Goal: Task Accomplishment & Management: Manage account settings

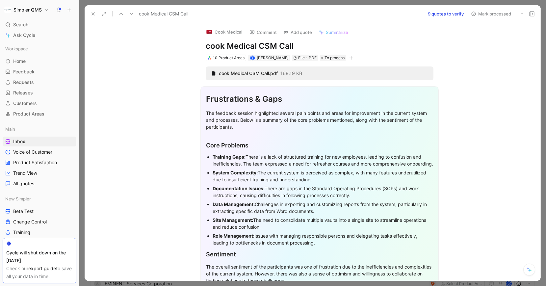
click at [447, 12] on button "9 quotes to verify" at bounding box center [446, 13] width 42 height 9
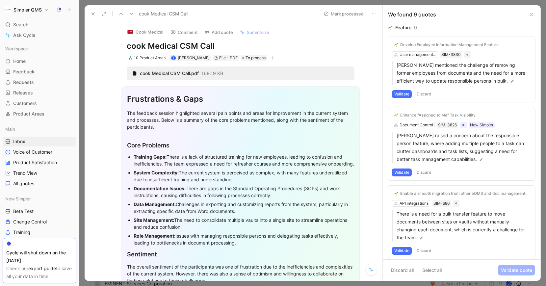
click at [489, 45] on div "Develop Employee Information Management Feature" at bounding box center [449, 44] width 98 height 5
click at [494, 46] on div "Develop Employee Information Management Feature" at bounding box center [449, 44] width 98 height 5
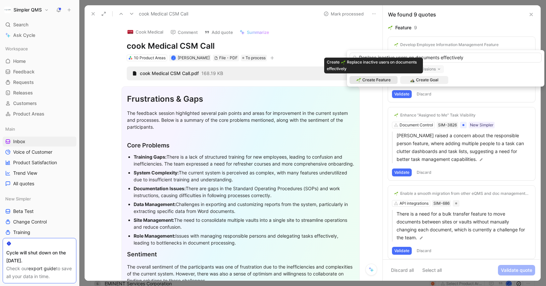
type input "Replace inactive users on documents effectively"
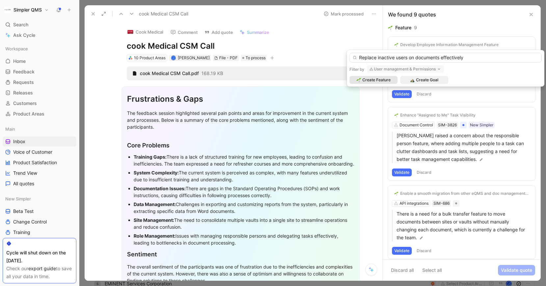
click at [390, 78] on span "Create Feature" at bounding box center [376, 80] width 28 height 7
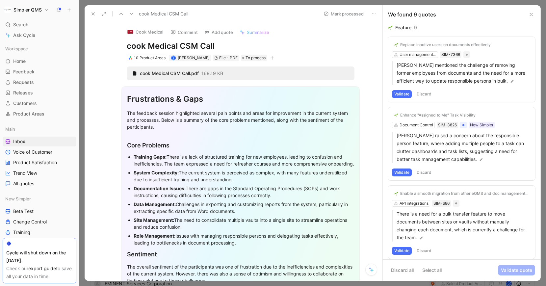
click at [403, 91] on button "Validate" at bounding box center [402, 94] width 20 height 8
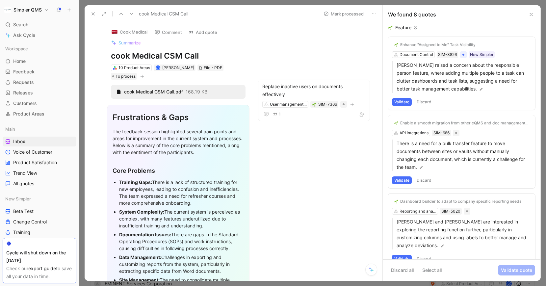
click at [397, 103] on button "Validate" at bounding box center [402, 102] width 20 height 8
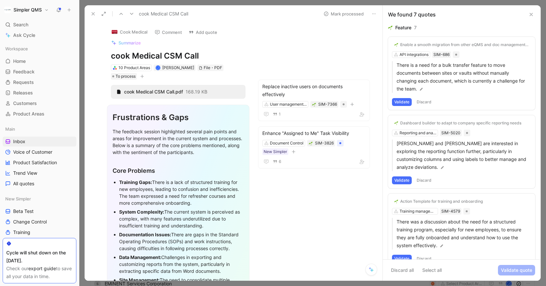
click at [402, 102] on button "Validate" at bounding box center [402, 102] width 20 height 8
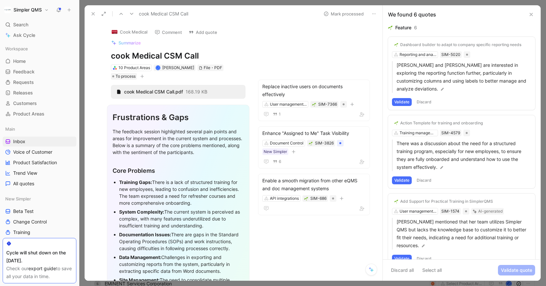
click at [402, 98] on button "Validate" at bounding box center [402, 102] width 20 height 8
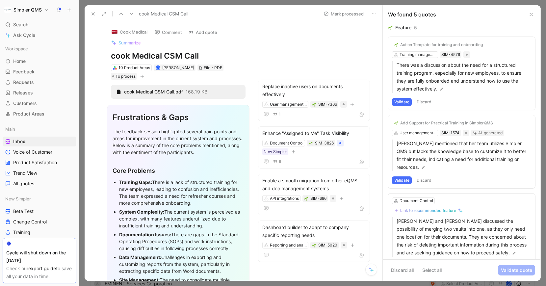
click at [425, 55] on div "Action Template for training and onboarding Training management SIM-4579 There …" at bounding box center [461, 73] width 147 height 73
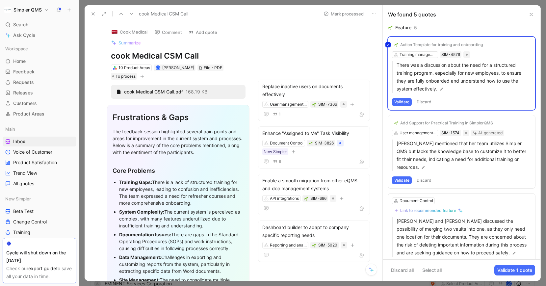
click at [422, 43] on div "Action Template for training and onboarding Training management SIM-4579 There …" at bounding box center [461, 73] width 147 height 73
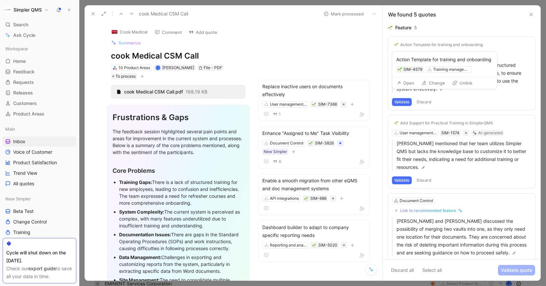
click at [426, 82] on button "Change" at bounding box center [432, 82] width 29 height 9
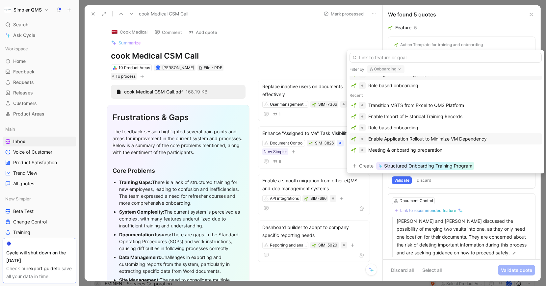
scroll to position [24, 0]
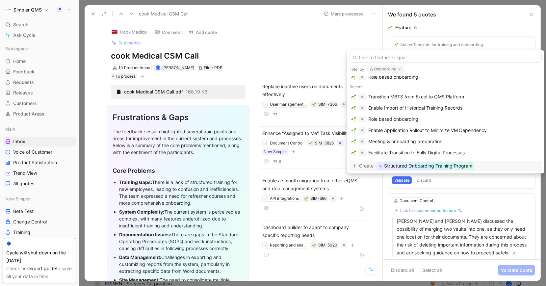
click at [428, 167] on span "Structured Onboarding Training Program" at bounding box center [428, 166] width 88 height 8
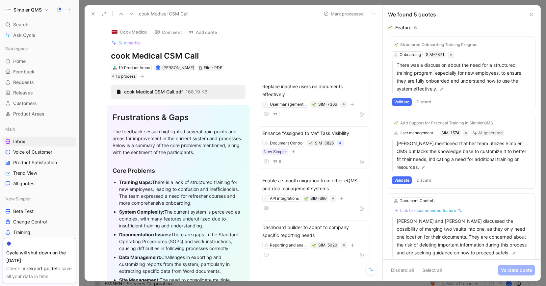
click at [399, 100] on button "Validate" at bounding box center [402, 102] width 20 height 8
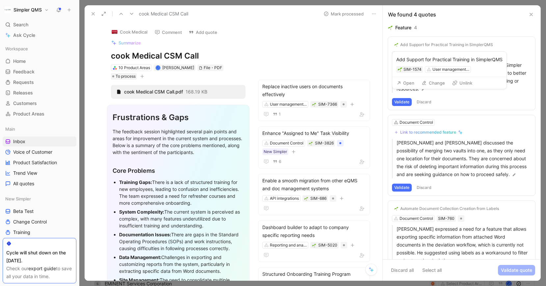
click at [432, 52] on div "Add Support for Practical Training in SimplerQMS SIM-1574 User management & Per…" at bounding box center [449, 64] width 114 height 25
click at [434, 46] on div "Add Support for Practical Training in SimplerQMS" at bounding box center [446, 44] width 93 height 5
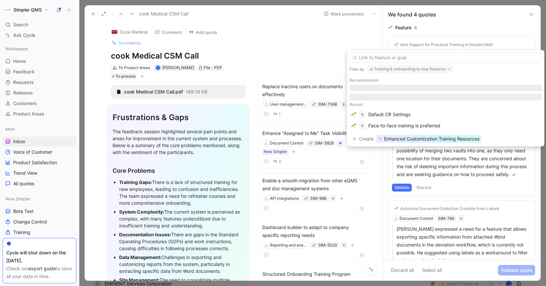
click at [432, 70] on button "Training & onboarding to new features" at bounding box center [410, 69] width 86 height 8
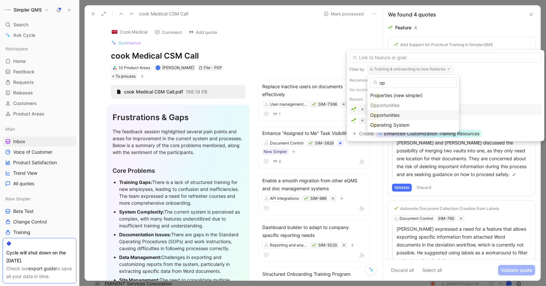
type input "op"
click at [386, 118] on div "Op portunities" at bounding box center [413, 115] width 86 height 8
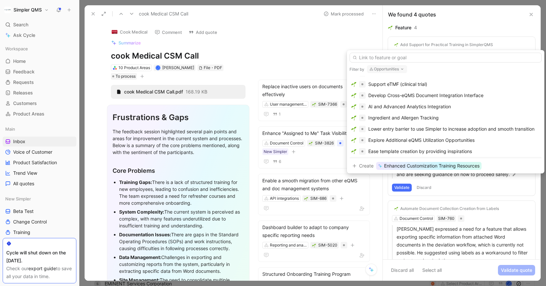
scroll to position [143, 0]
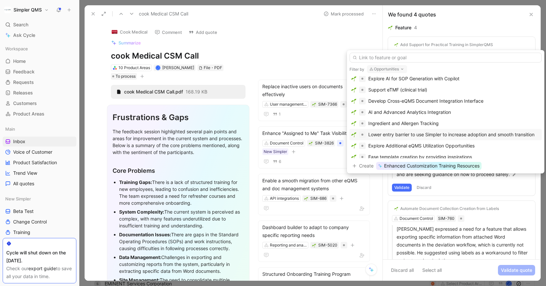
click at [449, 135] on div "Lower entry barrier to use Simpler to increase adoption and smooth transition" at bounding box center [451, 135] width 166 height 8
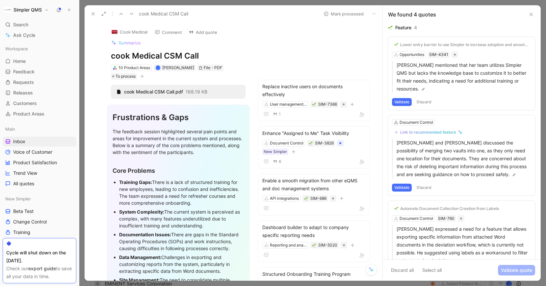
click at [402, 98] on button "Validate" at bounding box center [402, 102] width 20 height 8
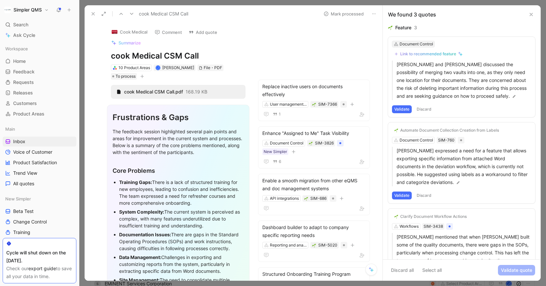
click at [422, 43] on div "Document Control" at bounding box center [416, 44] width 34 height 7
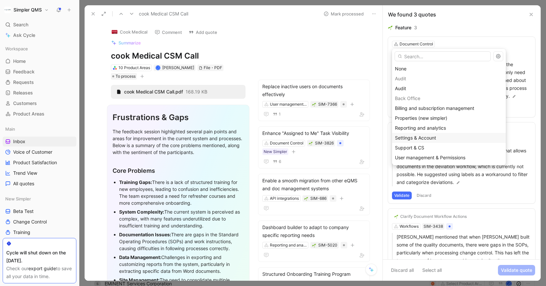
click at [441, 137] on div "Settings & Account" at bounding box center [449, 138] width 108 height 8
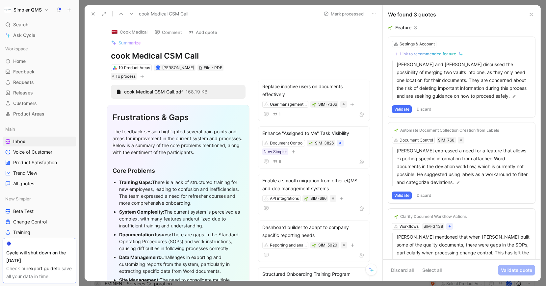
click at [433, 55] on div "Link to recommended feature" at bounding box center [428, 53] width 56 height 5
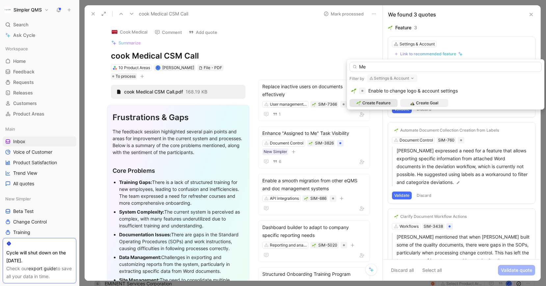
type input "M"
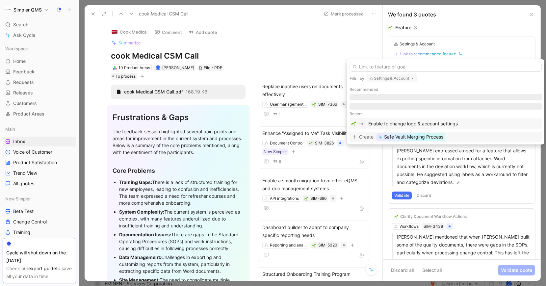
click at [433, 136] on span "Safe Vault Merging Process" at bounding box center [413, 137] width 59 height 8
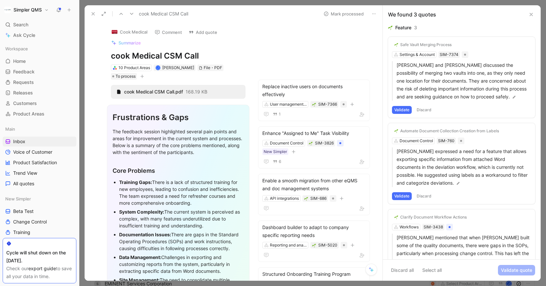
click at [406, 109] on button "Validate" at bounding box center [402, 110] width 20 height 8
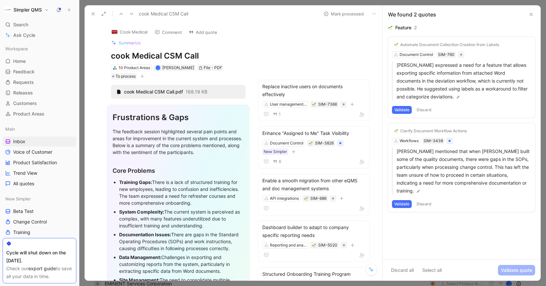
click at [493, 47] on div "Automate Document Collection Creation from Labels" at bounding box center [449, 44] width 99 height 5
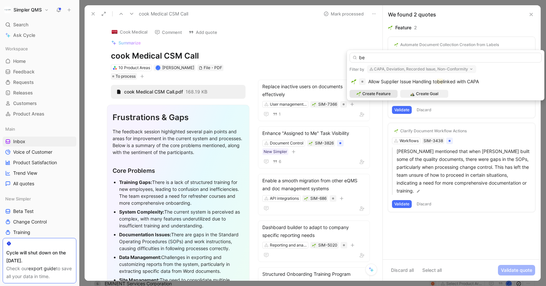
type input "b"
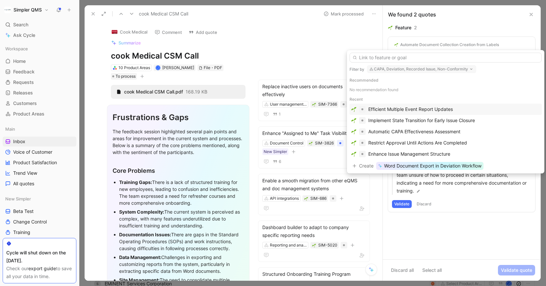
click at [454, 70] on button "CAPA, Deviation, Recorded Issue, Non-Conformity" at bounding box center [421, 69] width 109 height 8
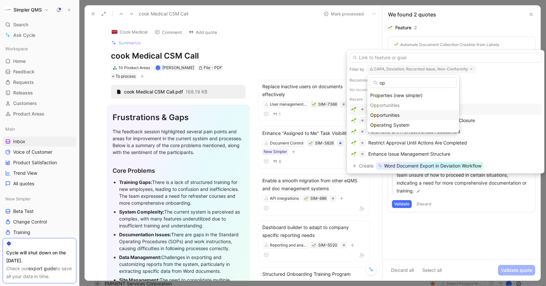
type input "op"
click at [399, 114] on span "portunities" at bounding box center [388, 115] width 23 height 6
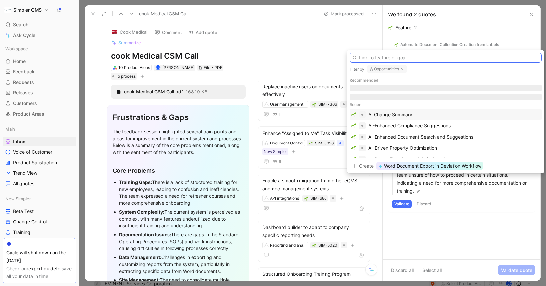
click at [426, 58] on input "text" at bounding box center [445, 58] width 192 height 10
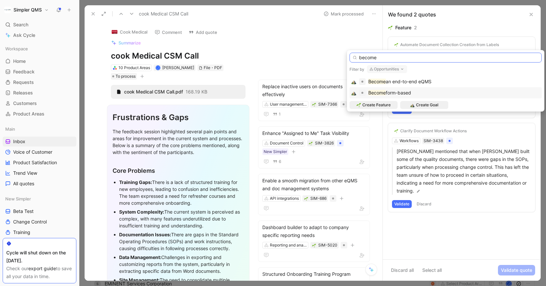
type input "become"
click at [390, 92] on span "form-based" at bounding box center [397, 93] width 25 height 6
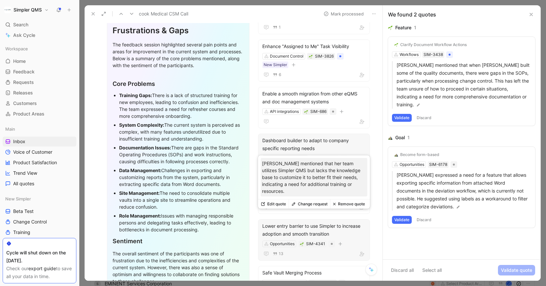
scroll to position [85, 0]
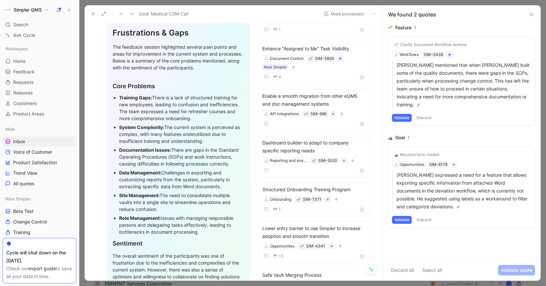
click at [478, 45] on div "Clarify Document Workflow Actions Workflows SIM-3438 [PERSON_NAME] mentioned th…" at bounding box center [461, 81] width 147 height 89
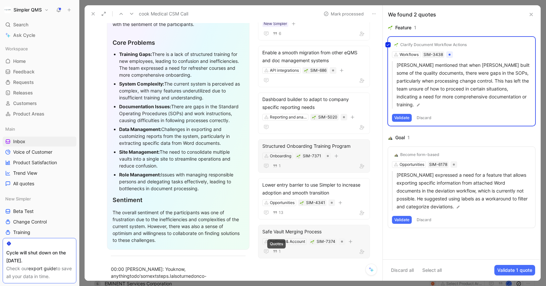
scroll to position [120, 0]
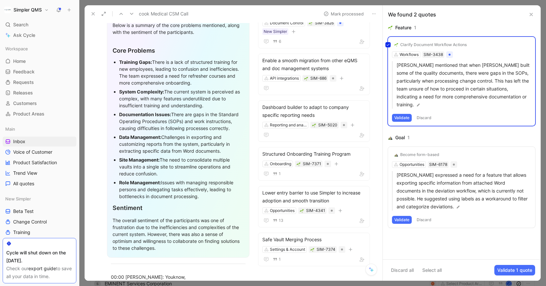
click at [426, 109] on div "Clarify Document Workflow Actions Workflows SIM-3438 [PERSON_NAME] mentioned th…" at bounding box center [461, 81] width 147 height 89
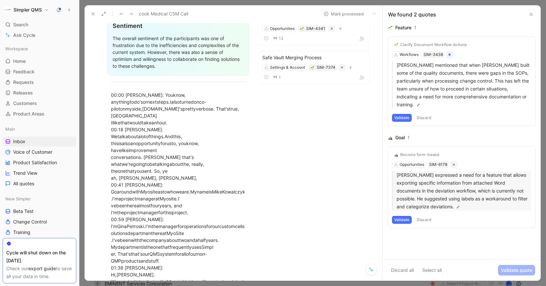
scroll to position [293, 0]
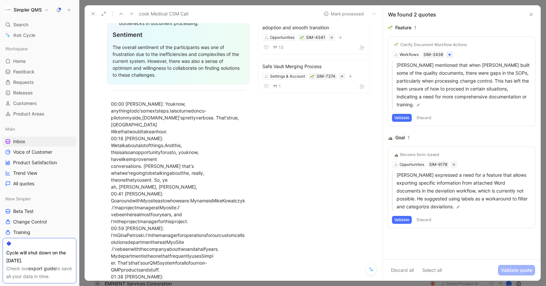
click at [405, 114] on button "Validate" at bounding box center [402, 118] width 20 height 8
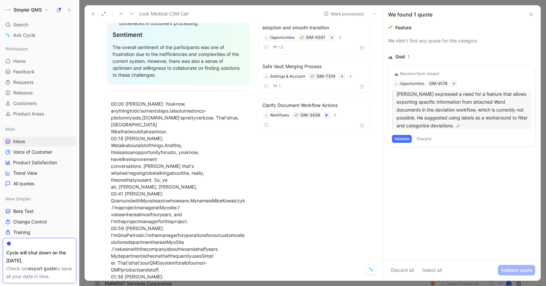
click at [439, 125] on p "[PERSON_NAME] expressed a need for a feature that allows exporting specific inf…" at bounding box center [463, 109] width 134 height 39
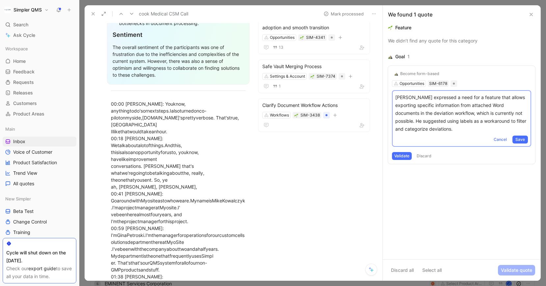
drag, startPoint x: 507, startPoint y: 113, endPoint x: 513, endPoint y: 122, distance: 10.9
click at [513, 122] on p "[PERSON_NAME] expressed a need for a feature that allows exporting specific inf…" at bounding box center [461, 112] width 133 height 39
click at [486, 110] on p "[PERSON_NAME] expressed a need for a feature that allows exporting specific inf…" at bounding box center [461, 112] width 133 height 39
drag, startPoint x: 396, startPoint y: 98, endPoint x: 504, endPoint y: 113, distance: 109.0
click at [504, 113] on p "[PERSON_NAME] expressed a need for a feature that allows exporting specific inf…" at bounding box center [461, 112] width 133 height 39
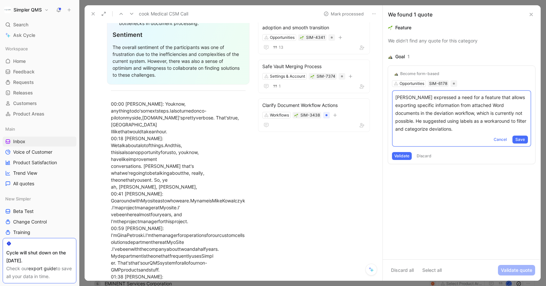
copy p "[PERSON_NAME] expressed a need for a feature that allows exporting specific inf…"
click at [519, 139] on span "Save" at bounding box center [520, 139] width 10 height 7
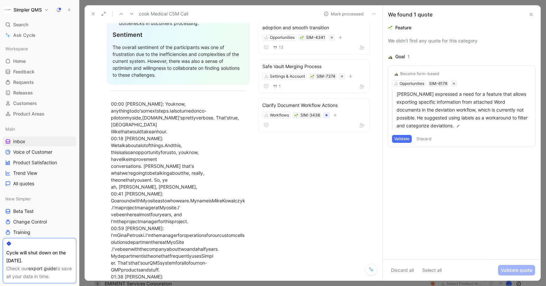
click at [402, 141] on button "Validate" at bounding box center [402, 139] width 20 height 8
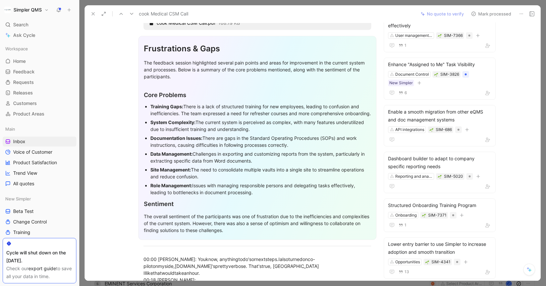
scroll to position [48, 0]
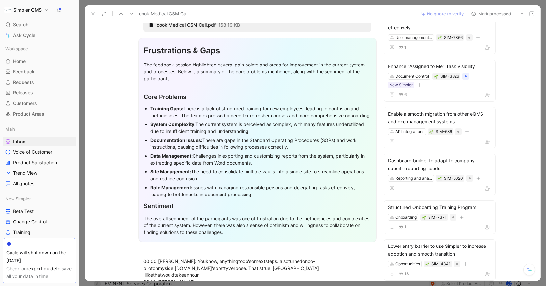
click at [262, 235] on div "The overall sentiment of the participants was one of frustration due to the ine…" at bounding box center [257, 225] width 227 height 21
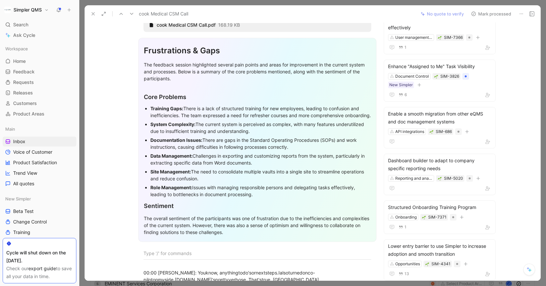
paste div
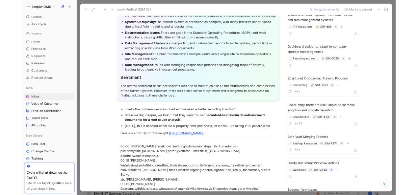
scroll to position [141, 0]
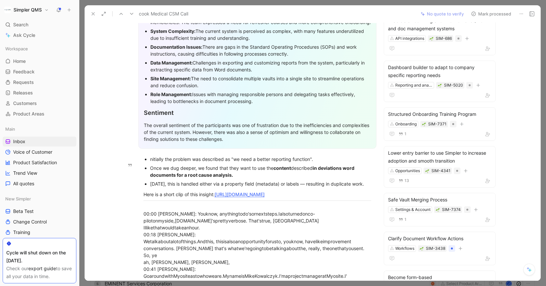
click at [149, 167] on ul "nitially the problem was described as "we need a better reporting function". On…" at bounding box center [257, 172] width 253 height 34
drag, startPoint x: 183, startPoint y: 208, endPoint x: 143, endPoint y: 161, distance: 62.3
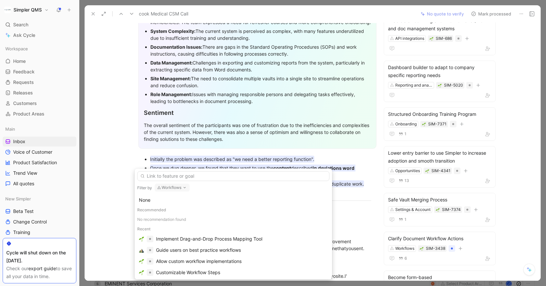
click at [182, 189] on button "Workflows" at bounding box center [172, 187] width 35 height 8
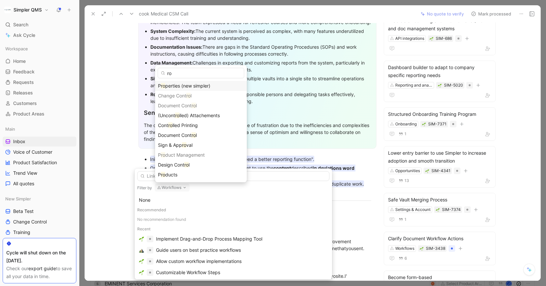
type input "r"
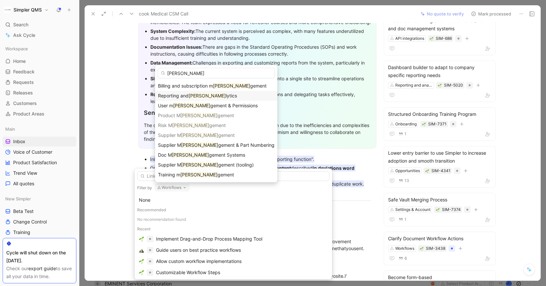
type input "[PERSON_NAME]"
click at [226, 97] on span "lytics" at bounding box center [231, 96] width 11 height 6
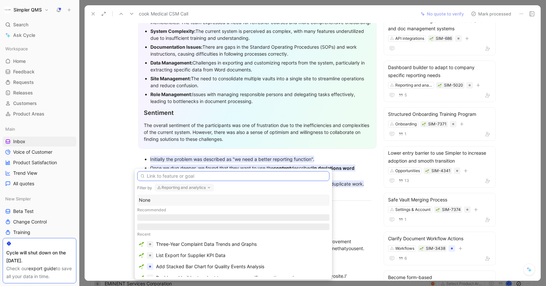
click at [198, 177] on input "text" at bounding box center [233, 176] width 192 height 10
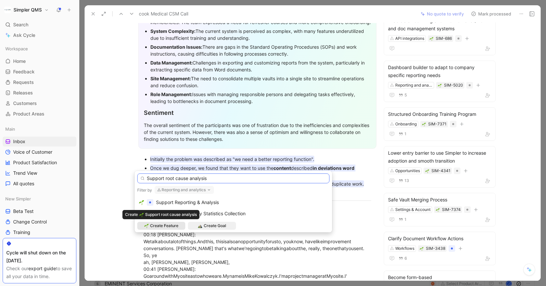
type input "Support root cause analysis"
click at [170, 223] on span "Create Feature" at bounding box center [164, 225] width 28 height 7
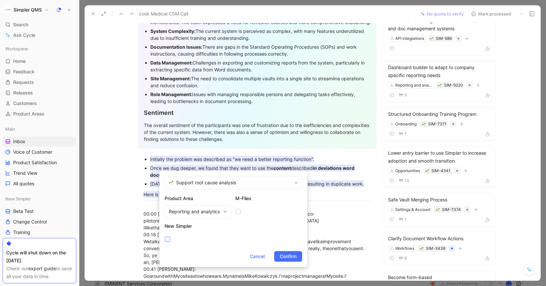
click at [167, 240] on icon at bounding box center [167, 239] width 4 height 4
click at [165, 236] on input "checkbox" at bounding box center [165, 236] width 0 height 0
click at [294, 257] on span "Confirm" at bounding box center [288, 256] width 17 height 8
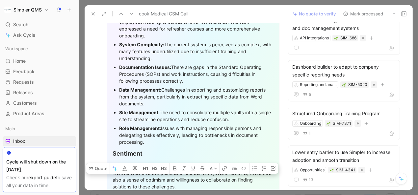
click at [347, 13] on icon at bounding box center [345, 13] width 5 height 5
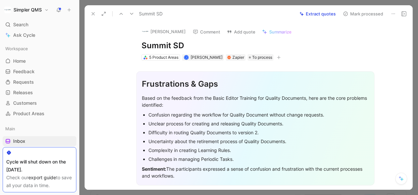
click at [90, 13] on icon at bounding box center [92, 13] width 5 height 5
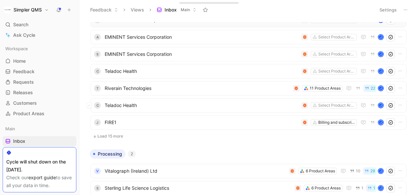
scroll to position [223, 0]
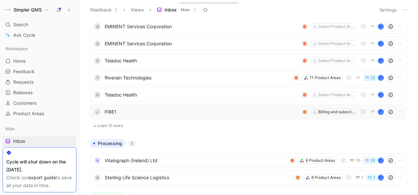
click at [253, 112] on span "FIRE1" at bounding box center [202, 112] width 194 height 8
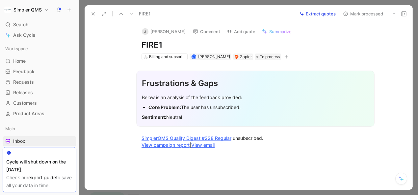
click at [393, 14] on icon at bounding box center [392, 13] width 5 height 5
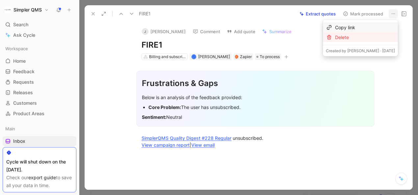
click at [364, 33] on div "Delete" at bounding box center [360, 38] width 75 height 10
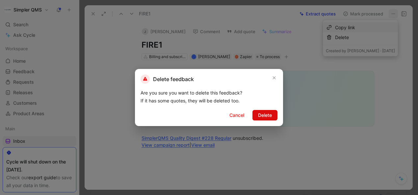
click at [263, 116] on span "Delete" at bounding box center [265, 115] width 14 height 8
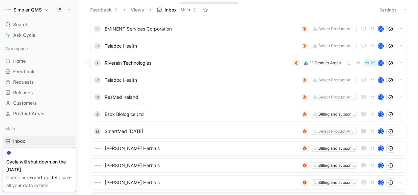
scroll to position [236, 0]
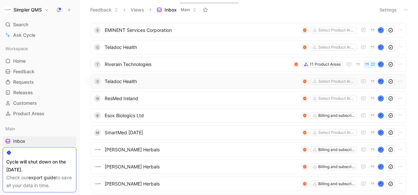
click at [229, 80] on span "Teladoc Health" at bounding box center [202, 82] width 194 height 8
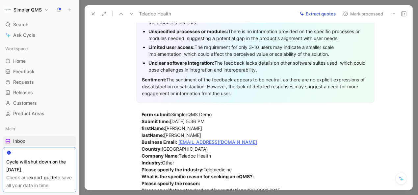
scroll to position [111, 0]
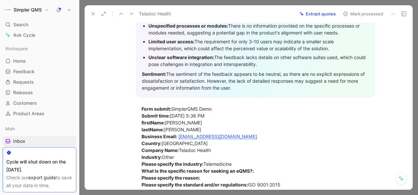
click at [89, 16] on button at bounding box center [92, 13] width 9 height 9
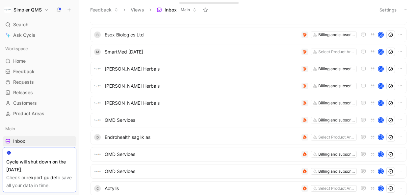
scroll to position [318, 0]
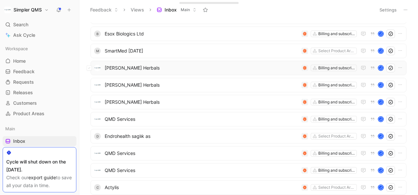
click at [173, 69] on span "[PERSON_NAME] Herbals" at bounding box center [202, 68] width 194 height 8
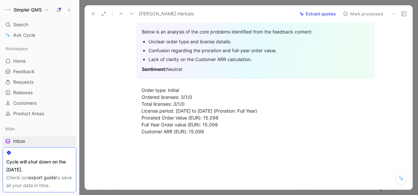
scroll to position [65, 0]
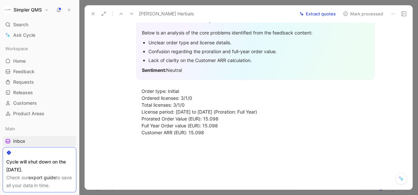
click at [95, 13] on icon at bounding box center [92, 13] width 5 height 5
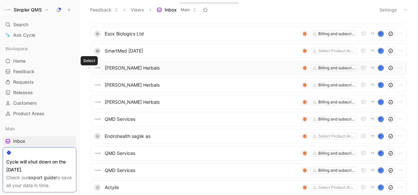
click at [89, 69] on icon at bounding box center [89, 68] width 3 height 3
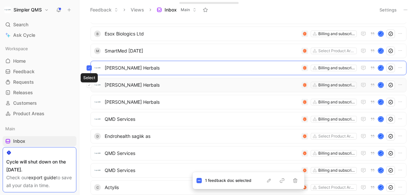
click at [89, 85] on icon at bounding box center [89, 85] width 2 height 1
click at [91, 102] on button at bounding box center [88, 102] width 5 height 5
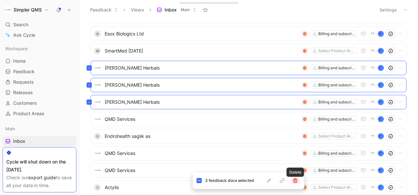
click at [296, 180] on icon "button" at bounding box center [295, 181] width 4 height 5
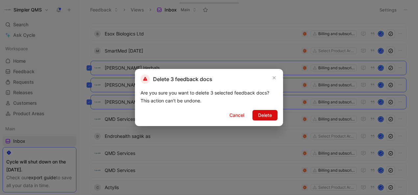
click at [269, 114] on span "Delete" at bounding box center [265, 115] width 14 height 8
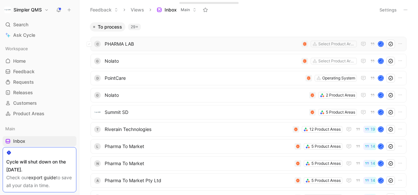
click at [110, 47] on span "PHARMA LAB" at bounding box center [202, 44] width 194 height 8
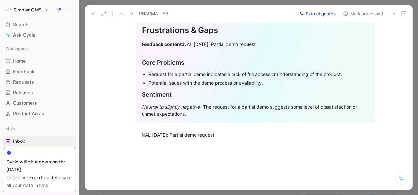
scroll to position [54, 0]
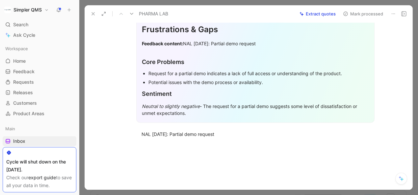
click at [93, 13] on use at bounding box center [93, 13] width 3 height 3
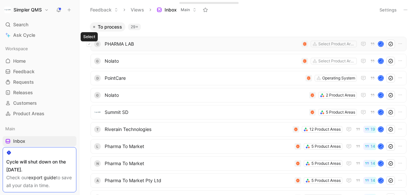
click at [89, 44] on icon at bounding box center [89, 44] width 3 height 3
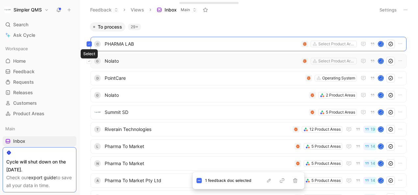
click at [91, 63] on button at bounding box center [88, 61] width 5 height 5
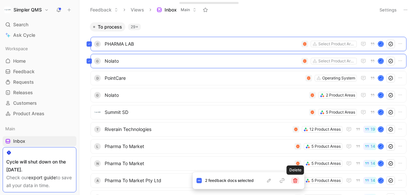
click at [297, 182] on icon "button" at bounding box center [294, 180] width 5 height 5
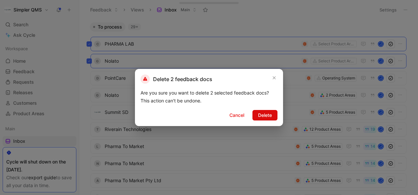
click at [259, 117] on span "Delete" at bounding box center [265, 115] width 14 height 8
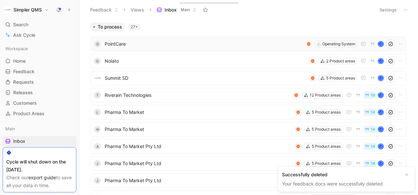
click at [296, 43] on span "PointCare" at bounding box center [204, 44] width 198 height 8
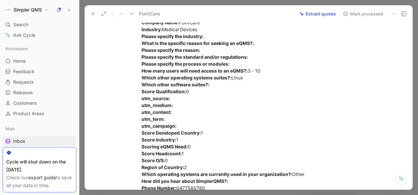
scroll to position [226, 0]
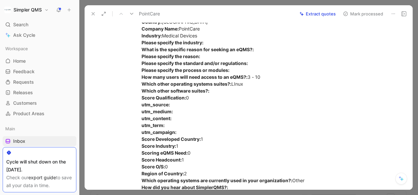
click at [91, 14] on icon at bounding box center [92, 13] width 5 height 5
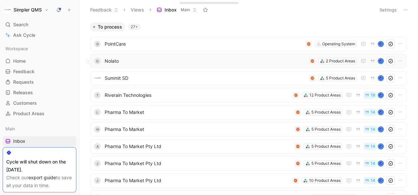
click at [153, 67] on div "g Nolato 2 Product Areas J" at bounding box center [248, 61] width 316 height 14
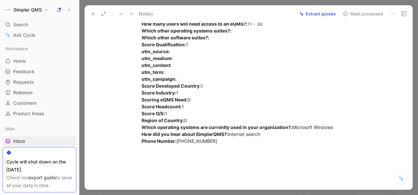
scroll to position [251, 0]
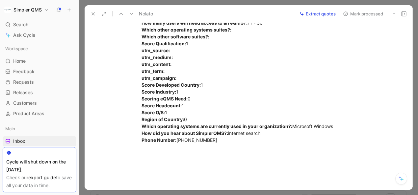
click at [94, 12] on use at bounding box center [93, 13] width 3 height 3
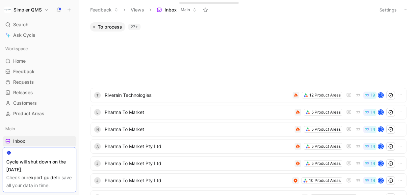
scroll to position [280, 0]
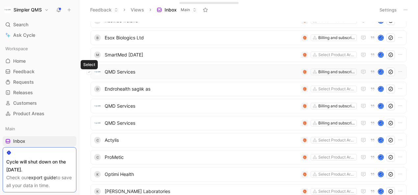
click at [91, 70] on button at bounding box center [88, 71] width 5 height 5
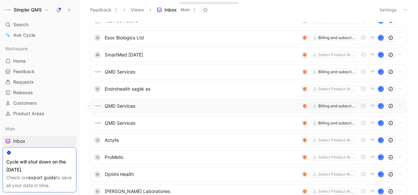
click at [91, 106] on button at bounding box center [88, 106] width 5 height 5
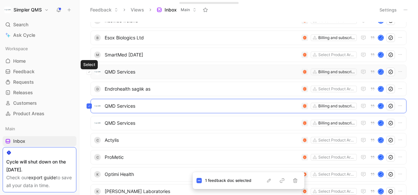
click at [90, 73] on icon at bounding box center [89, 72] width 3 height 3
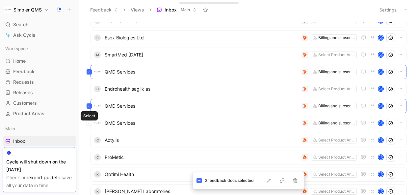
click at [90, 122] on button at bounding box center [88, 123] width 5 height 5
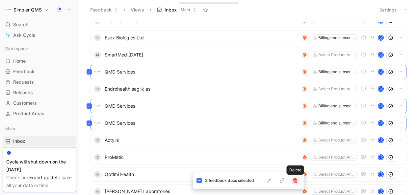
click at [295, 182] on icon "button" at bounding box center [294, 180] width 5 height 5
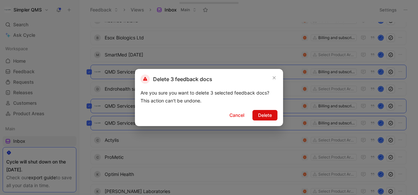
click at [268, 113] on span "Delete" at bounding box center [265, 115] width 14 height 8
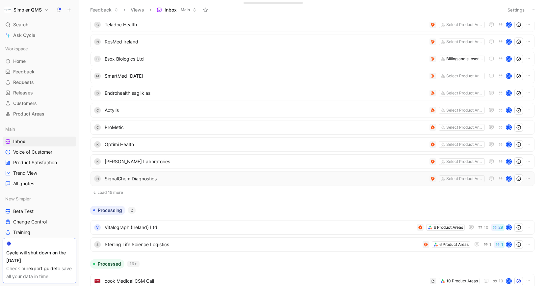
scroll to position [109, 0]
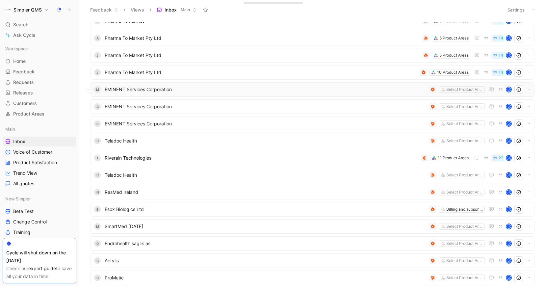
click at [118, 87] on span "EMINENT Services Corporation" at bounding box center [266, 89] width 322 height 8
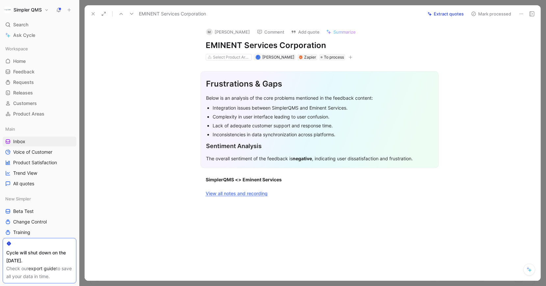
click at [95, 12] on icon at bounding box center [92, 13] width 5 height 5
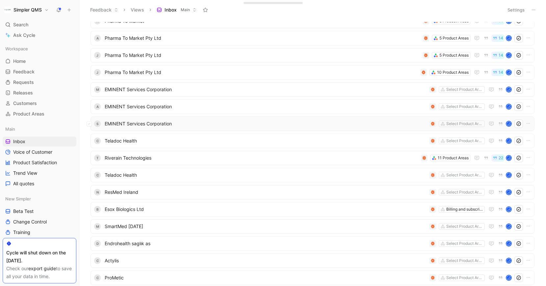
click at [143, 125] on span "EMINENT Services Corporation" at bounding box center [266, 124] width 322 height 8
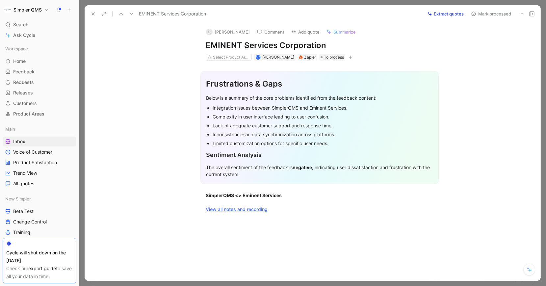
click at [93, 12] on icon at bounding box center [92, 13] width 5 height 5
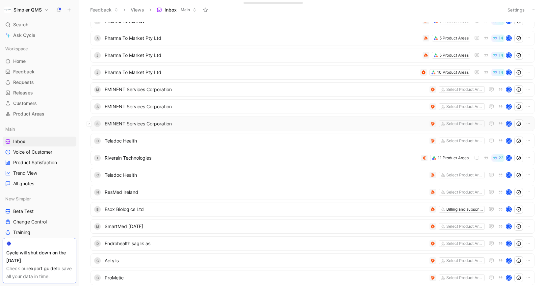
click at [90, 123] on icon at bounding box center [89, 123] width 2 height 1
click at [91, 106] on button at bounding box center [88, 106] width 5 height 5
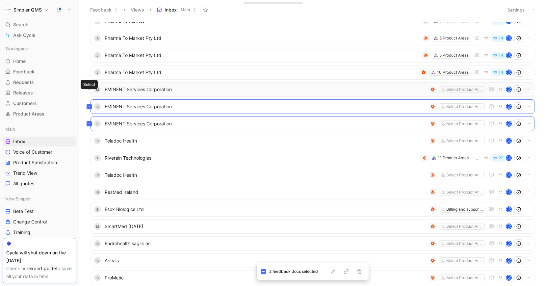
click at [91, 88] on button at bounding box center [88, 89] width 5 height 5
click at [358, 272] on icon "button" at bounding box center [359, 271] width 4 height 5
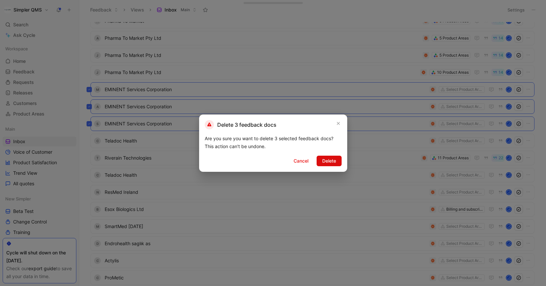
click at [328, 158] on span "Delete" at bounding box center [329, 161] width 14 height 8
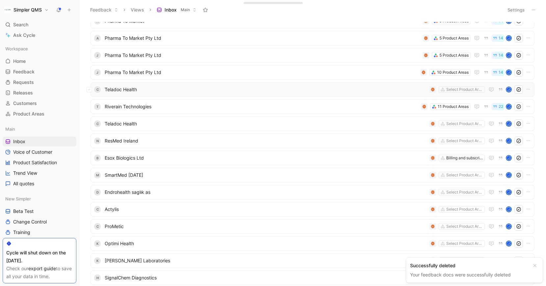
click at [135, 88] on span "Teladoc Health" at bounding box center [266, 89] width 322 height 8
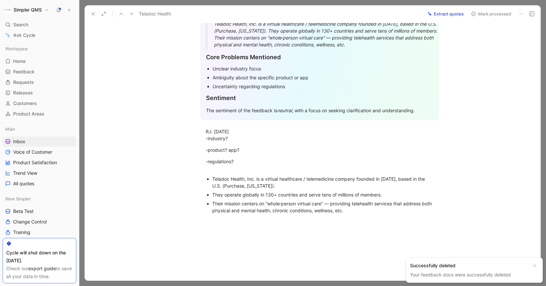
scroll to position [124, 0]
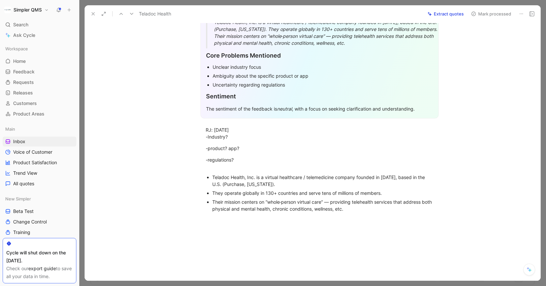
click at [521, 14] on icon at bounding box center [520, 13] width 5 height 5
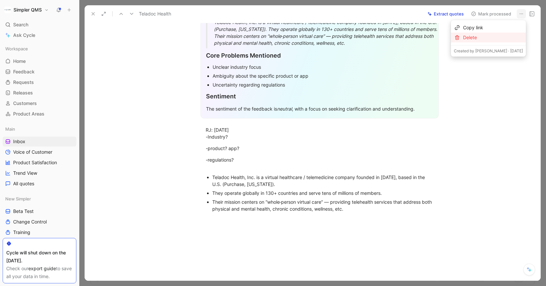
click at [488, 37] on div "Delete" at bounding box center [493, 38] width 60 height 8
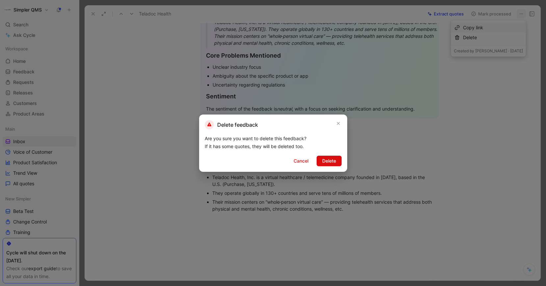
click at [334, 163] on span "Delete" at bounding box center [329, 161] width 14 height 8
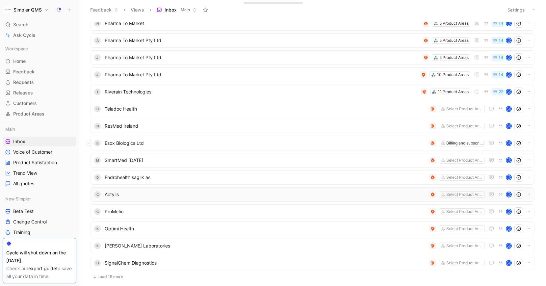
scroll to position [109, 0]
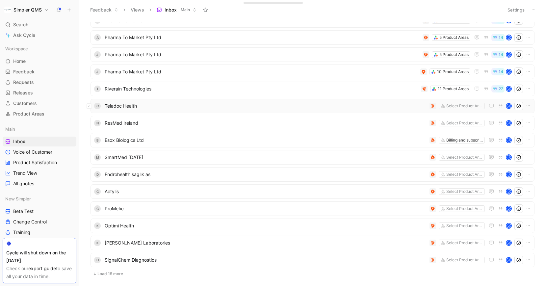
click at [89, 104] on button at bounding box center [88, 105] width 5 height 5
click at [91, 124] on button at bounding box center [88, 122] width 5 height 5
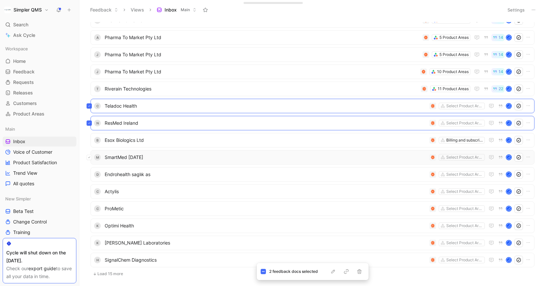
click at [90, 157] on button at bounding box center [88, 157] width 5 height 5
click at [90, 175] on icon at bounding box center [89, 174] width 3 height 3
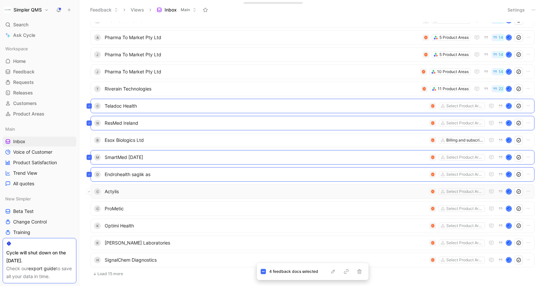
click at [90, 191] on icon at bounding box center [89, 191] width 3 height 3
click at [91, 208] on button at bounding box center [88, 208] width 5 height 5
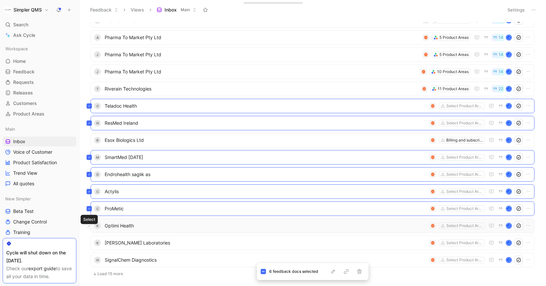
click at [90, 226] on button at bounding box center [88, 225] width 5 height 5
click at [91, 242] on button at bounding box center [88, 242] width 5 height 5
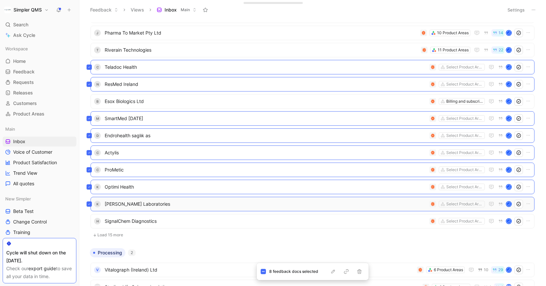
scroll to position [149, 0]
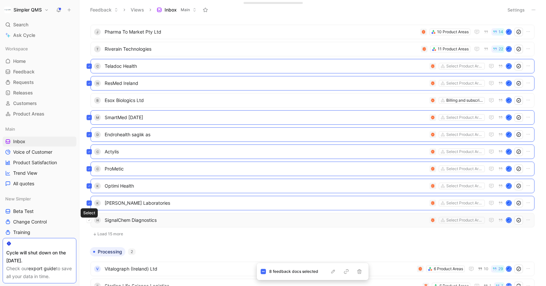
click at [89, 218] on button at bounding box center [88, 219] width 5 height 5
click at [359, 271] on icon "button" at bounding box center [358, 271] width 5 height 5
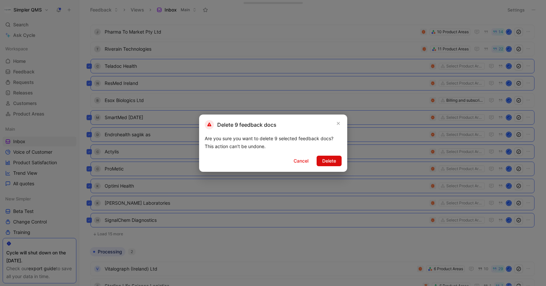
click at [331, 159] on span "Delete" at bounding box center [329, 161] width 14 height 8
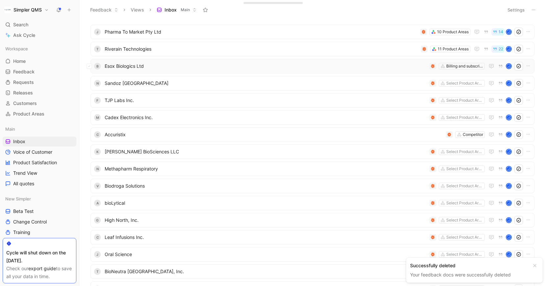
click at [179, 62] on span "Esox Biologics Ltd" at bounding box center [266, 66] width 322 height 8
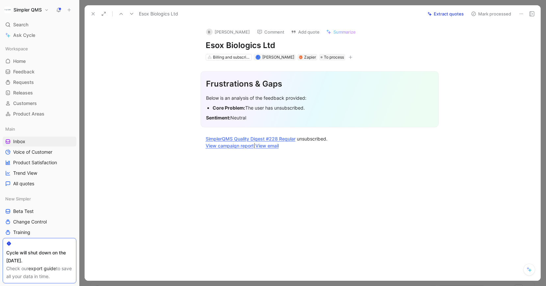
click at [95, 13] on icon at bounding box center [92, 13] width 5 height 5
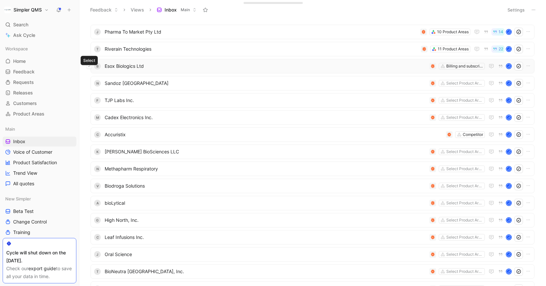
click at [90, 67] on button at bounding box center [88, 65] width 5 height 5
click at [89, 84] on icon at bounding box center [89, 83] width 3 height 3
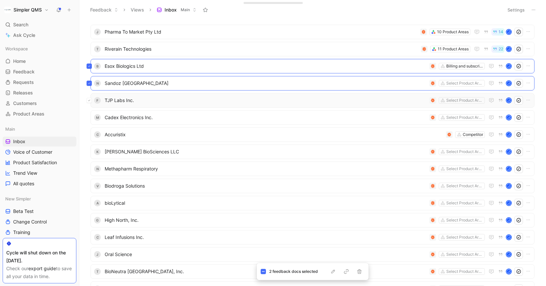
click at [90, 101] on icon at bounding box center [89, 100] width 3 height 3
click at [90, 117] on icon at bounding box center [89, 117] width 3 height 3
click at [91, 153] on button at bounding box center [88, 151] width 5 height 5
click at [92, 170] on div "N Methapharm Respiratory Select Product Areas J" at bounding box center [312, 168] width 444 height 14
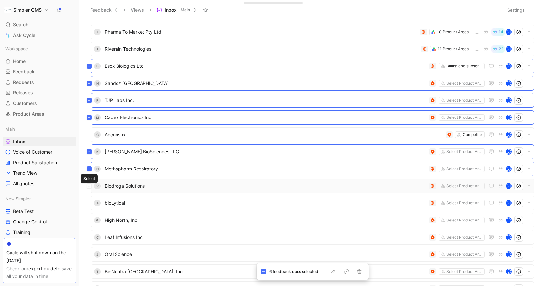
click at [91, 185] on button at bounding box center [88, 185] width 5 height 5
click at [91, 204] on button at bounding box center [88, 202] width 5 height 5
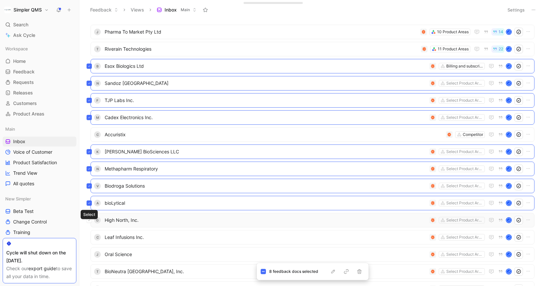
click at [91, 220] on button at bounding box center [88, 219] width 5 height 5
click at [90, 234] on button at bounding box center [88, 236] width 5 height 5
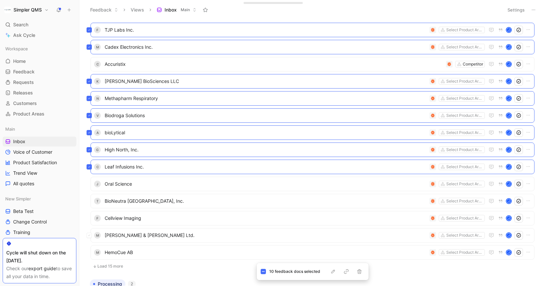
scroll to position [220, 0]
click at [90, 184] on button at bounding box center [88, 182] width 5 height 5
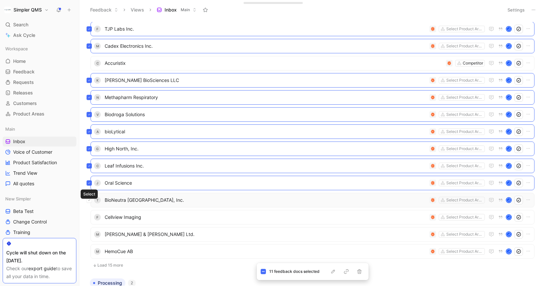
click at [91, 200] on button at bounding box center [88, 199] width 5 height 5
click at [90, 218] on button at bounding box center [88, 216] width 5 height 5
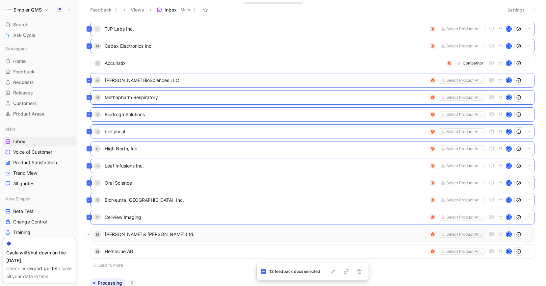
click at [91, 234] on button at bounding box center [88, 233] width 5 height 5
click at [91, 253] on button at bounding box center [88, 251] width 5 height 5
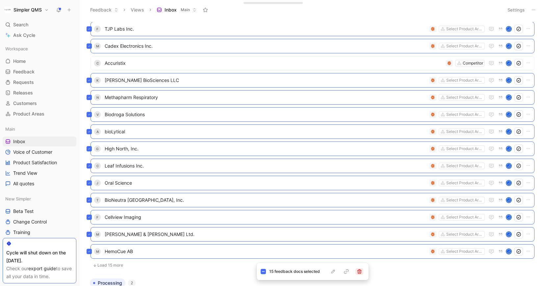
click at [358, 271] on icon "button" at bounding box center [358, 271] width 5 height 5
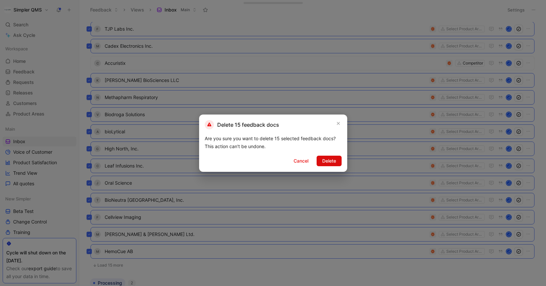
click at [333, 161] on span "Delete" at bounding box center [329, 161] width 14 height 8
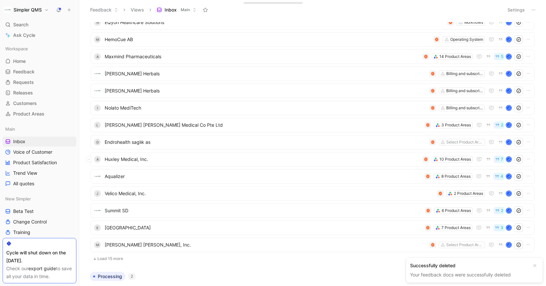
scroll to position [237, 0]
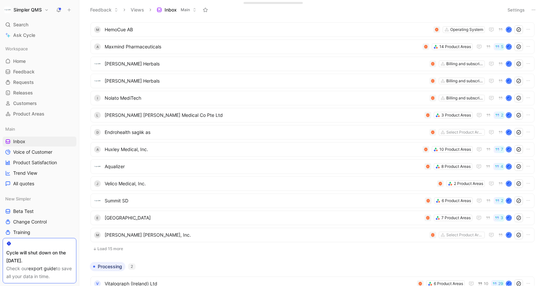
click at [88, 234] on div "N Pharma To Market 5 Product Areas 14 [PERSON_NAME] Pharma To Market Pty Ltd 5 …" at bounding box center [312, 26] width 450 height 462
click at [91, 234] on button at bounding box center [88, 234] width 5 height 5
click at [358, 273] on icon "button" at bounding box center [358, 271] width 5 height 5
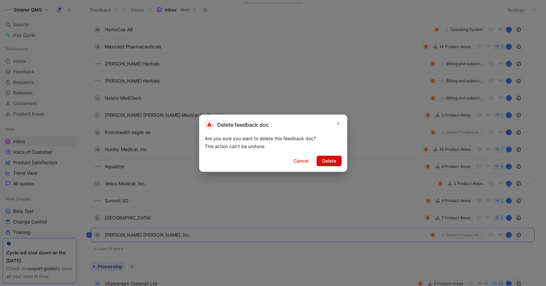
click at [331, 160] on span "Delete" at bounding box center [329, 161] width 14 height 8
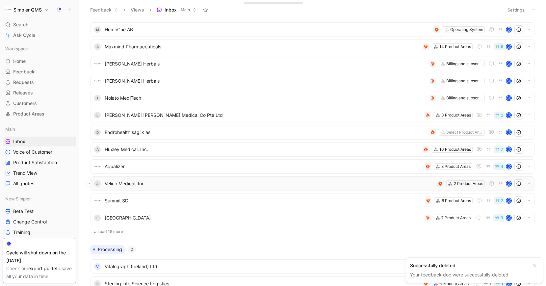
click at [89, 182] on icon at bounding box center [89, 183] width 3 height 3
click at [361, 272] on button "button" at bounding box center [359, 271] width 8 height 7
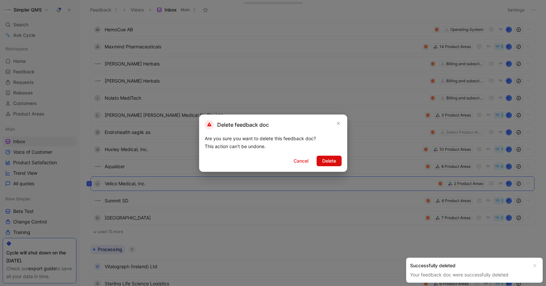
click at [333, 161] on span "Delete" at bounding box center [329, 161] width 14 height 8
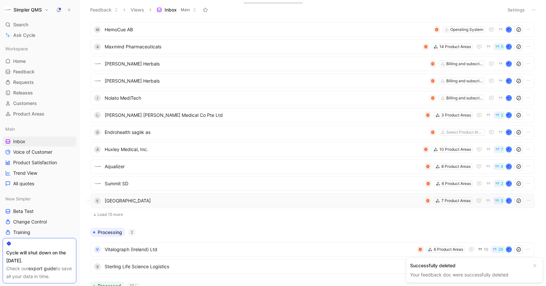
click at [223, 199] on span "[GEOGRAPHIC_DATA]" at bounding box center [263, 201] width 317 height 8
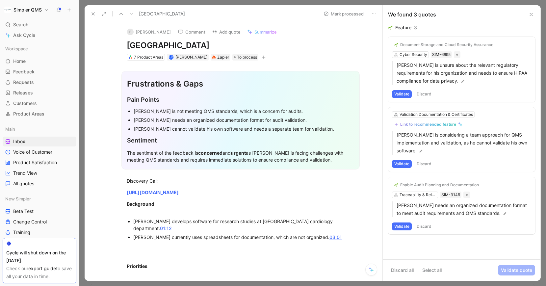
drag, startPoint x: 233, startPoint y: 47, endPoint x: 114, endPoint y: 47, distance: 119.0
click at [114, 47] on div "E [PERSON_NAME] Comment Add quote Summarize [GEOGRAPHIC_DATA] 7 Product Areas J…" at bounding box center [240, 41] width 253 height 39
copy h1 "[GEOGRAPHIC_DATA]"
click at [144, 33] on button "E [PERSON_NAME]" at bounding box center [149, 32] width 50 height 10
click at [110, 63] on button "Open" at bounding box center [108, 63] width 24 height 9
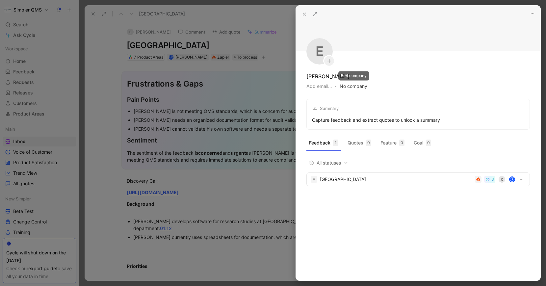
click at [351, 83] on button "No company" at bounding box center [353, 86] width 28 height 9
type input "[GEOGRAPHIC_DATA]"
click at [403, 111] on span "[GEOGRAPHIC_DATA]" at bounding box center [384, 113] width 49 height 8
click at [112, 108] on div at bounding box center [273, 143] width 546 height 286
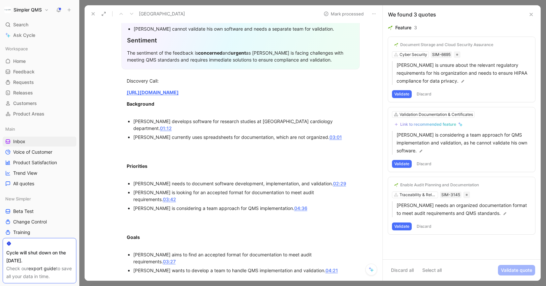
scroll to position [103, 0]
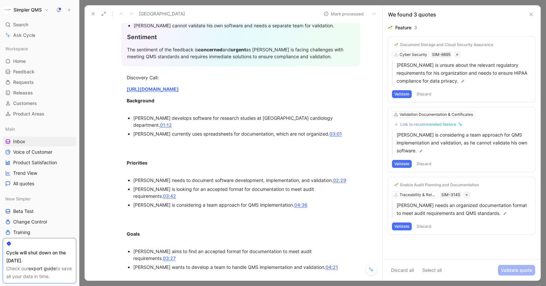
click at [404, 228] on button "Validate" at bounding box center [402, 226] width 20 height 8
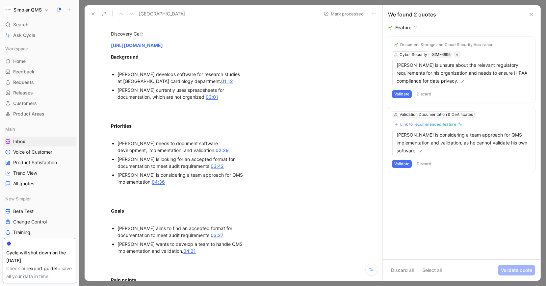
scroll to position [193, 0]
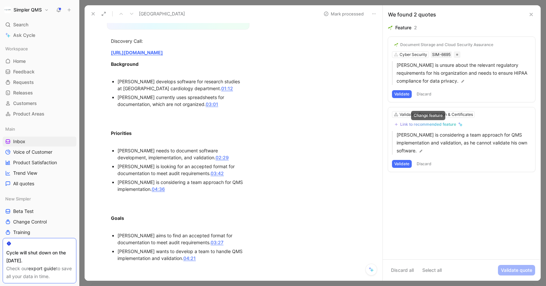
click at [436, 122] on div "Link to recommended feature" at bounding box center [428, 124] width 56 height 5
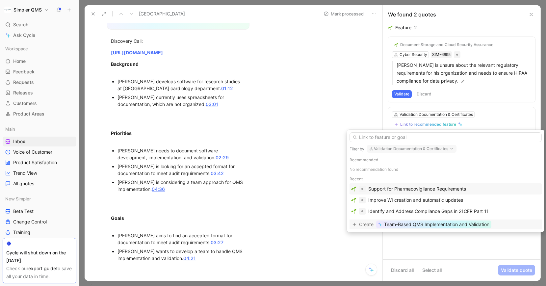
click at [442, 223] on span "Team-Based QMS Implementation and Validation" at bounding box center [436, 224] width 105 height 8
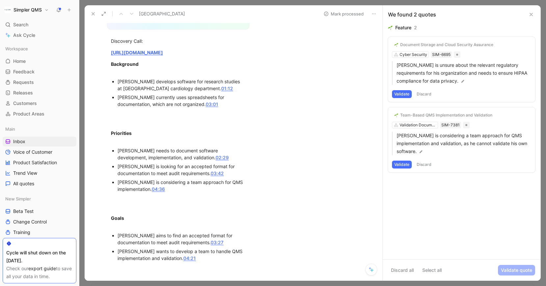
click at [401, 163] on button "Validate" at bounding box center [402, 164] width 20 height 8
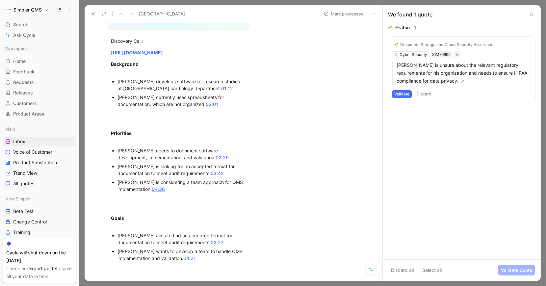
click at [402, 94] on button "Validate" at bounding box center [402, 94] width 20 height 8
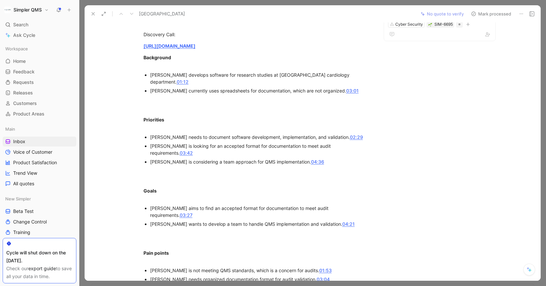
scroll to position [0, 0]
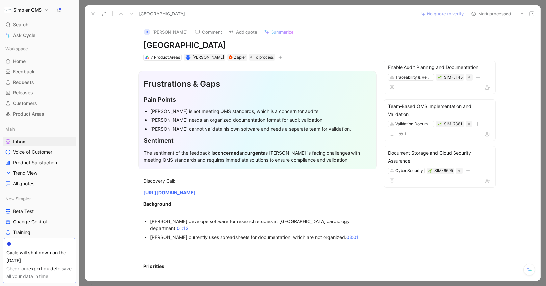
click at [474, 14] on icon at bounding box center [473, 13] width 5 height 5
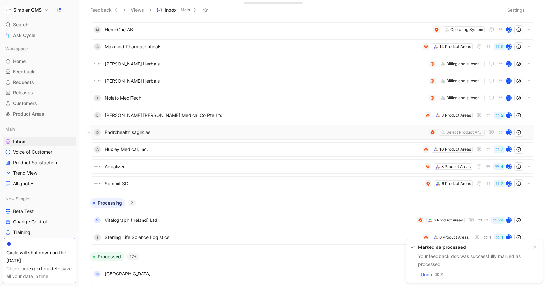
click at [207, 129] on span "Endrohealth saglık as" at bounding box center [266, 132] width 322 height 8
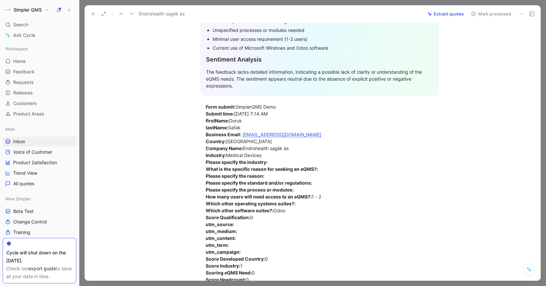
scroll to position [131, 0]
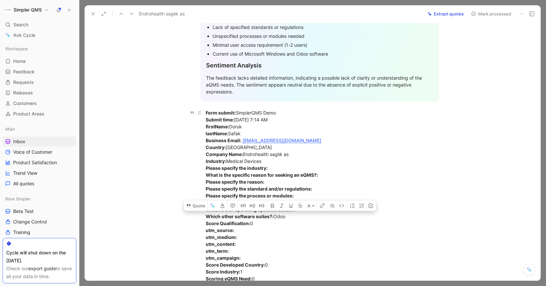
drag, startPoint x: 287, startPoint y: 218, endPoint x: 273, endPoint y: 218, distance: 14.1
click at [273, 218] on div "Form submit: SimplerQMS Demo Submit time: [DATE] 7:14 AM firstName: Doruk lastN…" at bounding box center [320, 216] width 228 height 214
click at [196, 207] on button "Quote" at bounding box center [195, 205] width 23 height 11
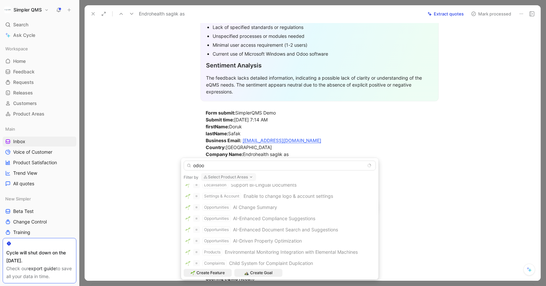
scroll to position [0, 0]
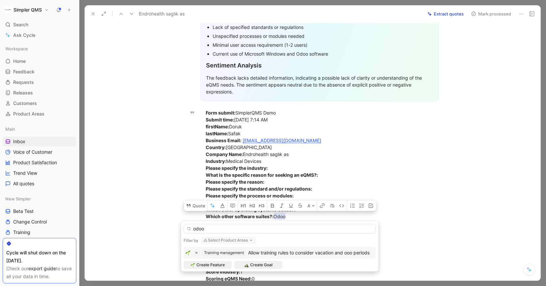
type input "odoo"
click at [248, 238] on icon "button" at bounding box center [250, 239] width 5 height 5
type input "erp"
click at [226, 230] on span "integrations" at bounding box center [225, 227] width 25 height 6
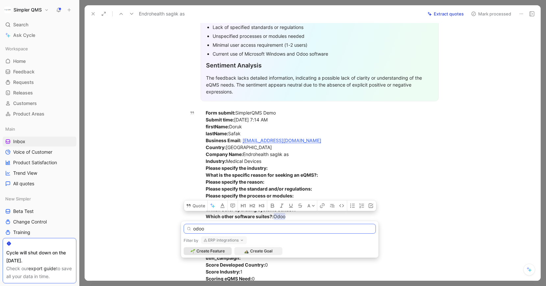
drag, startPoint x: 228, startPoint y: 227, endPoint x: 184, endPoint y: 227, distance: 43.7
click at [184, 227] on input "odoo" at bounding box center [279, 229] width 192 height 10
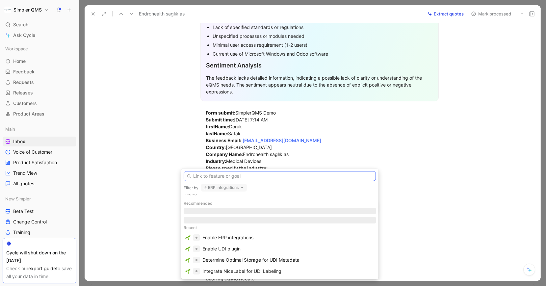
scroll to position [2, 0]
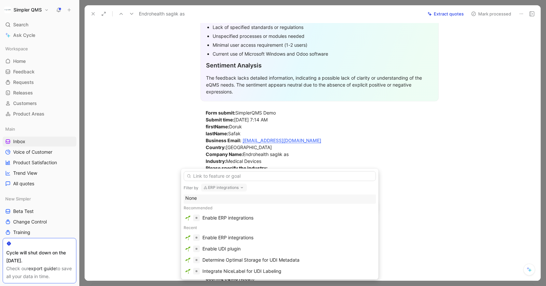
click at [241, 187] on use "button" at bounding box center [242, 187] width 2 height 1
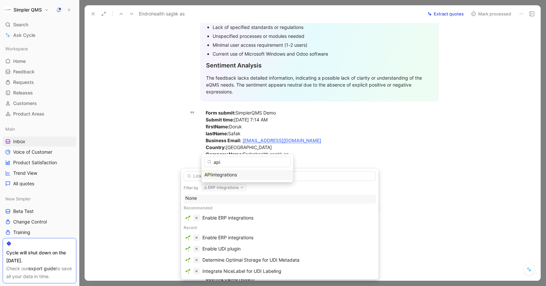
type input "api"
click at [231, 176] on span "integrations" at bounding box center [223, 175] width 25 height 6
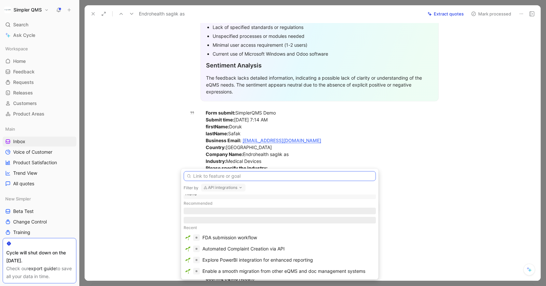
click at [263, 175] on input "text" at bounding box center [279, 176] width 192 height 10
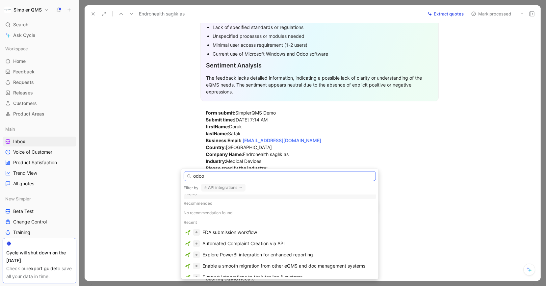
scroll to position [0, 0]
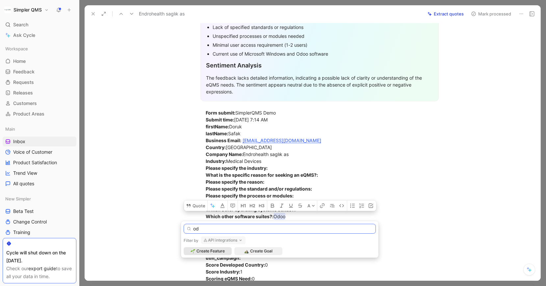
type input "o"
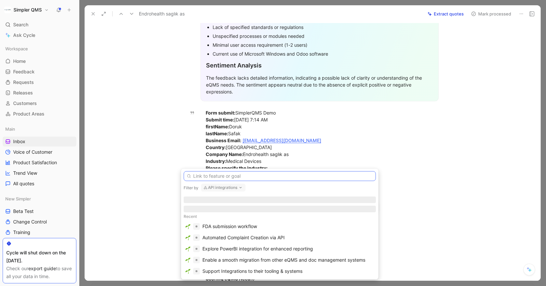
scroll to position [12, 0]
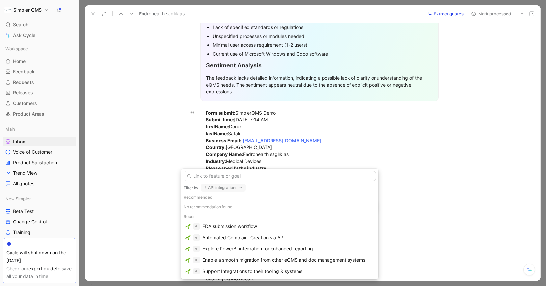
click at [239, 185] on icon "button" at bounding box center [240, 187] width 5 height 5
type input "erp"
click at [234, 176] on span "integrations" at bounding box center [225, 175] width 25 height 6
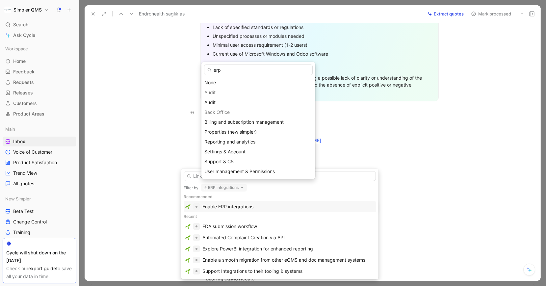
scroll to position [2, 0]
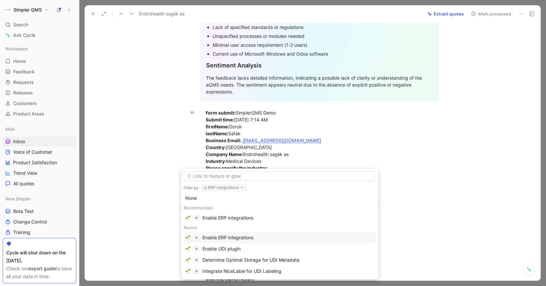
click at [250, 237] on div "Enable ERP integrations" at bounding box center [227, 237] width 51 height 8
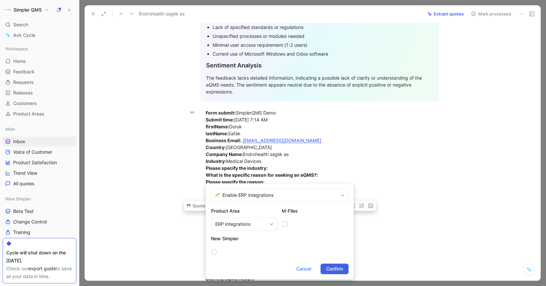
click at [332, 264] on button "Confirm" at bounding box center [334, 268] width 28 height 11
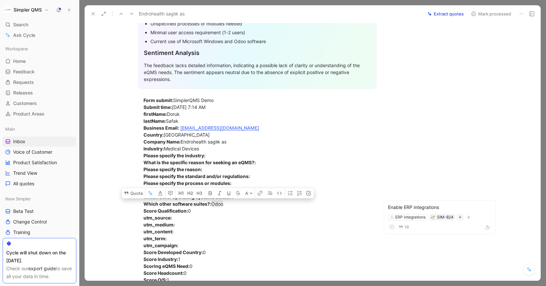
scroll to position [0, 0]
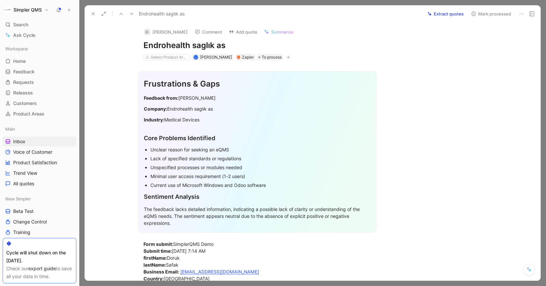
drag, startPoint x: 229, startPoint y: 43, endPoint x: 134, endPoint y: 43, distance: 94.7
click at [134, 43] on div "D [PERSON_NAME] Comment Add quote Summarize Endrohealth saglık as Select Produc…" at bounding box center [257, 41] width 253 height 39
copy h1 "Endrohealth saglık as"
click at [154, 31] on button "D [PERSON_NAME]" at bounding box center [166, 32] width 50 height 10
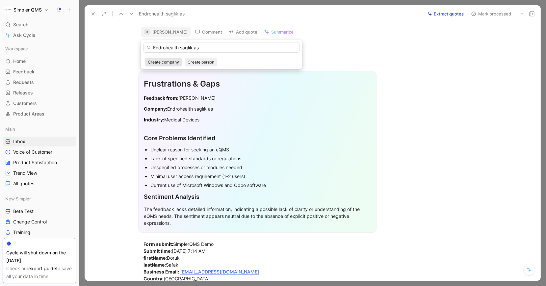
type input "Endrohealth saglık as"
click at [161, 60] on span "Create company" at bounding box center [163, 62] width 31 height 7
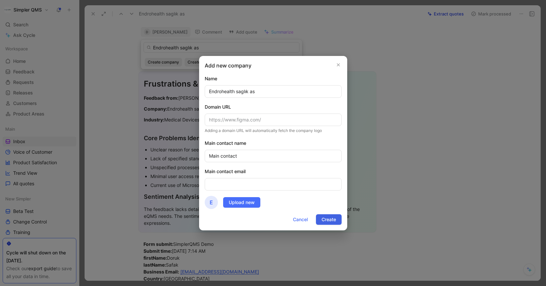
click at [330, 219] on span "Create" at bounding box center [328, 219] width 14 height 8
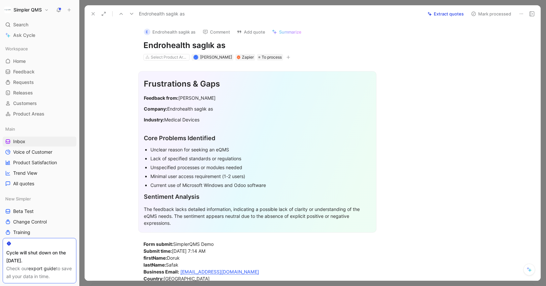
click at [476, 14] on button "Mark processed" at bounding box center [491, 13] width 46 height 9
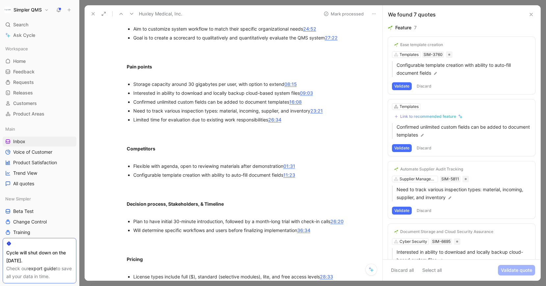
scroll to position [343, 0]
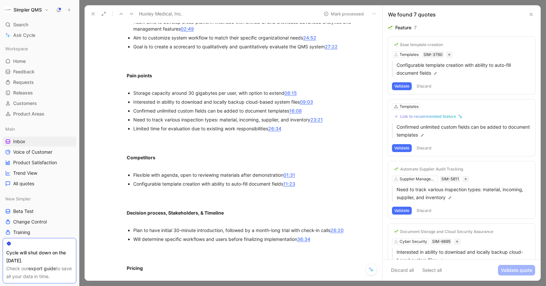
click at [405, 86] on button "Validate" at bounding box center [402, 86] width 20 height 8
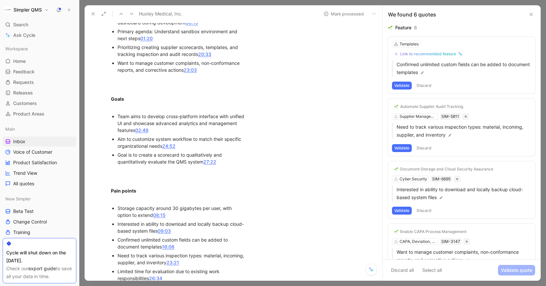
click at [425, 86] on button "Discard" at bounding box center [423, 86] width 19 height 8
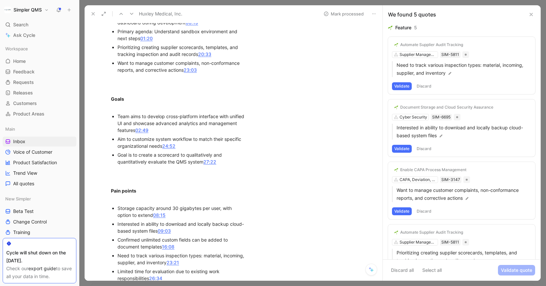
click at [405, 89] on button "Validate" at bounding box center [402, 86] width 20 height 8
click at [403, 86] on button "Validate" at bounding box center [402, 86] width 20 height 8
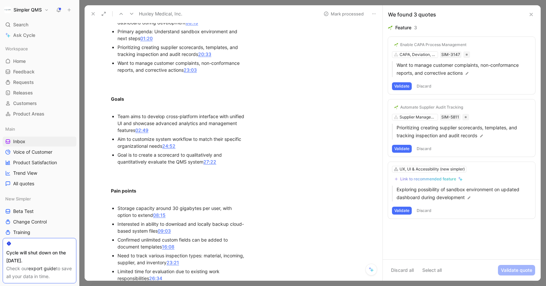
click at [409, 83] on button "Validate" at bounding box center [402, 86] width 20 height 8
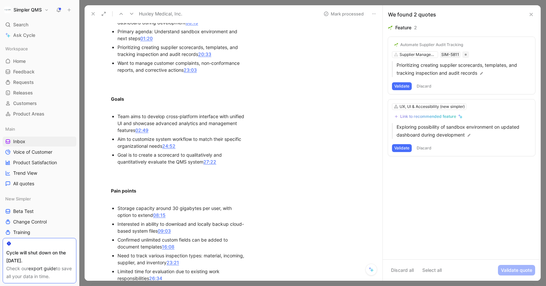
click at [402, 87] on button "Validate" at bounding box center [402, 86] width 20 height 8
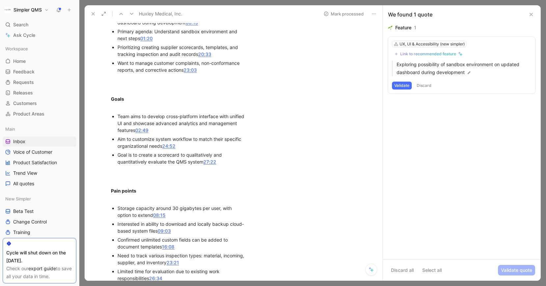
click at [423, 85] on button "Discard" at bounding box center [423, 86] width 19 height 8
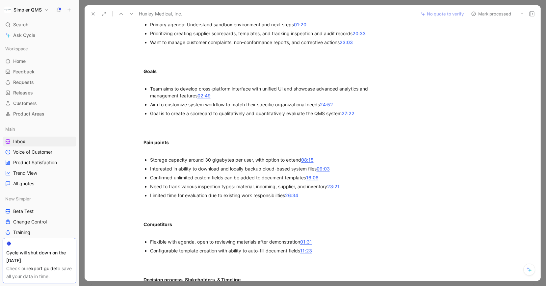
scroll to position [0, 0]
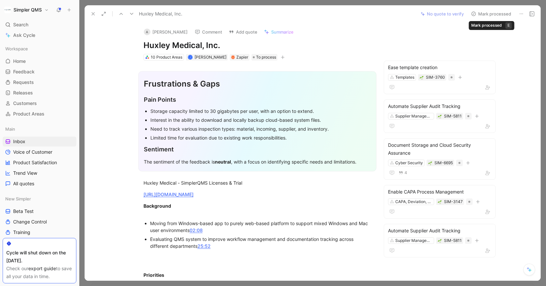
click at [492, 14] on button "Mark processed" at bounding box center [491, 13] width 46 height 9
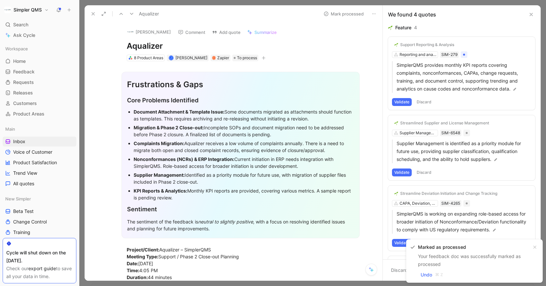
drag, startPoint x: 176, startPoint y: 44, endPoint x: 116, endPoint y: 44, distance: 59.2
click at [116, 44] on div "[PERSON_NAME] Comment Add quote Summarize Aqualizer 8 Product Areas J [PERSON_N…" at bounding box center [240, 41] width 253 height 39
copy h1 "Aqualizer"
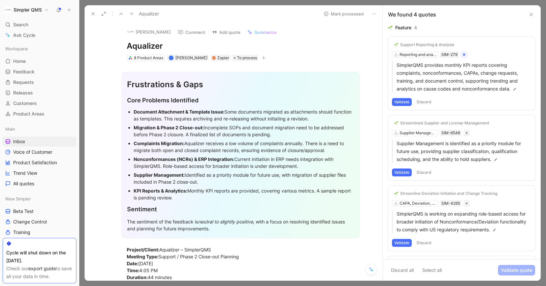
click at [144, 30] on button "[PERSON_NAME]" at bounding box center [149, 32] width 50 height 10
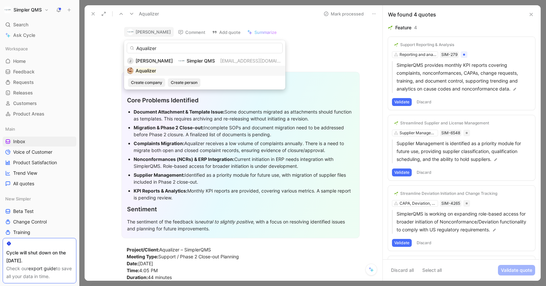
type input "Aqualizer"
click at [147, 68] on mark "Aqualizer" at bounding box center [145, 71] width 20 height 6
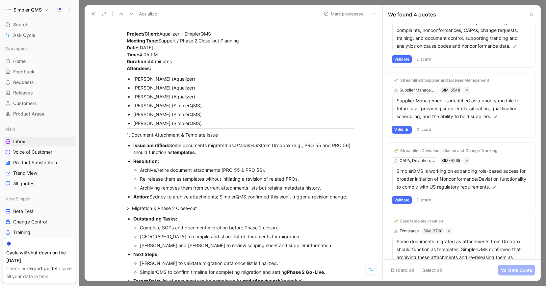
scroll to position [75, 0]
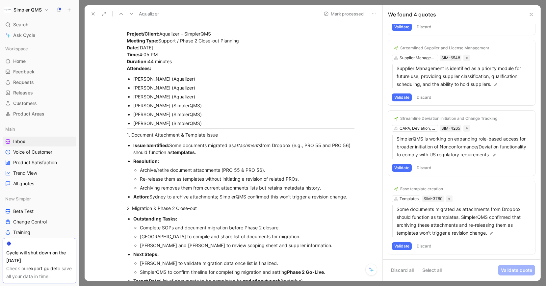
click at [411, 201] on div "Ease template creation Templates SIM-3760 Some documents migrated as attachment…" at bounding box center [461, 217] width 147 height 73
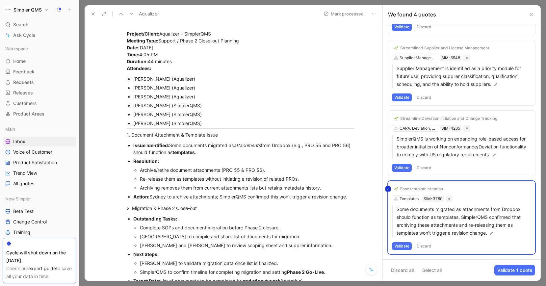
click at [410, 197] on div "Ease template creation Templates SIM-3760 Some documents migrated as attachment…" at bounding box center [461, 217] width 147 height 73
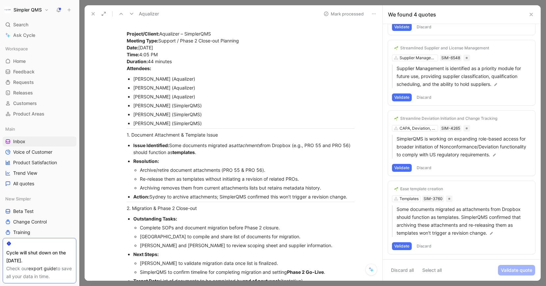
click at [416, 187] on div "Ease template creation" at bounding box center [421, 188] width 43 height 5
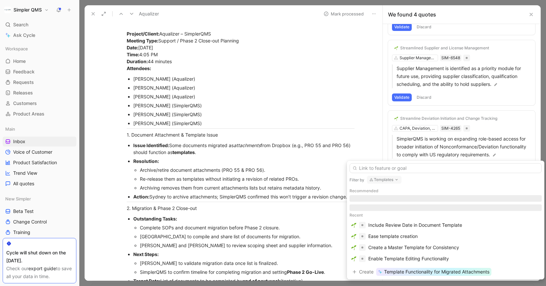
click at [394, 182] on icon "button" at bounding box center [396, 179] width 5 height 5
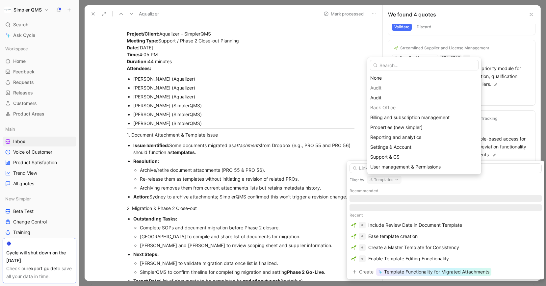
type input "m"
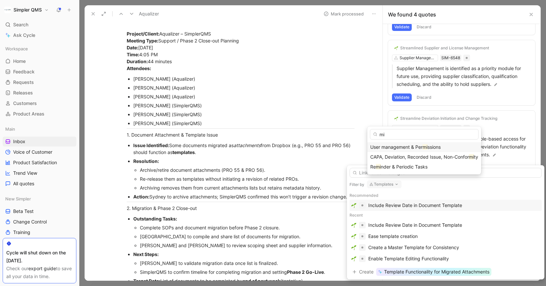
type input "m"
type input "onb"
click at [381, 157] on span "oarding" at bounding box center [387, 157] width 16 height 6
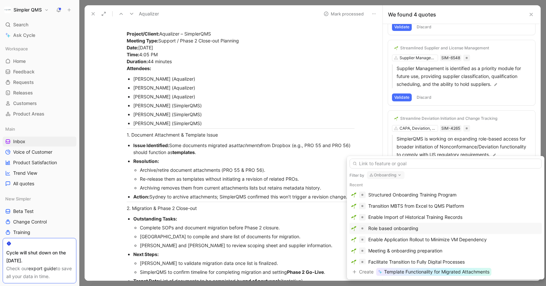
scroll to position [24, 0]
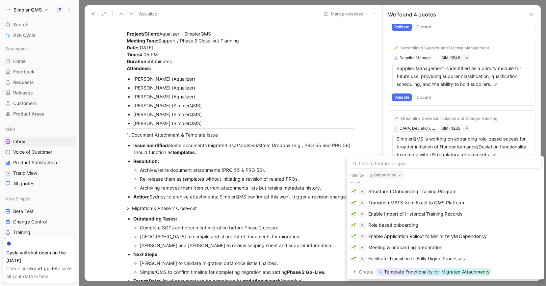
click at [396, 174] on button "Onboarding" at bounding box center [385, 175] width 37 height 8
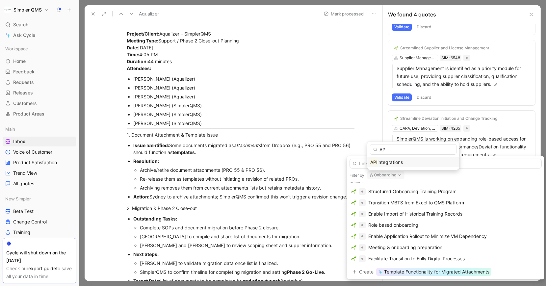
type input "A"
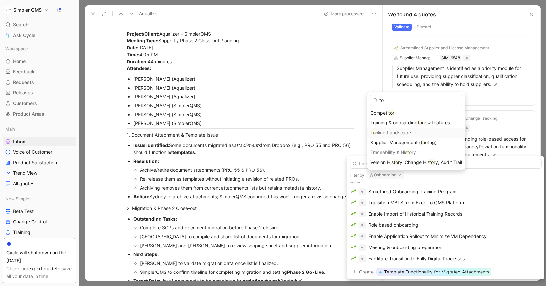
type input "t"
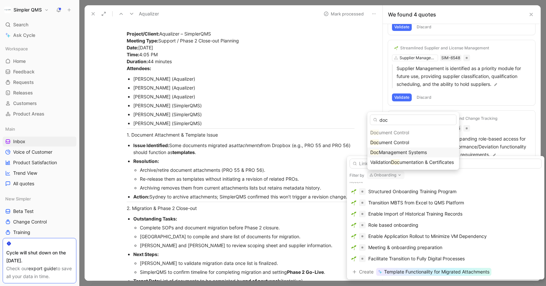
type input "doc"
click at [407, 152] on span "Management Systems" at bounding box center [402, 152] width 48 height 6
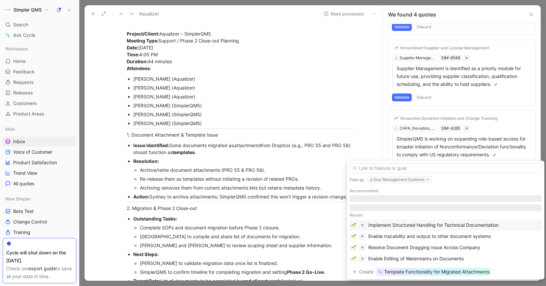
scroll to position [0, 0]
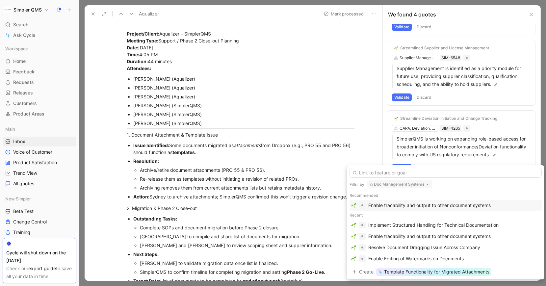
click at [405, 184] on button "Doc Management Systems" at bounding box center [399, 184] width 65 height 8
type input "api"
click at [384, 175] on div "API integrations" at bounding box center [413, 171] width 92 height 10
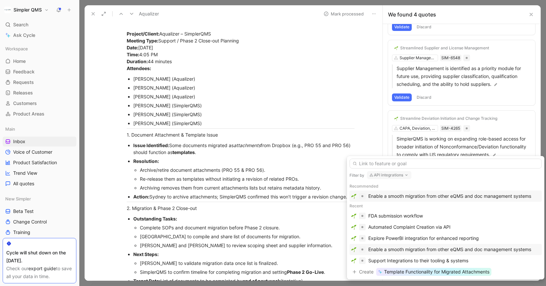
click at [460, 253] on div "Enable a smooth migration from other eQMS and doc management systems" at bounding box center [445, 249] width 192 height 11
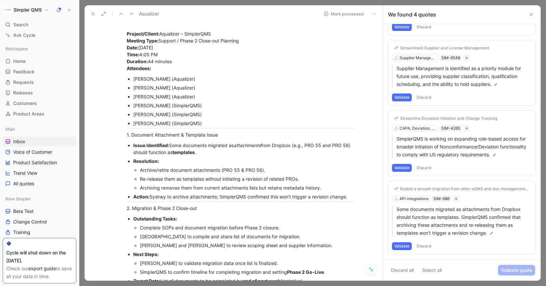
click at [404, 247] on button "Validate" at bounding box center [402, 246] width 20 height 8
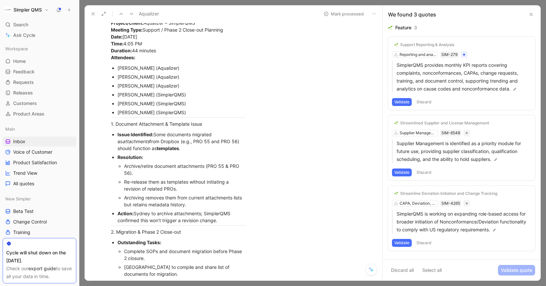
scroll to position [309, 0]
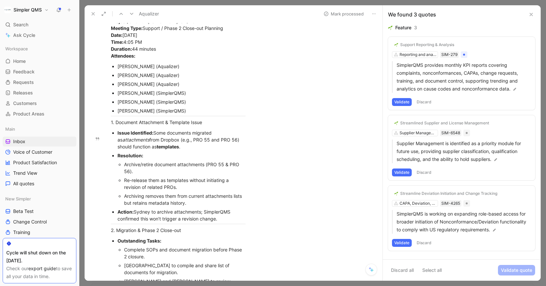
click at [400, 244] on button "Validate" at bounding box center [402, 243] width 20 height 8
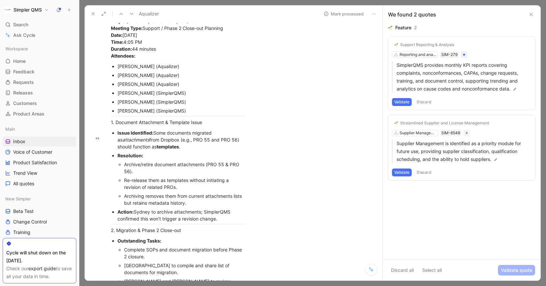
click at [405, 172] on button "Validate" at bounding box center [402, 172] width 20 height 8
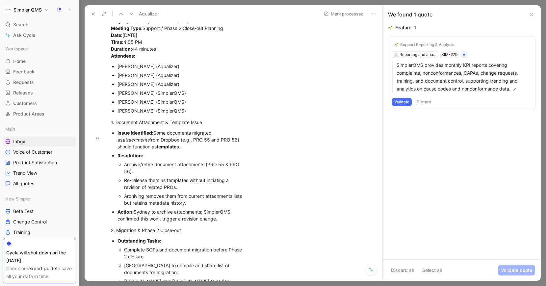
click at [420, 101] on button "Discard" at bounding box center [423, 102] width 19 height 8
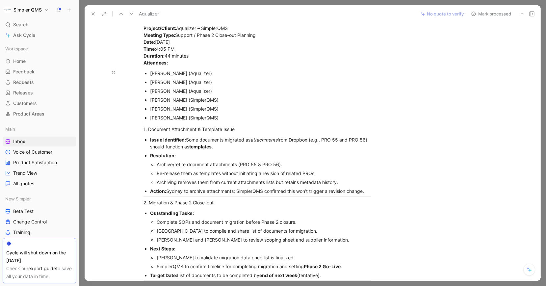
scroll to position [0, 0]
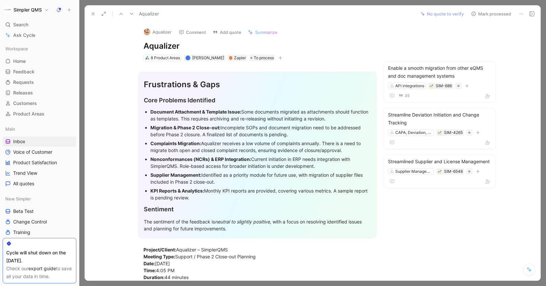
click at [468, 14] on button "Mark processed" at bounding box center [491, 13] width 46 height 9
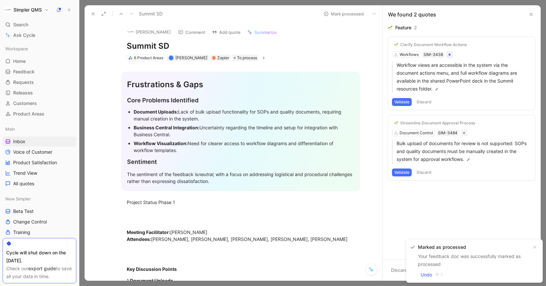
drag, startPoint x: 177, startPoint y: 42, endPoint x: 110, endPoint y: 45, distance: 66.8
click at [110, 45] on div "[PERSON_NAME] Comment Add quote Summarize Summit SD 6 Product Areas J [PERSON_N…" at bounding box center [234, 151] width 298 height 258
copy h1 "Summit SD"
click at [139, 30] on button "[PERSON_NAME]" at bounding box center [149, 32] width 50 height 10
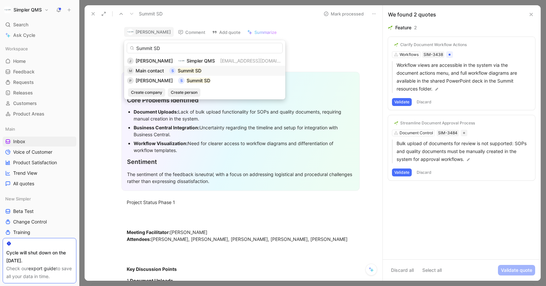
type input "Summit SD"
click at [148, 70] on span "Main contact" at bounding box center [149, 71] width 28 height 6
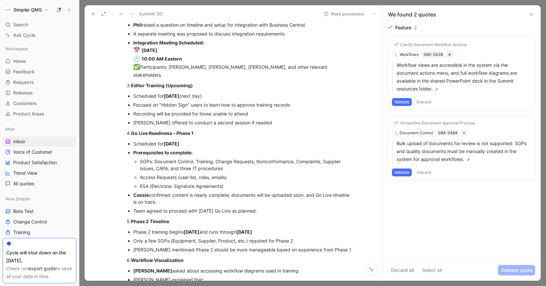
scroll to position [304, 0]
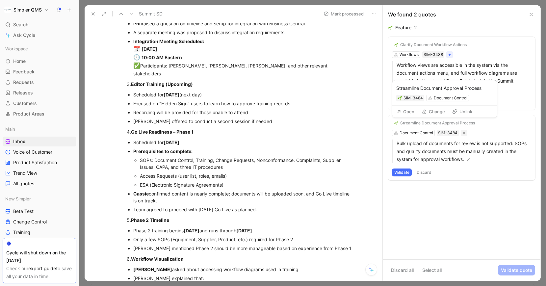
click at [415, 124] on div "Streamline Document Approval Process" at bounding box center [437, 122] width 75 height 5
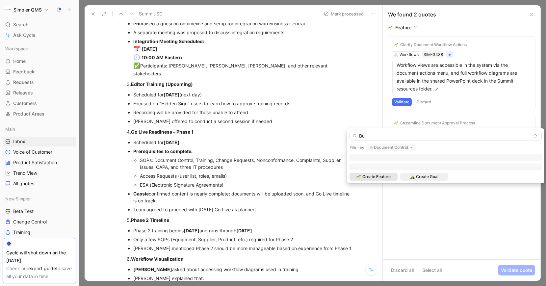
type input "B"
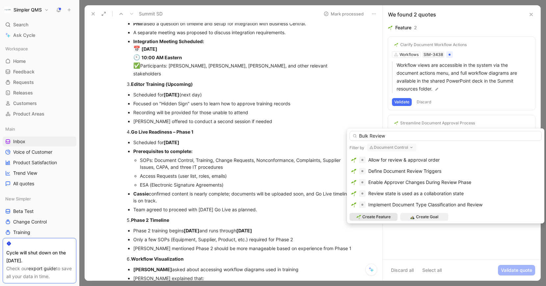
type input "Bulk Review"
click at [379, 218] on span "Create Feature" at bounding box center [376, 216] width 28 height 7
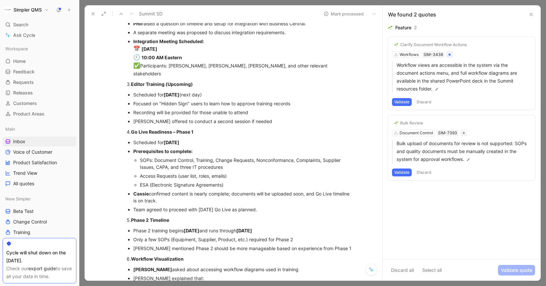
click at [405, 169] on button "Validate" at bounding box center [402, 172] width 20 height 8
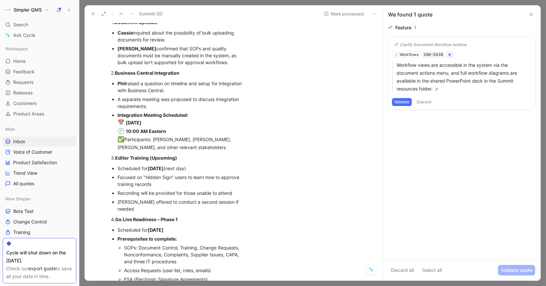
click at [422, 100] on button "Discard" at bounding box center [423, 102] width 19 height 8
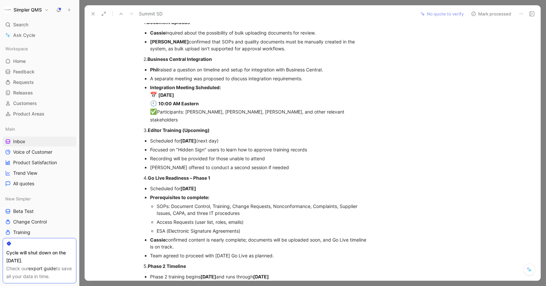
scroll to position [0, 0]
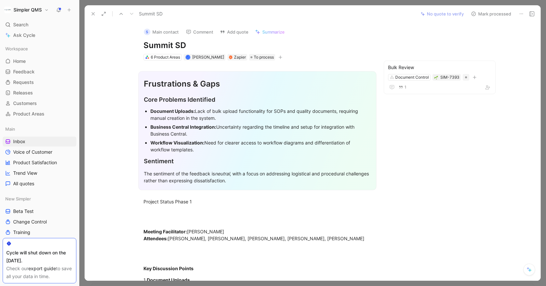
click at [481, 14] on button "Mark processed" at bounding box center [491, 13] width 46 height 9
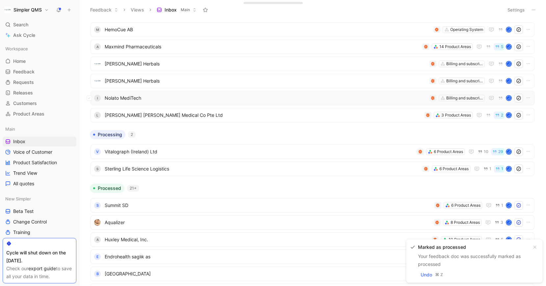
click at [253, 99] on span "Nolato MediTech" at bounding box center [266, 98] width 322 height 8
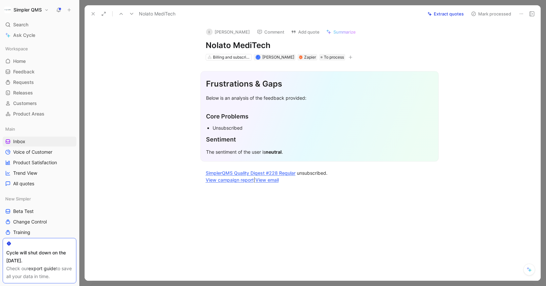
click at [520, 14] on icon at bounding box center [520, 13] width 5 height 5
click at [483, 39] on div "Delete" at bounding box center [503, 38] width 40 height 8
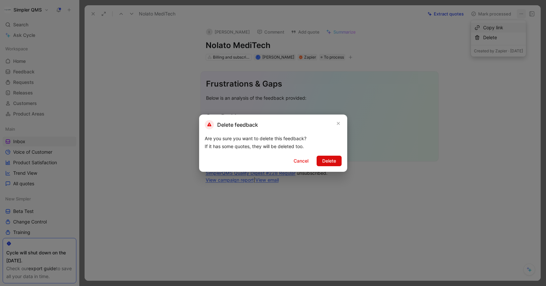
click at [330, 160] on span "Delete" at bounding box center [329, 161] width 14 height 8
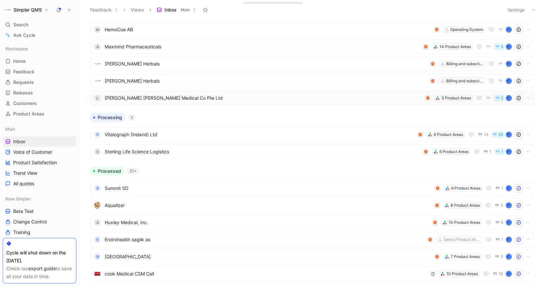
click at [269, 93] on div "L [PERSON_NAME] [PERSON_NAME] Medical Co Pte Ltd 3 Product Areas 2 J" at bounding box center [312, 98] width 444 height 14
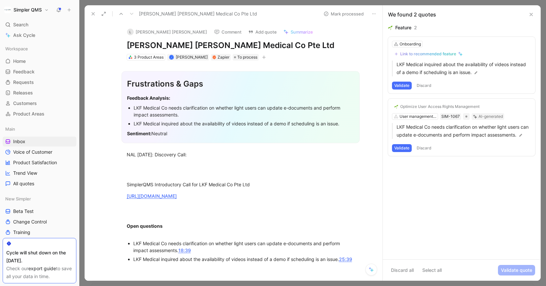
click at [404, 152] on button "Validate" at bounding box center [402, 148] width 20 height 8
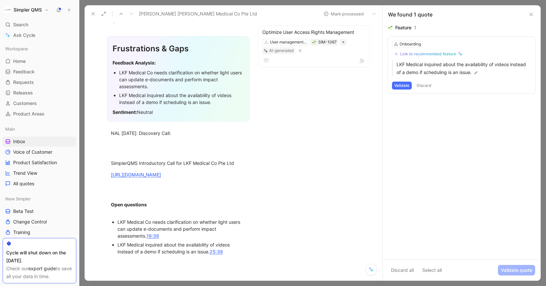
scroll to position [66, 0]
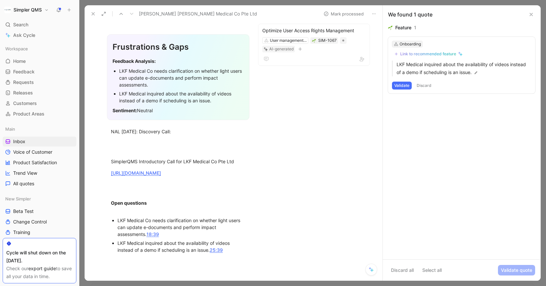
click at [413, 44] on div "Onboarding" at bounding box center [409, 44] width 21 height 7
click at [425, 55] on div "Link to recommended feature" at bounding box center [428, 53] width 56 height 5
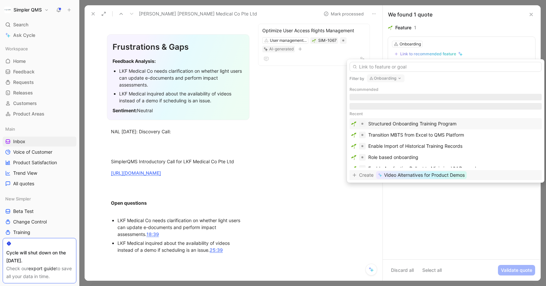
click at [443, 176] on span "Video Alternatives for Product Demos" at bounding box center [424, 175] width 81 height 8
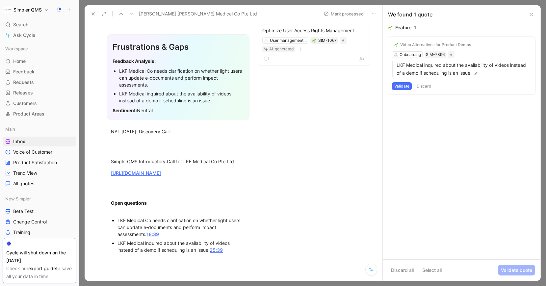
click at [400, 88] on button "Validate" at bounding box center [402, 86] width 20 height 8
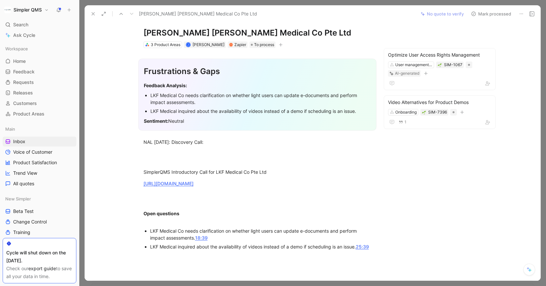
scroll to position [0, 0]
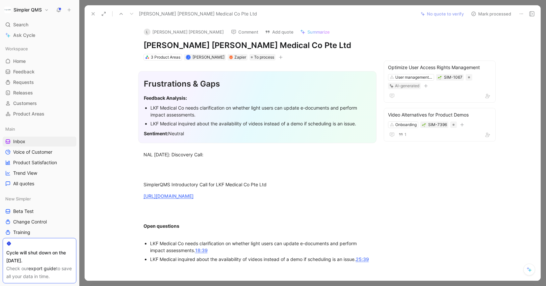
drag, startPoint x: 282, startPoint y: 43, endPoint x: 133, endPoint y: 45, distance: 149.6
click at [133, 45] on div "L [PERSON_NAME] [PERSON_NAME] Comment Add quote Summarize [PERSON_NAME] [PERSON…" at bounding box center [257, 41] width 253 height 39
copy h1 "[PERSON_NAME] [PERSON_NAME] Medical Co Pte Ltd"
click at [157, 32] on button "L [PERSON_NAME] [PERSON_NAME]" at bounding box center [184, 32] width 86 height 10
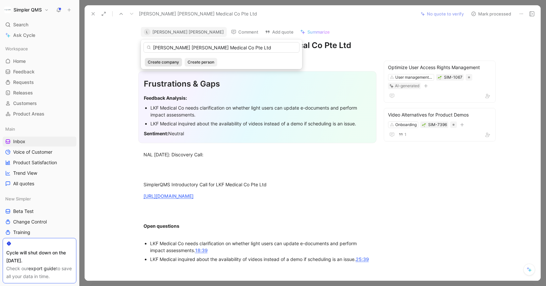
type input "[PERSON_NAME] [PERSON_NAME] Medical Co Pte Ltd"
click at [160, 60] on span "Create company" at bounding box center [163, 62] width 31 height 7
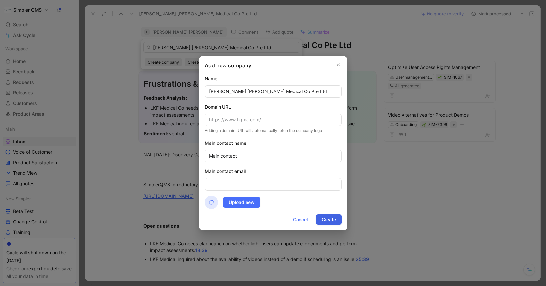
click at [325, 219] on span "Create" at bounding box center [328, 219] width 14 height 8
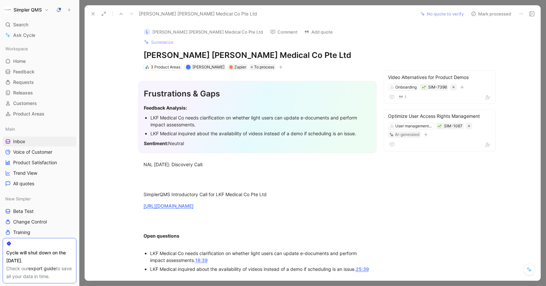
click at [474, 14] on icon at bounding box center [473, 13] width 5 height 5
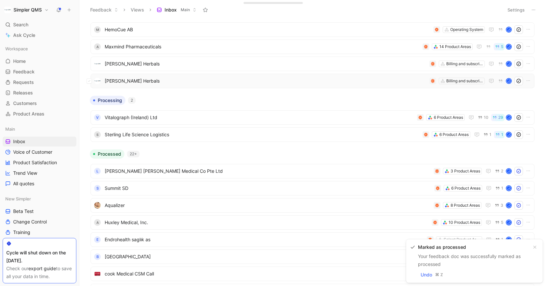
click at [194, 81] on span "[PERSON_NAME] Herbals" at bounding box center [266, 81] width 322 height 8
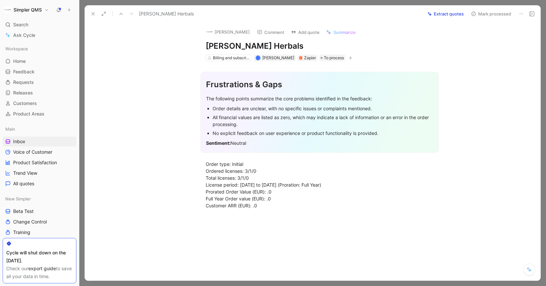
click at [520, 14] on icon at bounding box center [520, 13] width 5 height 5
click at [483, 37] on div "Delete" at bounding box center [503, 38] width 40 height 8
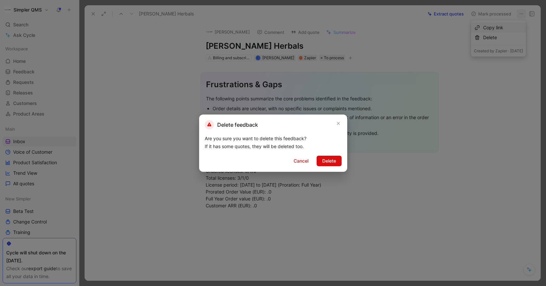
click at [326, 161] on span "Delete" at bounding box center [329, 161] width 14 height 8
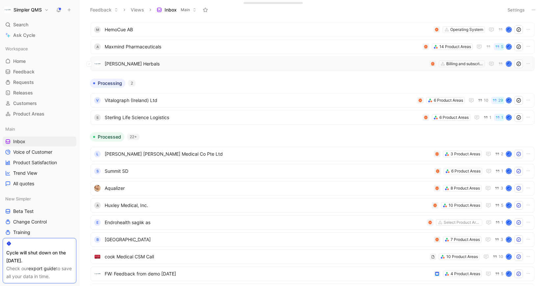
click at [268, 61] on span "[PERSON_NAME] Herbals" at bounding box center [266, 64] width 322 height 8
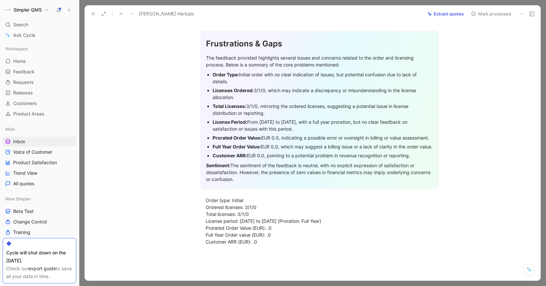
scroll to position [42, 0]
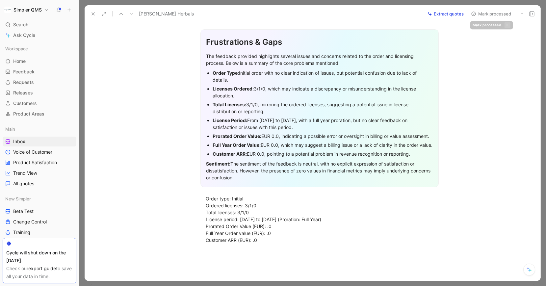
click at [522, 12] on icon at bounding box center [520, 13] width 5 height 5
click at [490, 37] on div "Delete" at bounding box center [503, 38] width 40 height 8
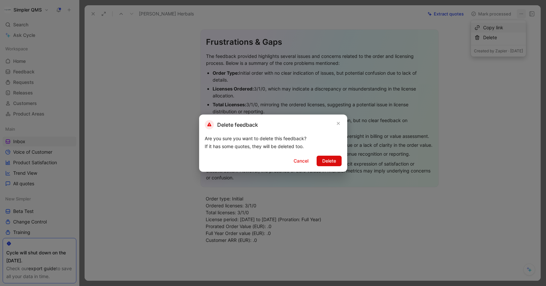
click at [337, 160] on button "Delete" at bounding box center [328, 161] width 25 height 11
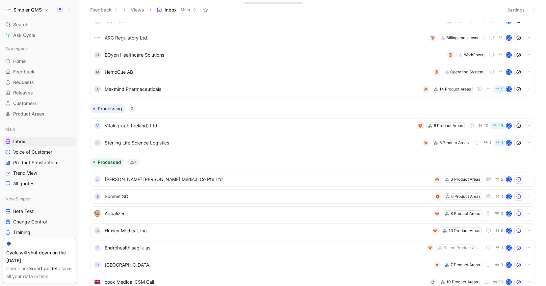
scroll to position [189, 0]
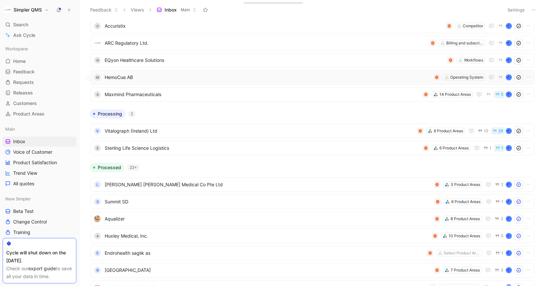
click at [286, 73] on span "HemoCue AB" at bounding box center [268, 77] width 326 height 8
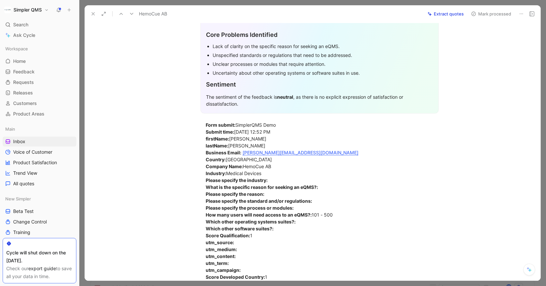
scroll to position [80, 0]
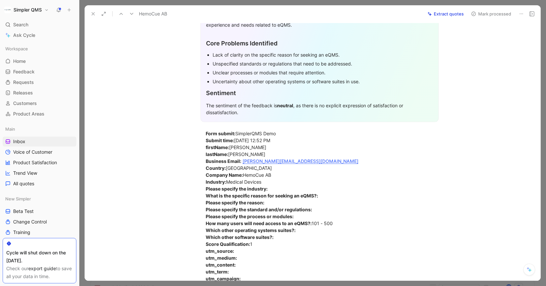
click at [520, 14] on icon at bounding box center [520, 13] width 5 height 5
click at [483, 37] on div "Delete" at bounding box center [503, 38] width 40 height 8
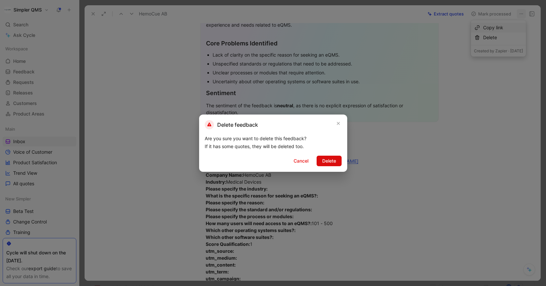
click at [332, 162] on span "Delete" at bounding box center [329, 161] width 14 height 8
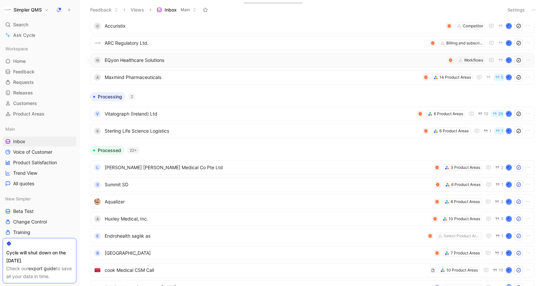
click at [306, 63] on span "EQyon Healthcare Solutions" at bounding box center [275, 60] width 340 height 8
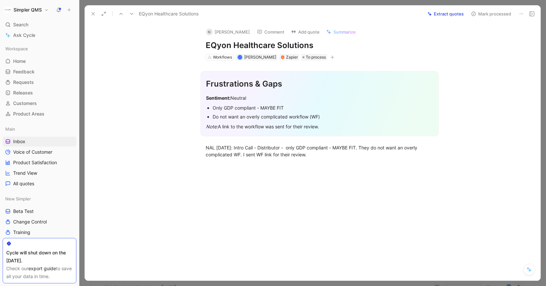
click at [524, 12] on button at bounding box center [520, 13] width 9 height 9
click at [486, 39] on div "Delete" at bounding box center [503, 38] width 40 height 8
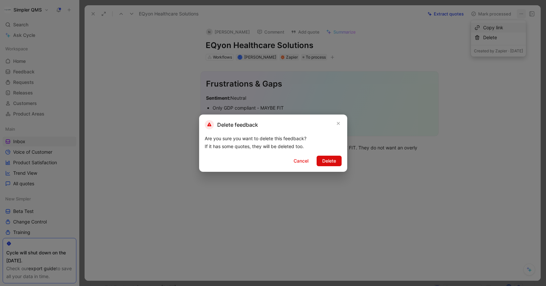
click at [329, 160] on span "Delete" at bounding box center [329, 161] width 14 height 8
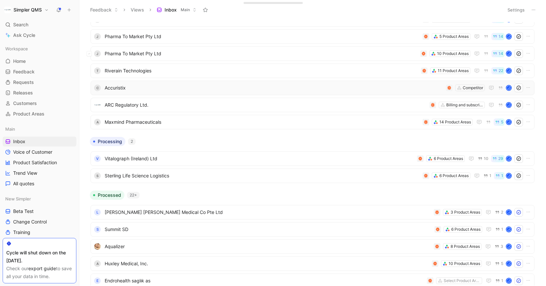
scroll to position [125, 0]
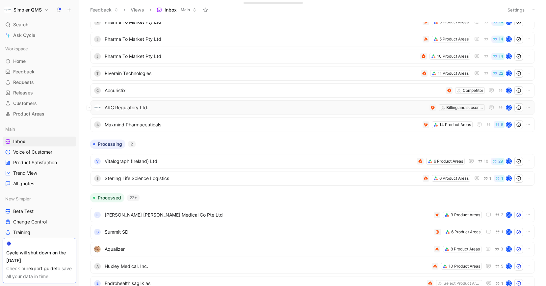
click at [352, 106] on span "ARC Regulatory Ltd." at bounding box center [266, 108] width 322 height 8
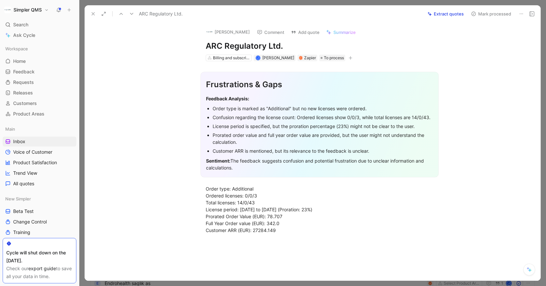
click at [521, 13] on icon at bounding box center [520, 13] width 5 height 5
click at [485, 35] on div "Delete" at bounding box center [503, 38] width 40 height 8
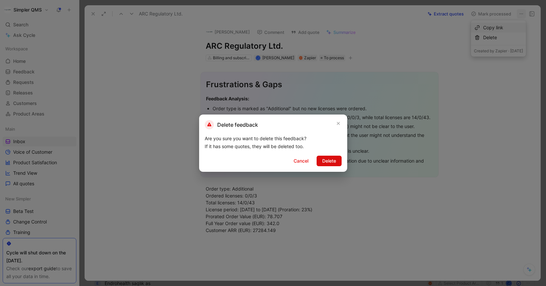
click at [333, 158] on span "Delete" at bounding box center [329, 161] width 14 height 8
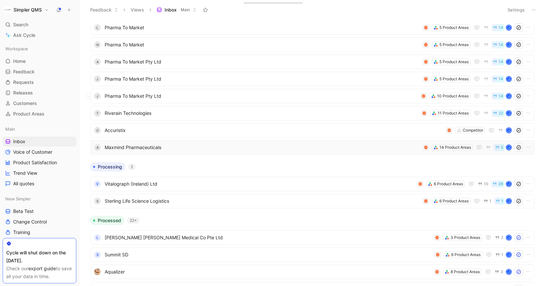
scroll to position [75, 0]
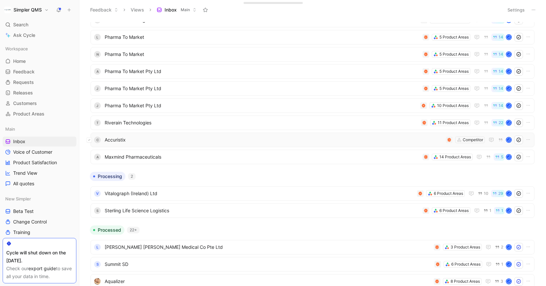
click at [89, 140] on icon at bounding box center [89, 139] width 3 height 3
click at [360, 274] on icon "button" at bounding box center [358, 271] width 5 height 5
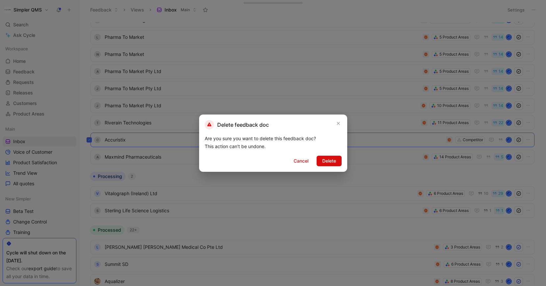
click at [327, 161] on span "Delete" at bounding box center [329, 161] width 14 height 8
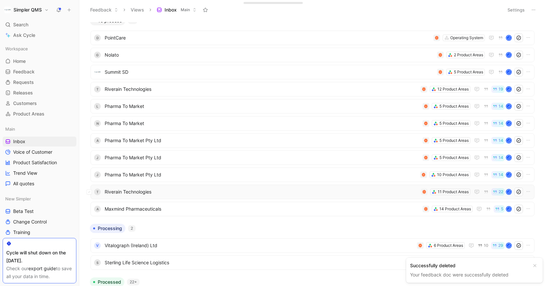
scroll to position [0, 0]
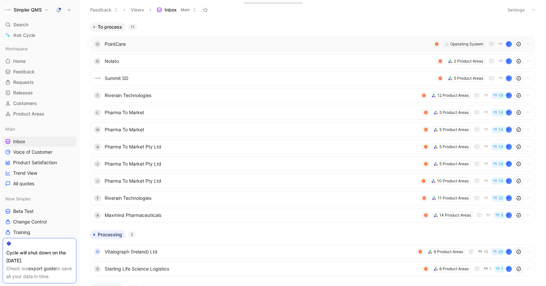
click at [159, 46] on span "PointCare" at bounding box center [268, 44] width 326 height 8
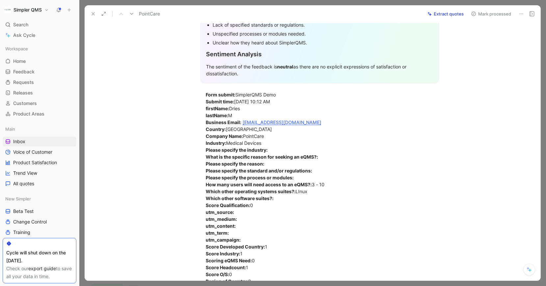
scroll to position [119, 0]
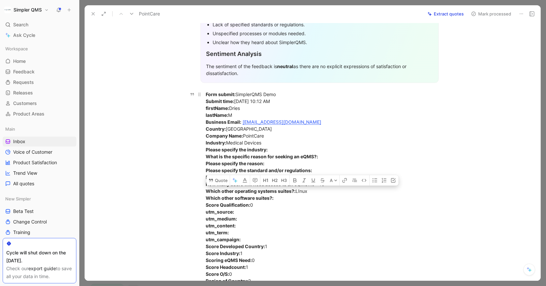
drag, startPoint x: 313, startPoint y: 190, endPoint x: 297, endPoint y: 190, distance: 16.8
click at [297, 190] on div "Form submit: SimplerQMS Demo Submit time: [DATE] 10:12 AM firstName: Dries last…" at bounding box center [320, 198] width 228 height 214
click at [221, 182] on button "Quote" at bounding box center [217, 180] width 23 height 11
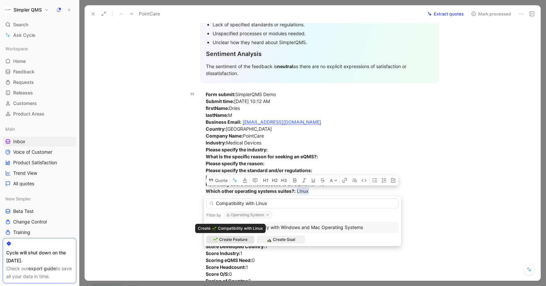
type input "Compatibility with Linux"
click at [231, 239] on span "Create Feature" at bounding box center [233, 239] width 28 height 7
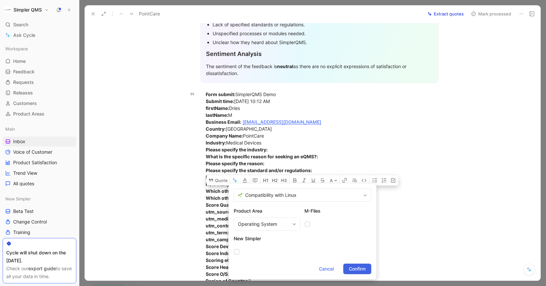
click at [354, 268] on span "Confirm" at bounding box center [357, 269] width 17 height 8
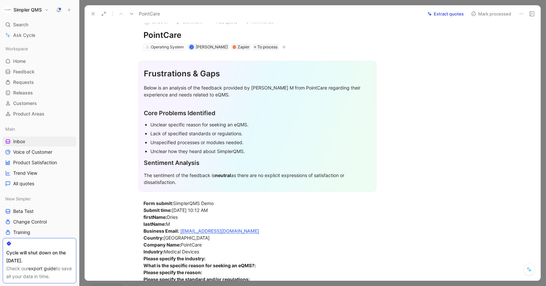
scroll to position [0, 0]
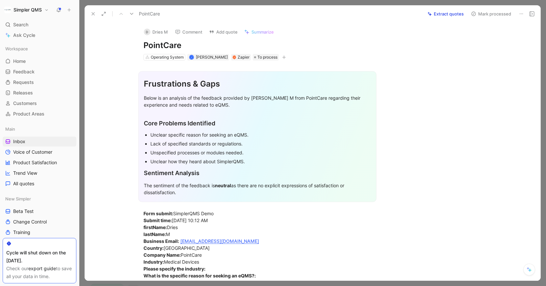
drag, startPoint x: 183, startPoint y: 46, endPoint x: 117, endPoint y: 46, distance: 66.4
click at [117, 46] on div "D Dries M Comment Add quote Summarize PointCare Operating System J [PERSON_NAME…" at bounding box center [312, 151] width 455 height 258
copy h1 "PointCare"
click at [155, 31] on button "D Dries M" at bounding box center [156, 32] width 30 height 10
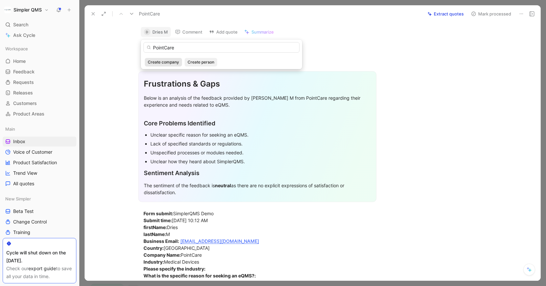
type input "PointCare"
click at [172, 61] on span "Create company" at bounding box center [163, 62] width 31 height 7
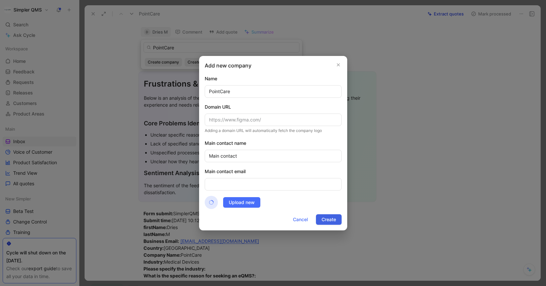
click at [329, 221] on span "Create" at bounding box center [328, 219] width 14 height 8
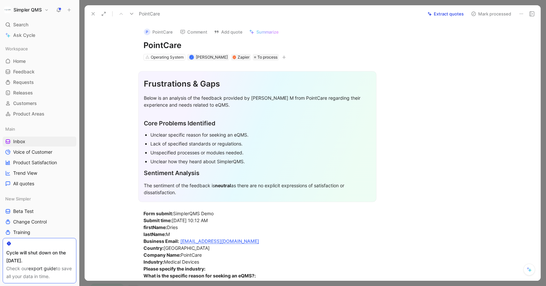
click at [477, 14] on button "Mark processed" at bounding box center [491, 13] width 46 height 9
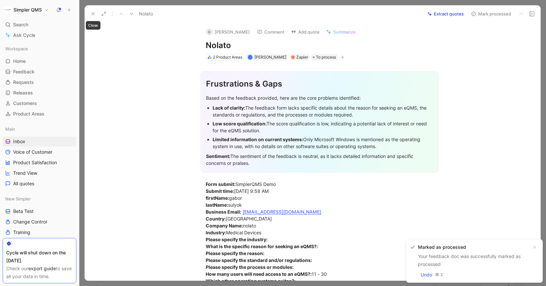
click at [96, 14] on button at bounding box center [92, 13] width 9 height 9
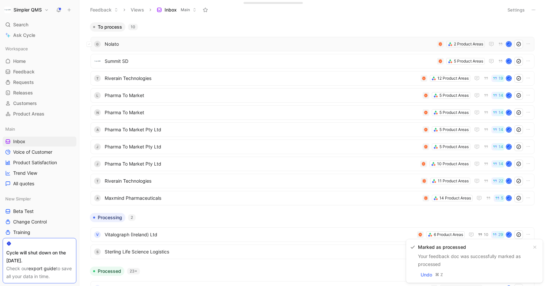
click at [249, 41] on span "Nolato" at bounding box center [269, 44] width 329 height 8
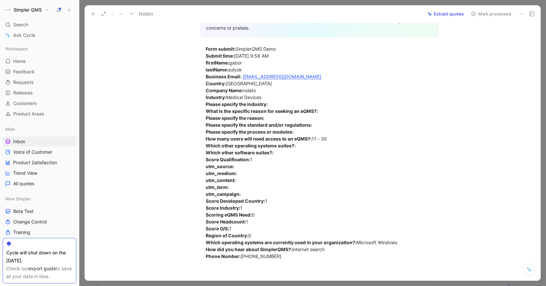
scroll to position [136, 0]
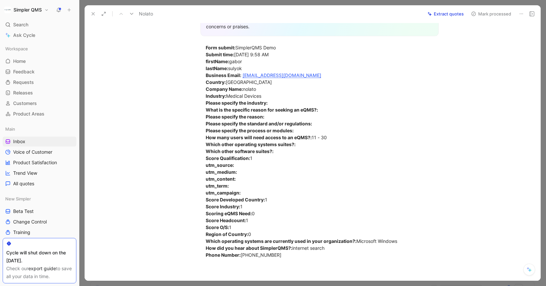
click at [519, 12] on icon at bounding box center [520, 13] width 5 height 5
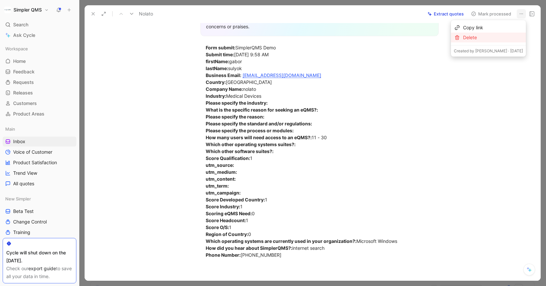
click at [490, 37] on div "Delete" at bounding box center [493, 38] width 60 height 8
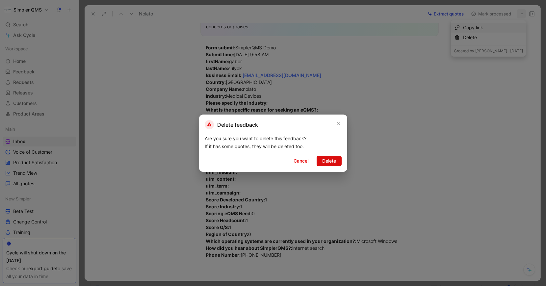
click at [328, 162] on span "Delete" at bounding box center [329, 161] width 14 height 8
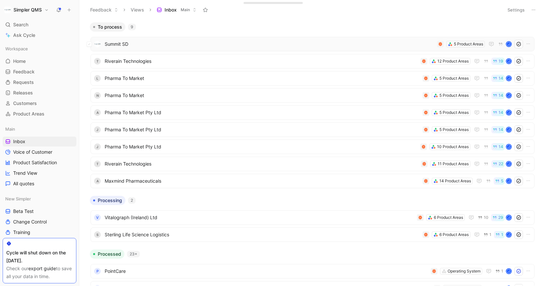
click at [259, 43] on span "Summit SD" at bounding box center [269, 44] width 329 height 8
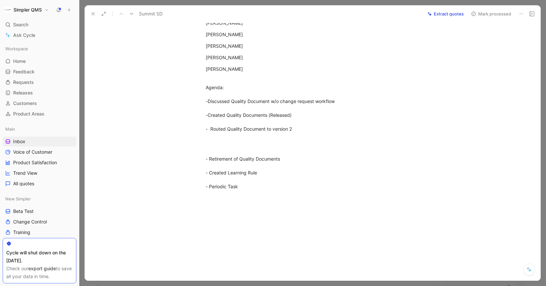
scroll to position [382, 0]
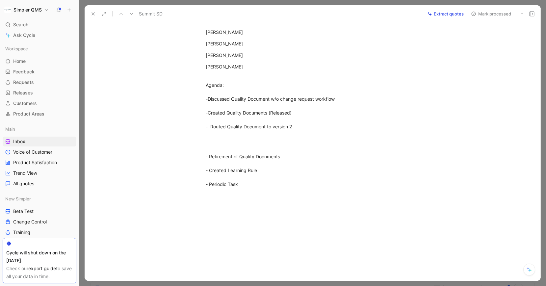
click at [520, 12] on icon at bounding box center [520, 13] width 5 height 5
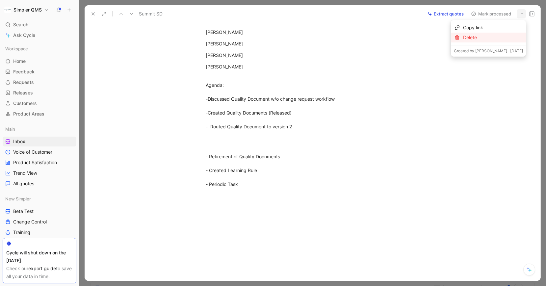
click at [487, 37] on div "Delete" at bounding box center [493, 38] width 60 height 8
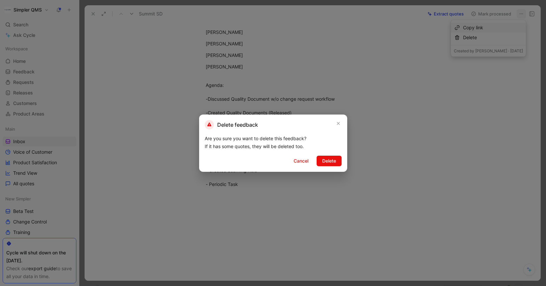
click at [331, 161] on span "Delete" at bounding box center [329, 161] width 14 height 8
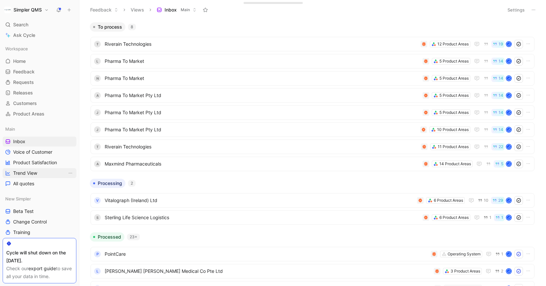
click at [39, 174] on link "Trend View" at bounding box center [40, 173] width 74 height 10
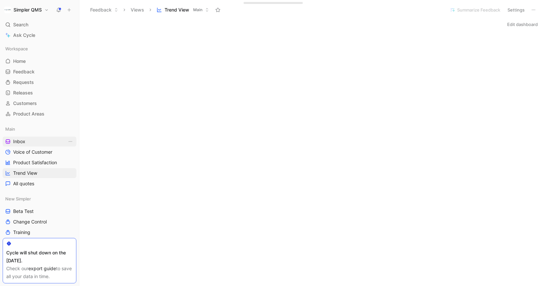
click at [23, 142] on span "Inbox" at bounding box center [19, 141] width 12 height 7
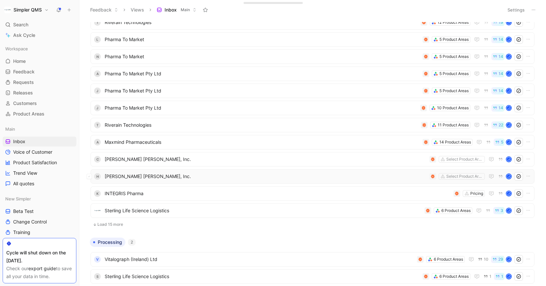
scroll to position [73, 0]
click at [90, 194] on icon at bounding box center [89, 193] width 3 height 3
click at [528, 192] on div "K INTEGRIS Pharma Pricing J" at bounding box center [312, 193] width 444 height 14
click at [528, 192] on icon "button" at bounding box center [527, 193] width 5 height 5
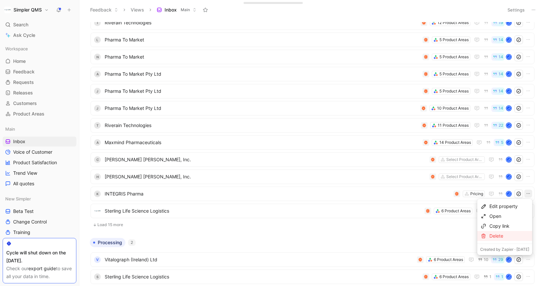
click at [498, 234] on div "Delete" at bounding box center [509, 236] width 40 height 8
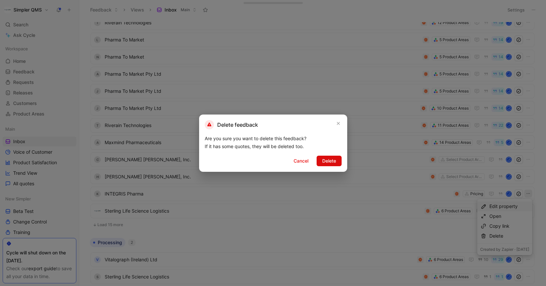
click at [333, 161] on span "Delete" at bounding box center [329, 161] width 14 height 8
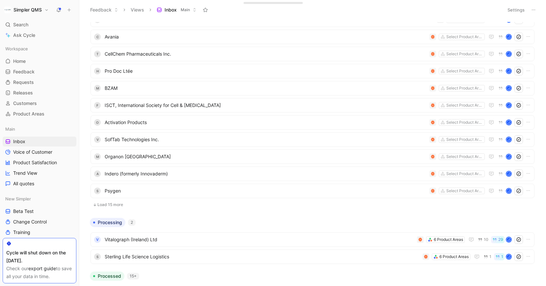
scroll to position [333, 0]
click at [129, 190] on span "Psygen" at bounding box center [266, 190] width 322 height 8
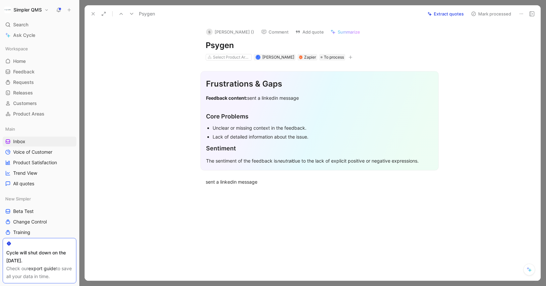
click at [91, 14] on icon at bounding box center [92, 13] width 5 height 5
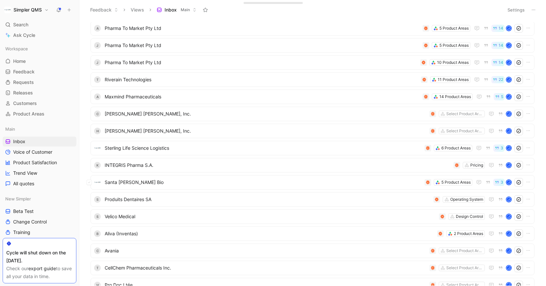
scroll to position [122, 0]
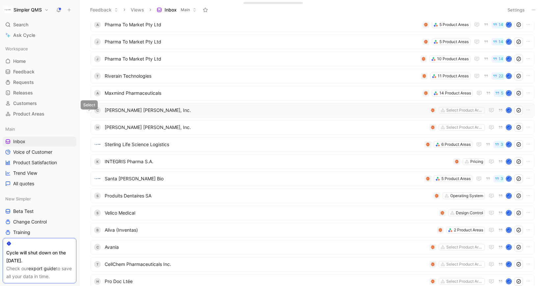
click at [89, 109] on icon at bounding box center [89, 110] width 3 height 3
click at [89, 128] on icon at bounding box center [89, 127] width 2 height 1
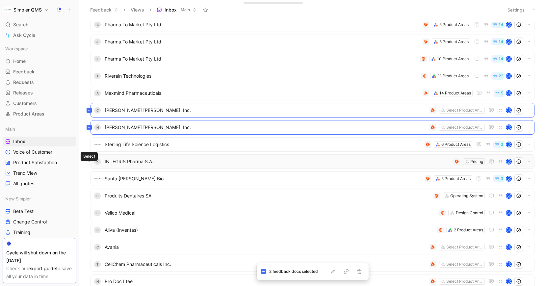
click at [90, 161] on button at bounding box center [88, 161] width 5 height 5
click at [359, 272] on icon "button" at bounding box center [358, 271] width 5 height 5
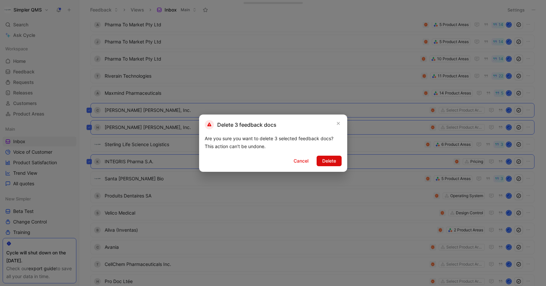
click at [335, 161] on span "Delete" at bounding box center [329, 161] width 14 height 8
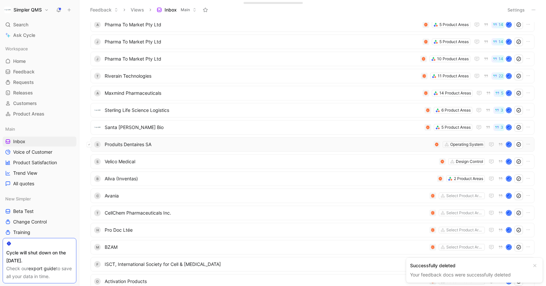
click at [89, 143] on icon at bounding box center [89, 144] width 3 height 3
click at [91, 163] on button at bounding box center [88, 161] width 5 height 5
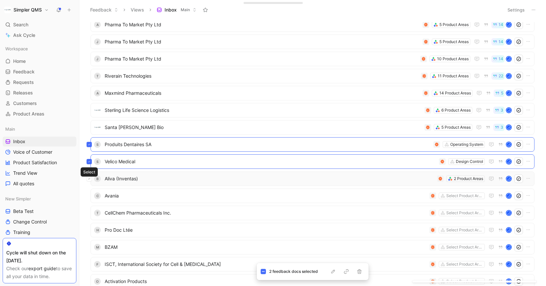
click at [91, 178] on button at bounding box center [88, 178] width 5 height 5
click at [89, 196] on icon at bounding box center [89, 195] width 2 height 1
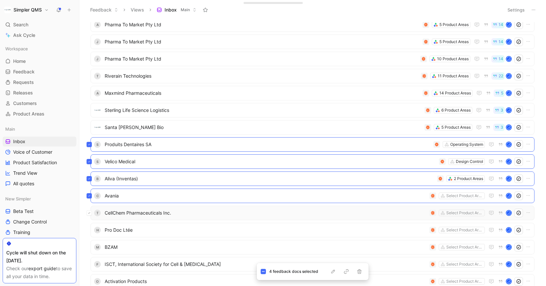
click at [91, 214] on button at bounding box center [88, 212] width 5 height 5
click at [90, 231] on icon at bounding box center [89, 230] width 3 height 3
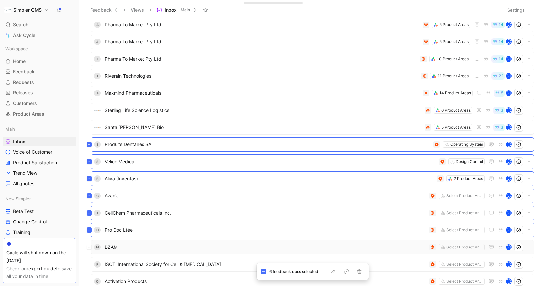
click at [91, 249] on button at bounding box center [88, 246] width 5 height 5
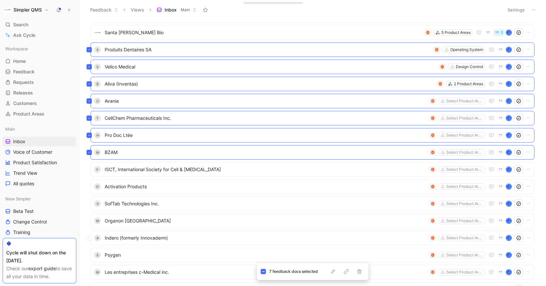
scroll to position [217, 0]
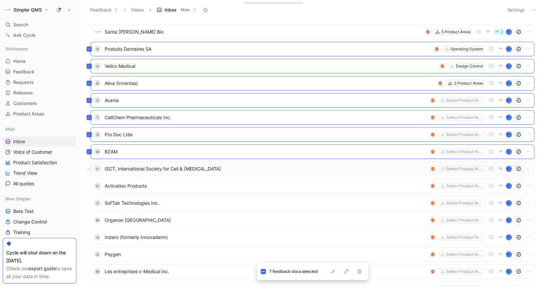
click at [89, 168] on icon at bounding box center [89, 168] width 3 height 3
click at [91, 187] on button at bounding box center [88, 185] width 5 height 5
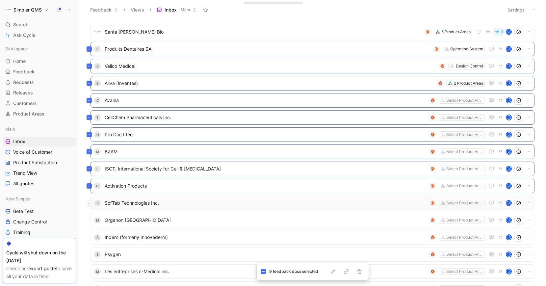
click at [90, 204] on button at bounding box center [88, 202] width 5 height 5
click at [89, 222] on button at bounding box center [88, 219] width 5 height 5
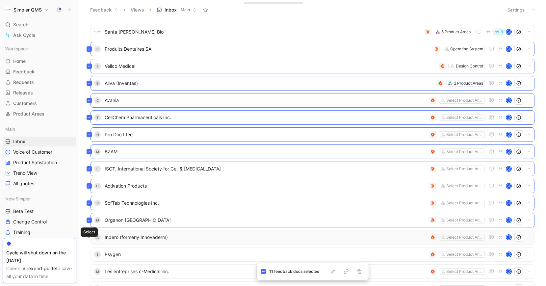
click at [91, 236] on button at bounding box center [88, 236] width 5 height 5
click at [90, 254] on button at bounding box center [88, 254] width 5 height 5
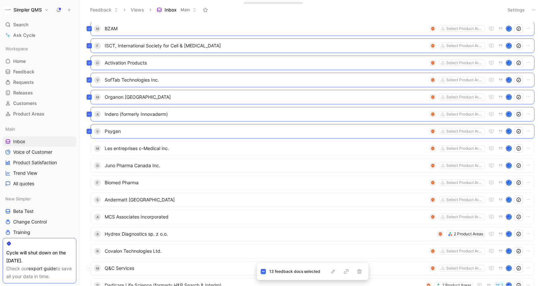
scroll to position [355, 0]
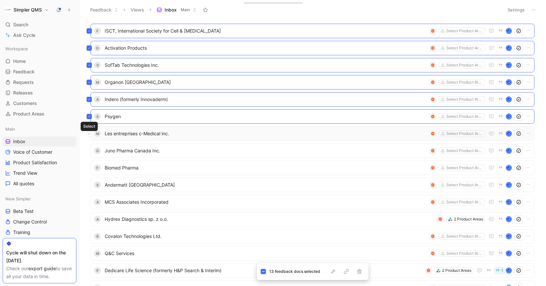
click at [91, 133] on button at bounding box center [88, 133] width 5 height 5
click at [90, 151] on icon at bounding box center [89, 150] width 3 height 3
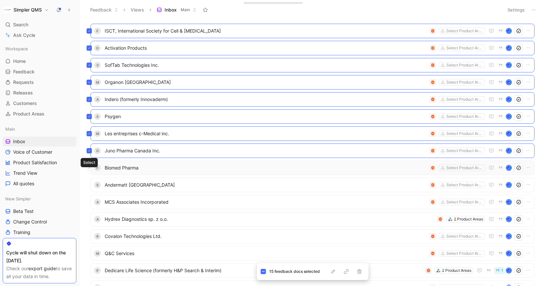
click at [91, 167] on button at bounding box center [88, 167] width 5 height 5
click at [91, 184] on button at bounding box center [88, 184] width 5 height 5
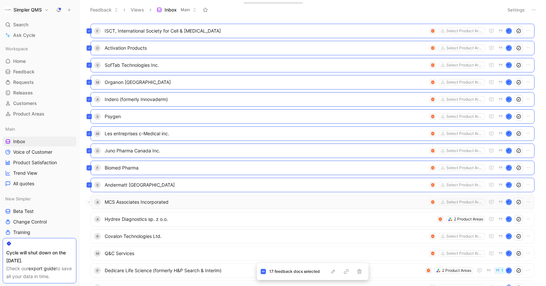
click at [91, 203] on button at bounding box center [88, 201] width 5 height 5
click at [90, 221] on button at bounding box center [88, 218] width 5 height 5
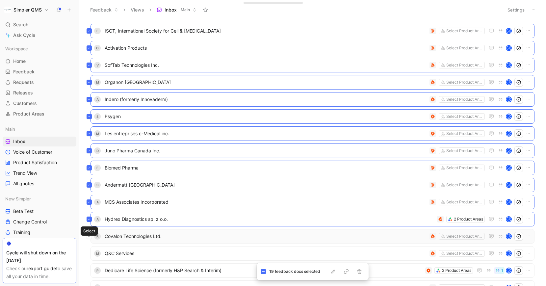
click at [91, 237] on button at bounding box center [88, 235] width 5 height 5
click at [90, 254] on button at bounding box center [88, 253] width 5 height 5
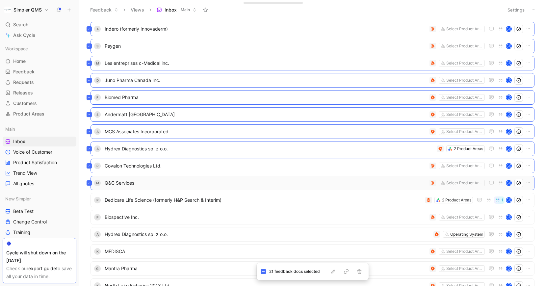
scroll to position [431, 0]
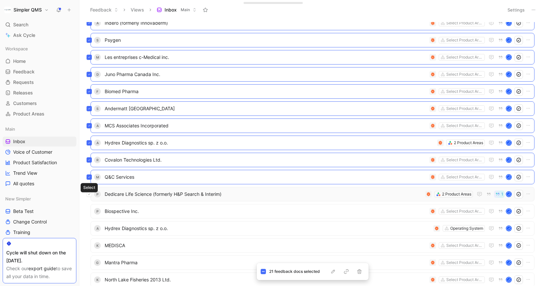
click at [90, 193] on icon at bounding box center [89, 194] width 3 height 3
click at [89, 212] on icon at bounding box center [89, 211] width 3 height 3
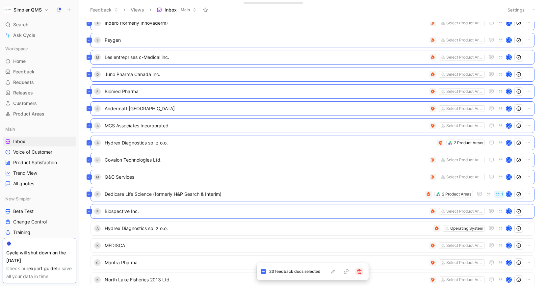
click at [361, 272] on icon "button" at bounding box center [358, 271] width 5 height 5
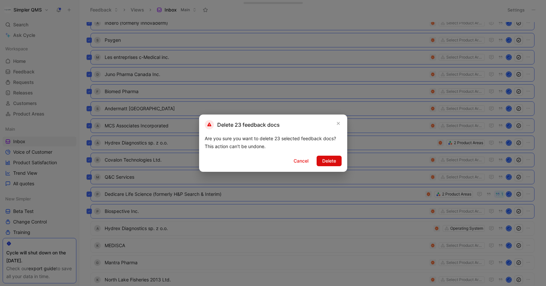
click at [330, 160] on span "Delete" at bounding box center [329, 161] width 14 height 8
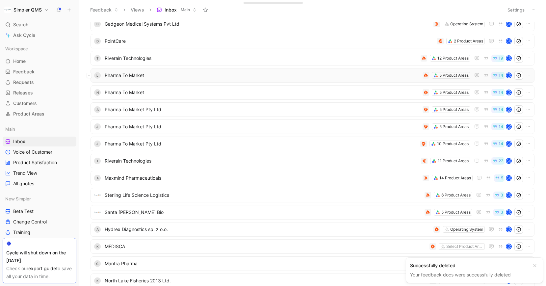
scroll to position [48, 0]
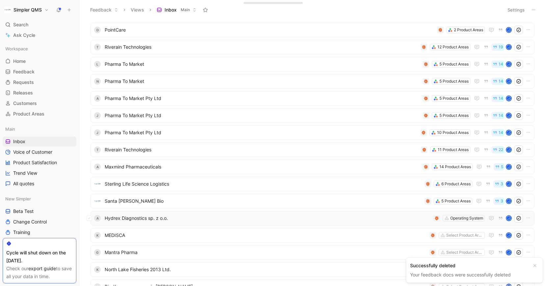
click at [152, 219] on span "Hydrex Diagnostics sp. z o.o." at bounding box center [268, 218] width 326 height 8
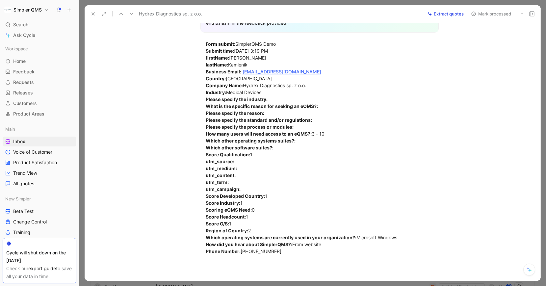
scroll to position [165, 0]
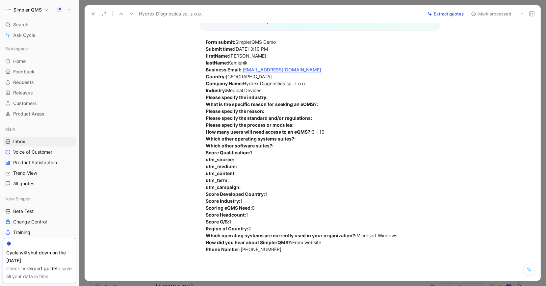
click at [521, 13] on use at bounding box center [520, 13] width 3 height 1
click at [487, 38] on div "Delete" at bounding box center [503, 38] width 40 height 8
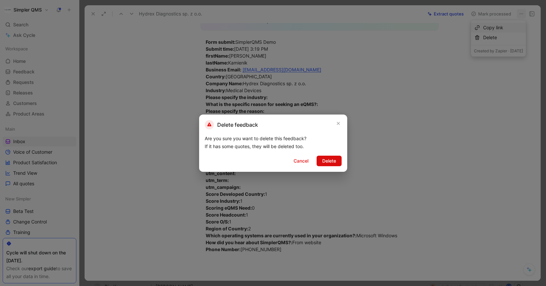
click at [332, 162] on span "Delete" at bounding box center [329, 161] width 14 height 8
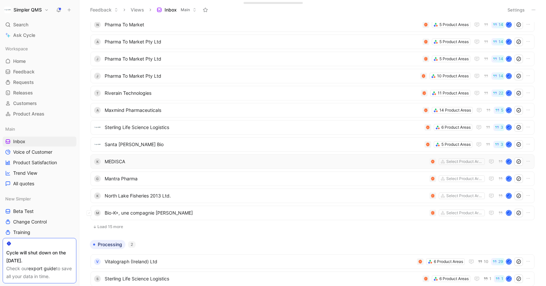
scroll to position [106, 0]
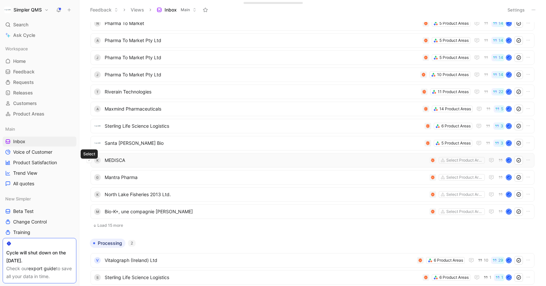
click at [89, 159] on icon at bounding box center [89, 160] width 3 height 3
click at [90, 177] on button at bounding box center [88, 177] width 5 height 5
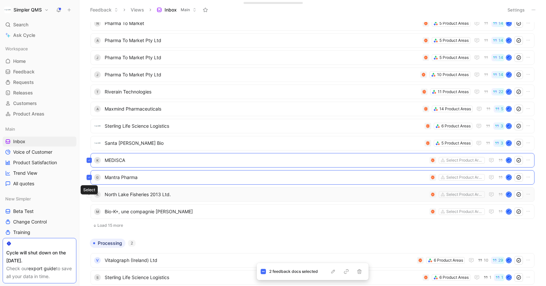
click at [89, 196] on button at bounding box center [88, 194] width 5 height 5
click at [89, 212] on icon at bounding box center [89, 211] width 3 height 3
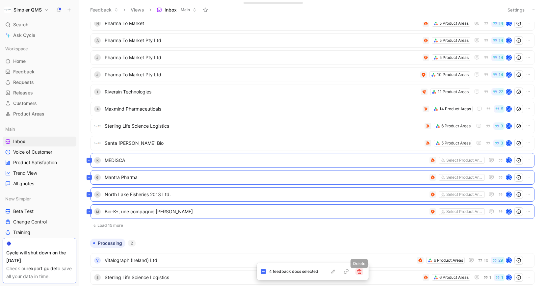
click at [359, 270] on icon "button" at bounding box center [358, 271] width 5 height 5
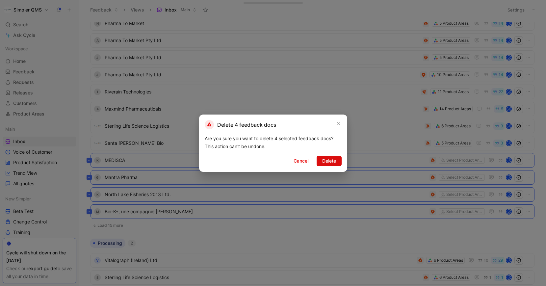
click at [328, 161] on span "Delete" at bounding box center [329, 161] width 14 height 8
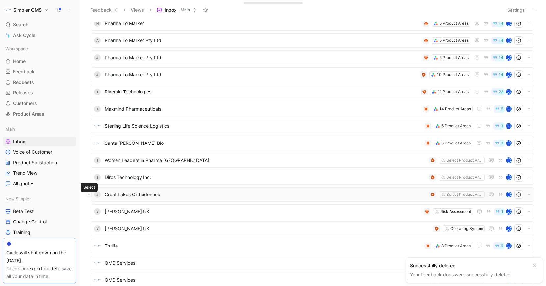
click at [88, 193] on icon at bounding box center [89, 194] width 3 height 3
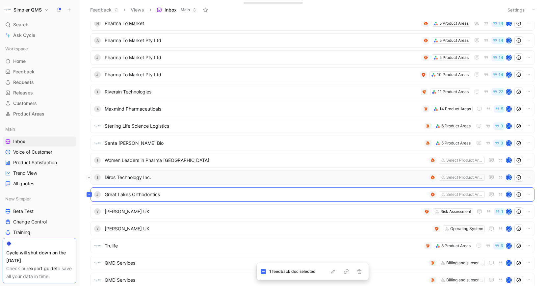
click at [88, 178] on icon at bounding box center [89, 177] width 2 height 1
click at [90, 159] on icon at bounding box center [89, 160] width 3 height 3
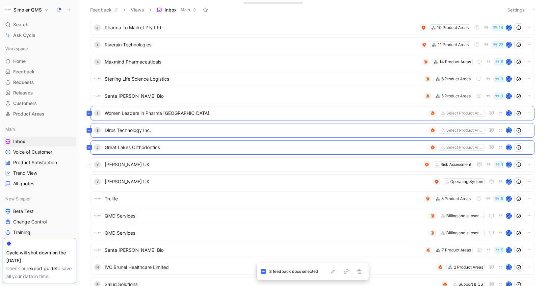
scroll to position [157, 0]
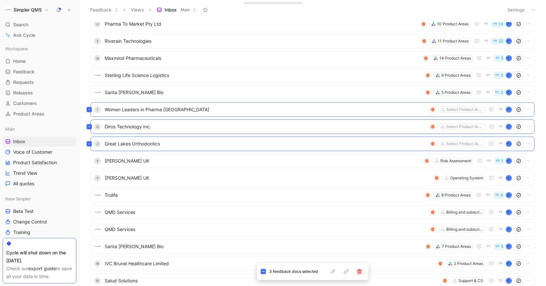
click at [361, 274] on button "button" at bounding box center [359, 271] width 8 height 7
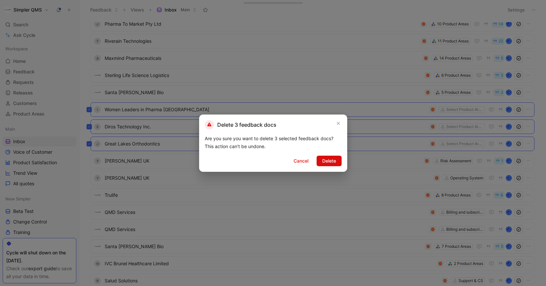
click at [329, 160] on span "Delete" at bounding box center [329, 161] width 14 height 8
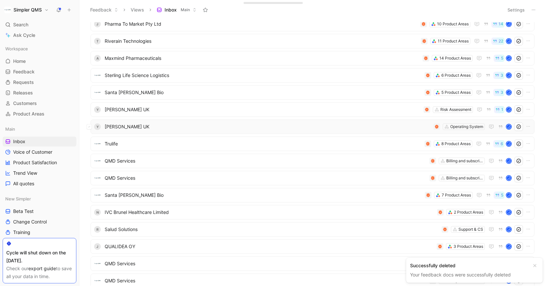
click at [136, 121] on div "Y [PERSON_NAME] UK Operating System J" at bounding box center [312, 126] width 444 height 14
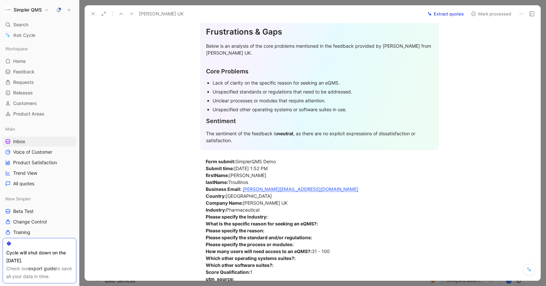
scroll to position [46, 0]
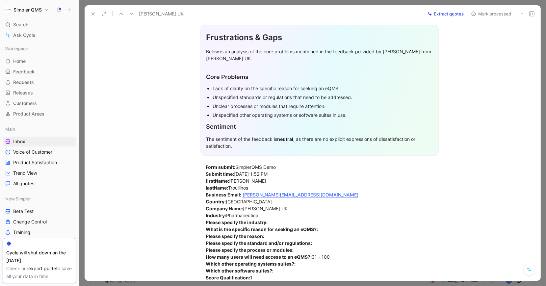
click at [519, 12] on icon at bounding box center [520, 13] width 5 height 5
click at [488, 36] on div "Delete" at bounding box center [503, 38] width 40 height 8
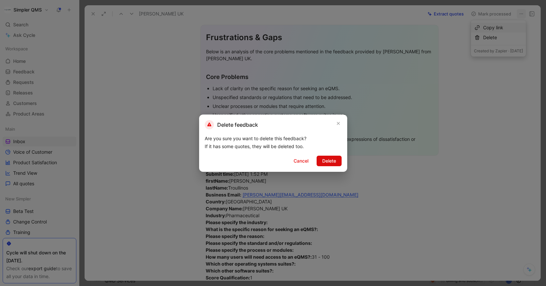
click at [334, 159] on span "Delete" at bounding box center [329, 161] width 14 height 8
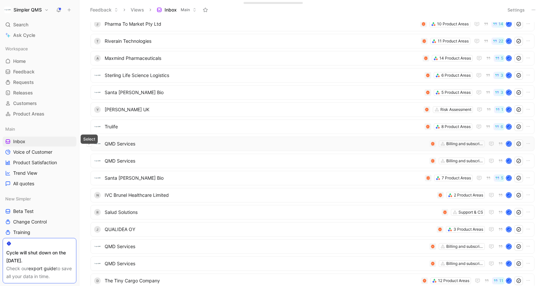
click at [91, 143] on button at bounding box center [88, 143] width 5 height 5
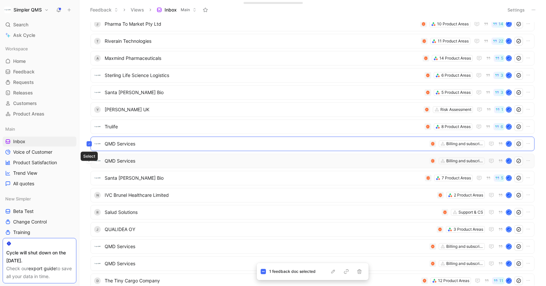
click at [90, 160] on icon at bounding box center [89, 160] width 2 height 1
click at [89, 195] on icon at bounding box center [89, 195] width 3 height 3
click at [90, 214] on button at bounding box center [88, 211] width 5 height 5
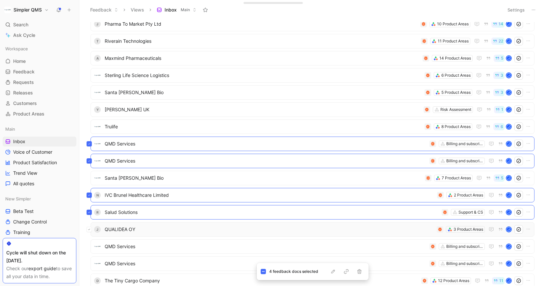
click at [90, 231] on button at bounding box center [88, 229] width 5 height 5
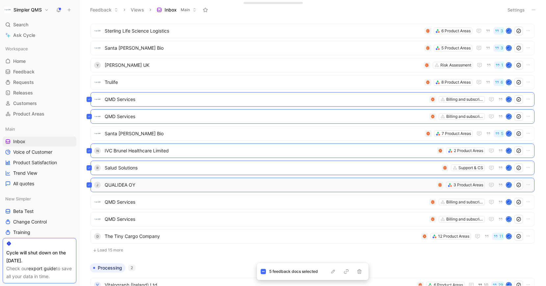
scroll to position [213, 0]
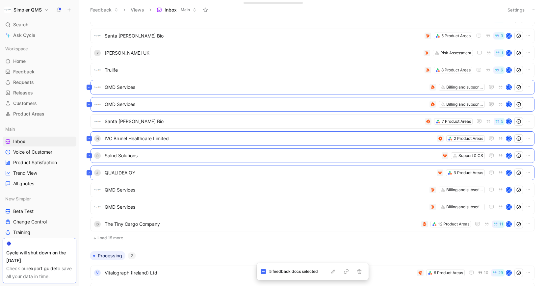
click at [89, 191] on div "L Pharma To Market 5 Product Areas 14 J N Pharma To Market 5 Product Areas 14 […" at bounding box center [312, 31] width 450 height 427
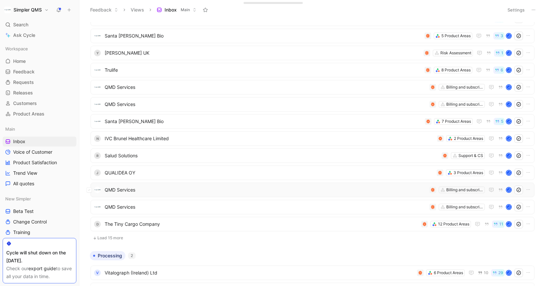
click at [92, 189] on div "QMD Services Billing and subscription management J" at bounding box center [312, 190] width 444 height 14
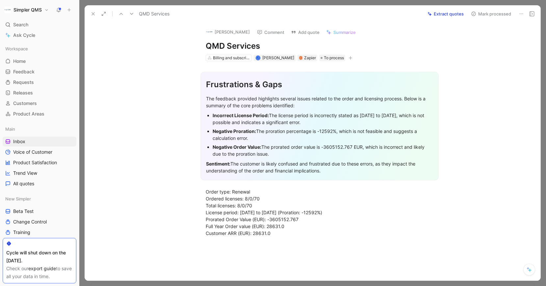
click at [520, 13] on icon at bounding box center [520, 13] width 5 height 5
click at [483, 38] on div "Delete" at bounding box center [503, 38] width 40 height 8
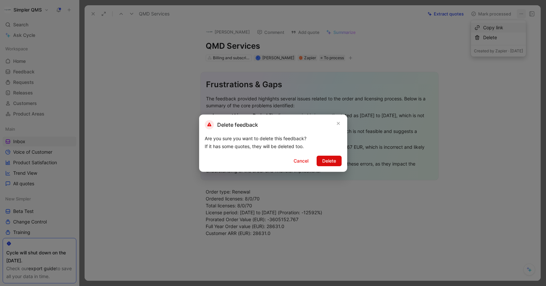
click at [325, 162] on span "Delete" at bounding box center [329, 161] width 14 height 8
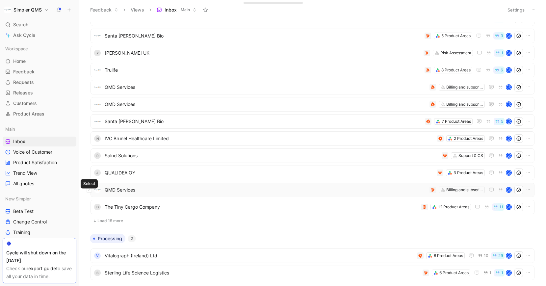
click at [88, 190] on icon at bounding box center [89, 189] width 3 height 3
click at [90, 171] on button at bounding box center [88, 172] width 5 height 5
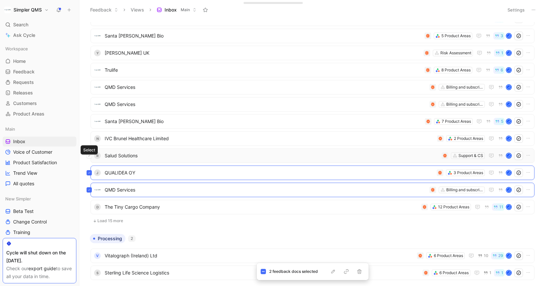
click at [90, 156] on icon at bounding box center [89, 155] width 3 height 3
click at [90, 136] on button at bounding box center [88, 138] width 5 height 5
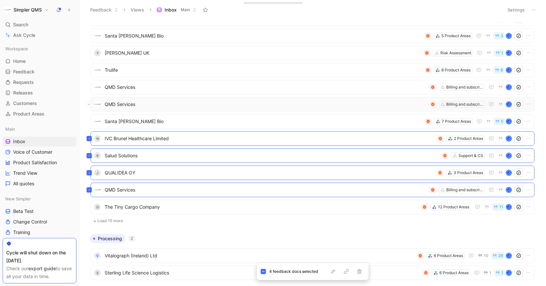
click at [90, 104] on button at bounding box center [88, 104] width 5 height 5
click at [90, 86] on icon at bounding box center [89, 87] width 3 height 3
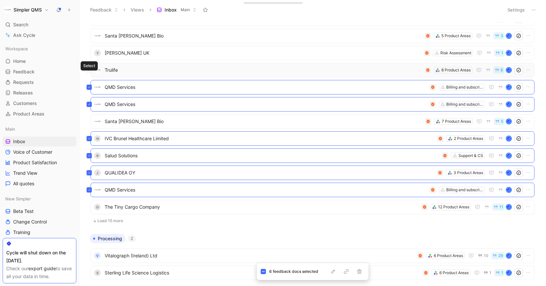
click at [90, 68] on button at bounding box center [88, 69] width 5 height 5
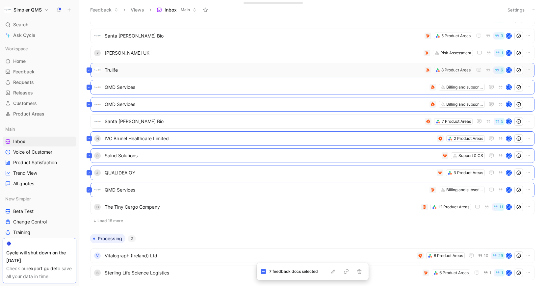
click at [90, 68] on button at bounding box center [88, 69] width 5 height 5
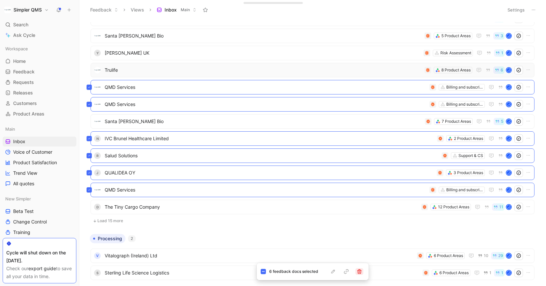
click at [362, 271] on button "button" at bounding box center [359, 271] width 8 height 7
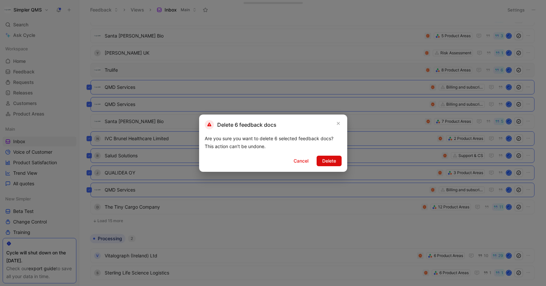
click at [330, 156] on button "Delete" at bounding box center [328, 161] width 25 height 11
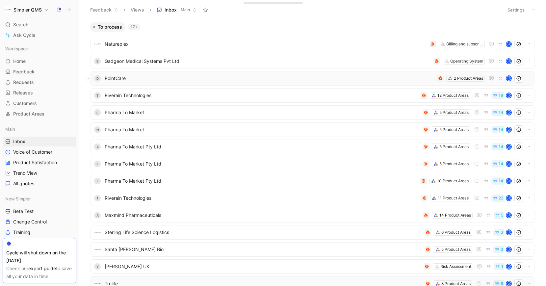
click at [92, 77] on div "D PointCare 2 Product Areas J" at bounding box center [312, 78] width 444 height 14
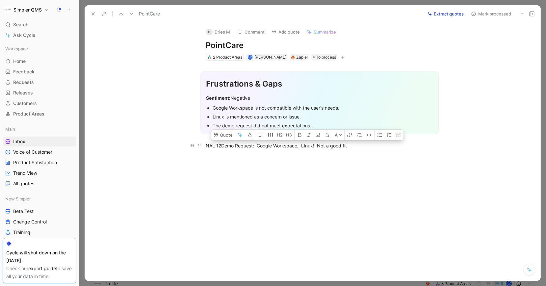
drag, startPoint x: 313, startPoint y: 145, endPoint x: 301, endPoint y: 145, distance: 12.5
click at [301, 145] on div "NAL 12Demo Request: Google Workspace, LInux!! Not a good fit" at bounding box center [320, 145] width 228 height 7
click at [520, 14] on icon at bounding box center [520, 13] width 5 height 5
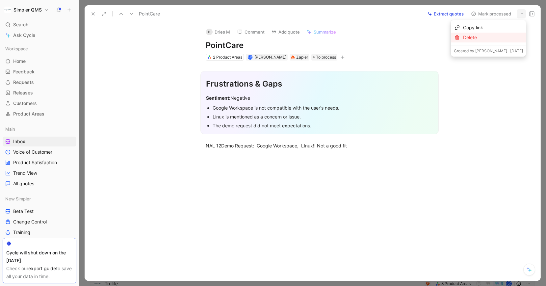
click at [489, 39] on div "Delete" at bounding box center [493, 38] width 60 height 8
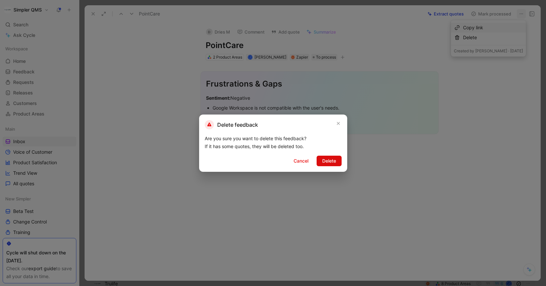
click at [334, 158] on span "Delete" at bounding box center [329, 161] width 14 height 8
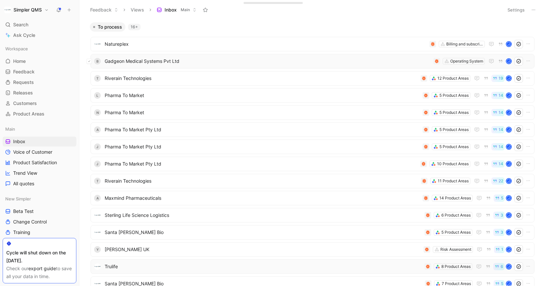
click at [89, 61] on icon at bounding box center [89, 61] width 3 height 3
click at [91, 44] on button at bounding box center [88, 43] width 5 height 5
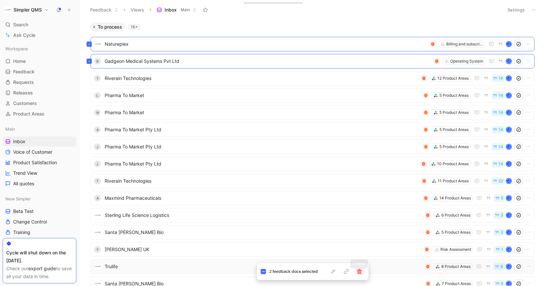
click at [358, 271] on icon "button" at bounding box center [359, 271] width 4 height 5
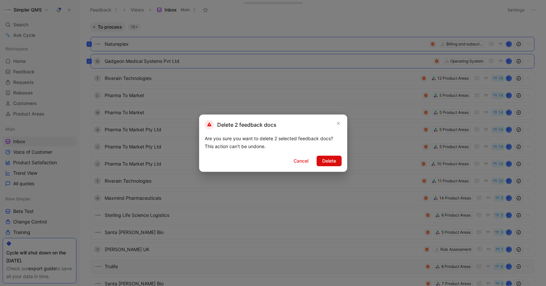
click at [328, 162] on span "Delete" at bounding box center [329, 161] width 14 height 8
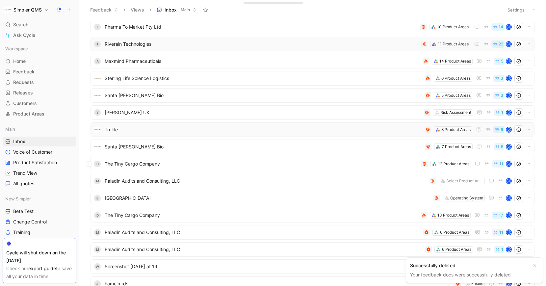
scroll to position [121, 0]
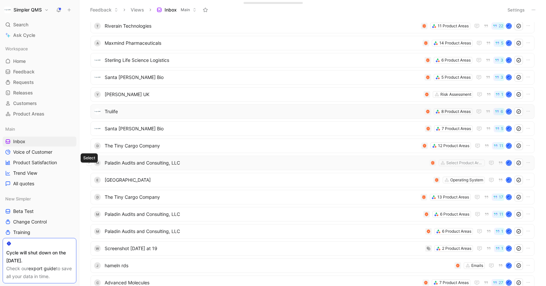
click at [91, 163] on button at bounding box center [88, 162] width 5 height 5
click at [91, 179] on button at bounding box center [88, 179] width 5 height 5
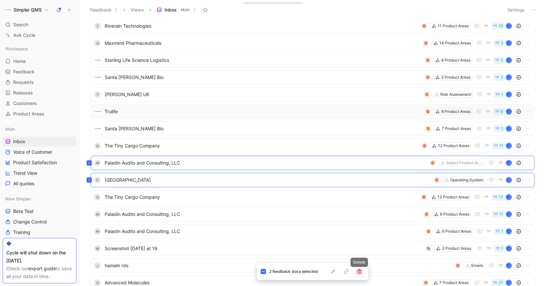
click at [359, 274] on button "button" at bounding box center [359, 271] width 8 height 7
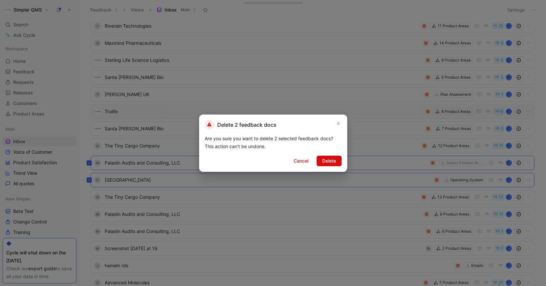
click at [328, 158] on span "Delete" at bounding box center [329, 161] width 14 height 8
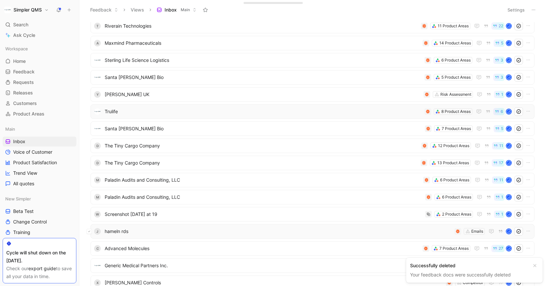
click at [90, 230] on button at bounding box center [88, 231] width 5 height 5
click at [359, 271] on icon "button" at bounding box center [358, 271] width 5 height 5
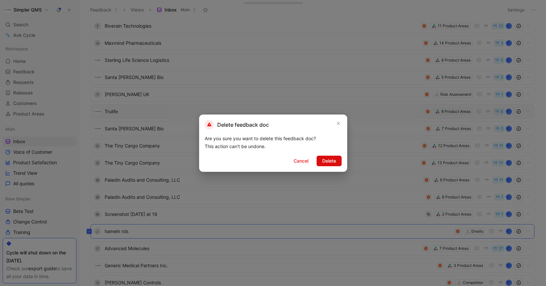
click at [335, 161] on span "Delete" at bounding box center [329, 161] width 14 height 8
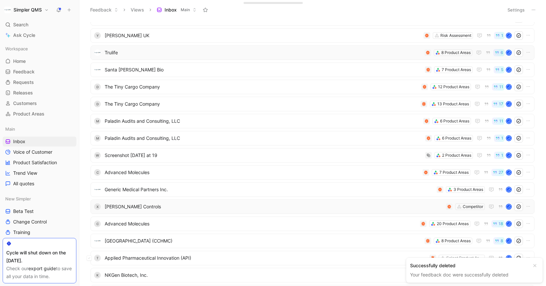
scroll to position [180, 0]
click at [91, 188] on button at bounding box center [88, 188] width 5 height 5
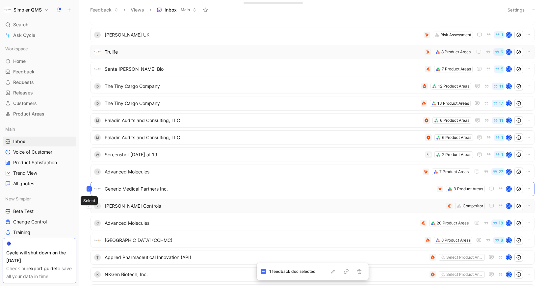
click at [90, 207] on button at bounding box center [88, 205] width 5 height 5
click at [359, 273] on icon "button" at bounding box center [358, 271] width 5 height 5
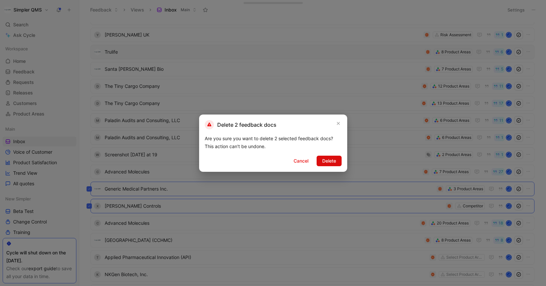
click at [331, 159] on span "Delete" at bounding box center [329, 161] width 14 height 8
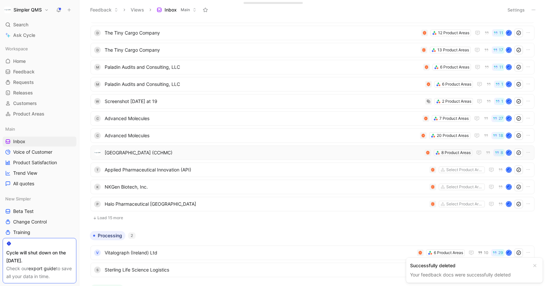
scroll to position [262, 0]
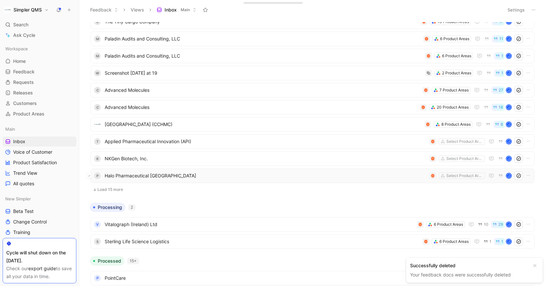
click at [91, 176] on button at bounding box center [88, 175] width 5 height 5
click at [91, 157] on button at bounding box center [88, 158] width 5 height 5
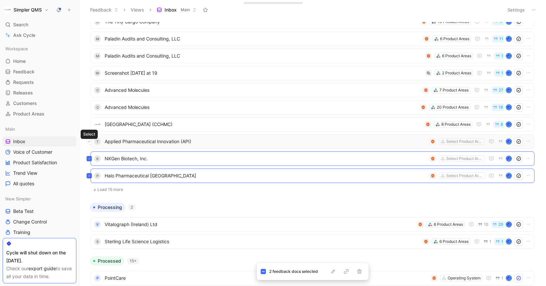
click at [90, 141] on button at bounding box center [88, 141] width 5 height 5
click at [360, 272] on icon "button" at bounding box center [359, 271] width 4 height 5
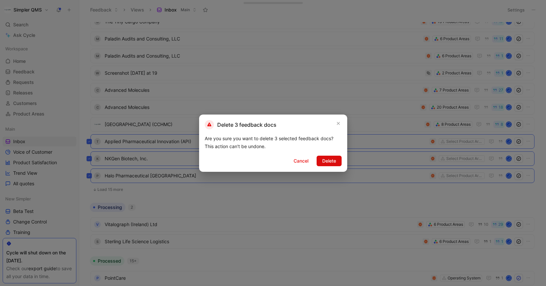
click at [333, 158] on span "Delete" at bounding box center [329, 161] width 14 height 8
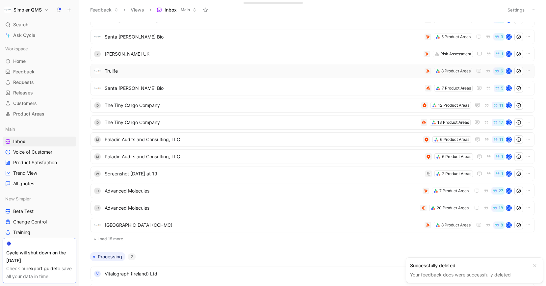
scroll to position [162, 0]
click at [211, 176] on span "Screenshot [DATE] at 19" at bounding box center [264, 173] width 318 height 8
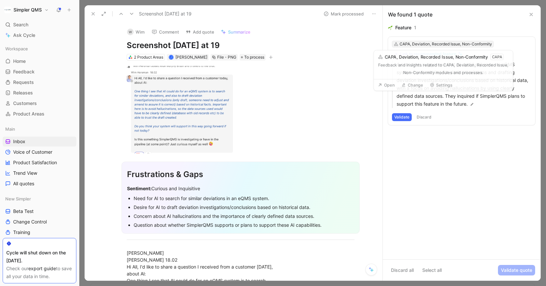
click at [480, 43] on div "CAPA, Deviation, Recorded Issue, Non-Conformity" at bounding box center [445, 44] width 92 height 7
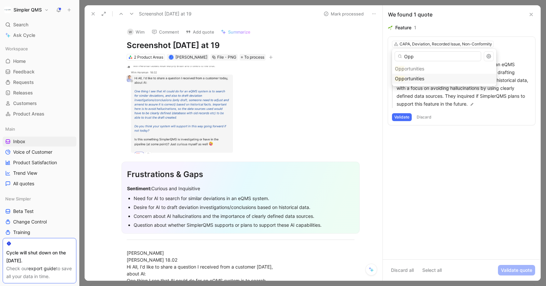
type input "Opp"
click at [422, 81] on span "ortunities" at bounding box center [414, 79] width 20 height 6
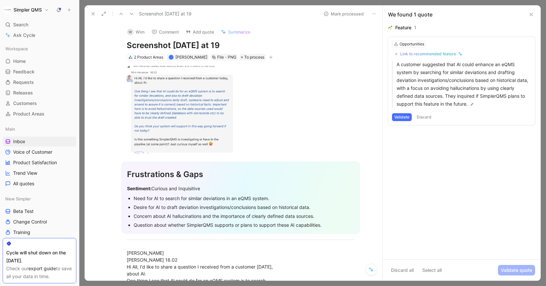
click at [439, 53] on div "Link to recommended feature" at bounding box center [428, 53] width 56 height 5
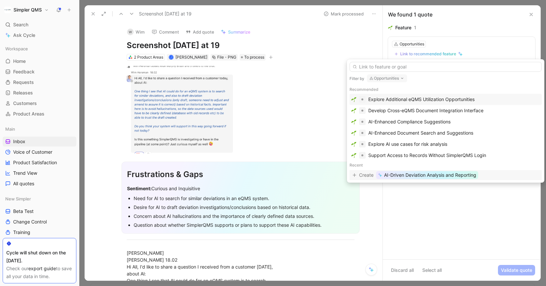
click at [458, 176] on span "AI-Driven Deviation Analysis and Reporting" at bounding box center [430, 175] width 92 height 8
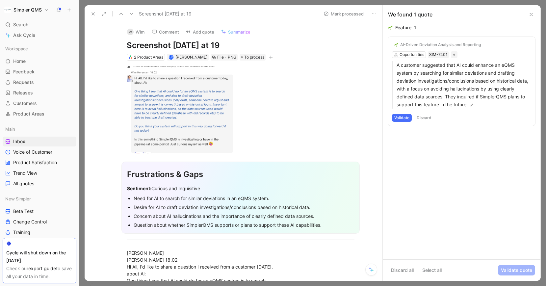
click at [403, 119] on button "Validate" at bounding box center [402, 118] width 20 height 8
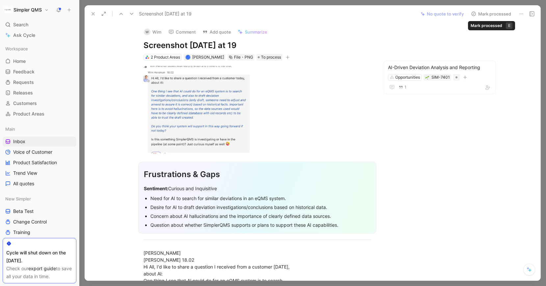
click at [476, 14] on button "Mark processed" at bounding box center [491, 13] width 46 height 9
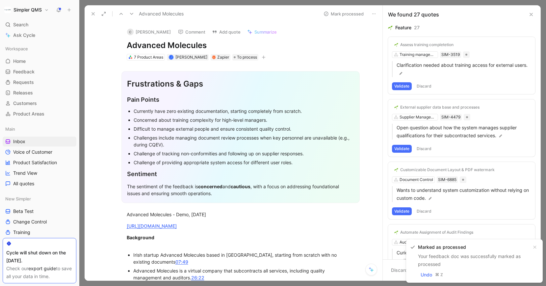
click at [95, 12] on icon at bounding box center [92, 13] width 5 height 5
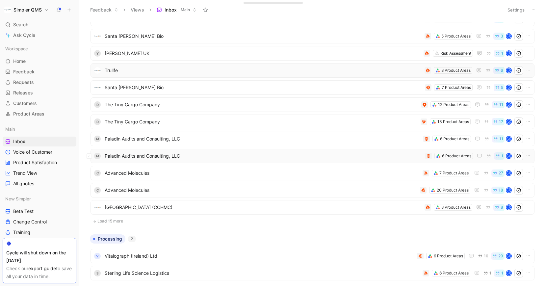
click at [204, 158] on span "Paladin Audits and Consulting, LLC" at bounding box center [264, 156] width 318 height 8
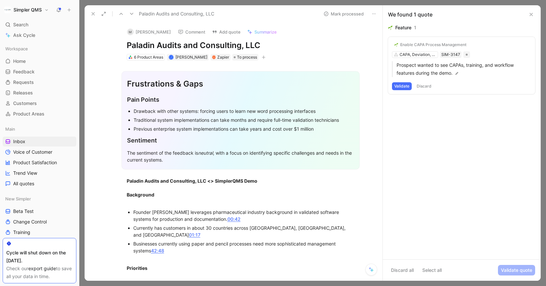
drag, startPoint x: 262, startPoint y: 48, endPoint x: 88, endPoint y: 48, distance: 174.0
click at [88, 48] on div "M [PERSON_NAME] Comment Add quote Summarize Paladin Audits and Consulting, LLC …" at bounding box center [234, 151] width 298 height 258
copy h1 "Paladin Audits and Consulting, LLC"
click at [138, 31] on button "M [PERSON_NAME]" at bounding box center [149, 32] width 50 height 10
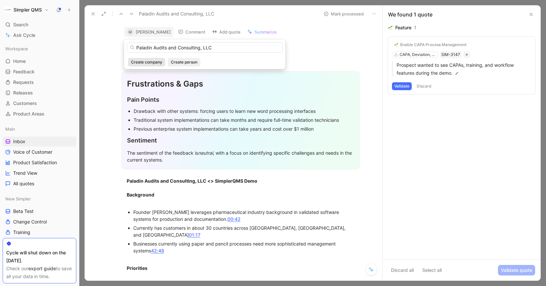
type input "Paladin Audits and Consulting, LLC"
click at [147, 61] on span "Create company" at bounding box center [146, 62] width 31 height 7
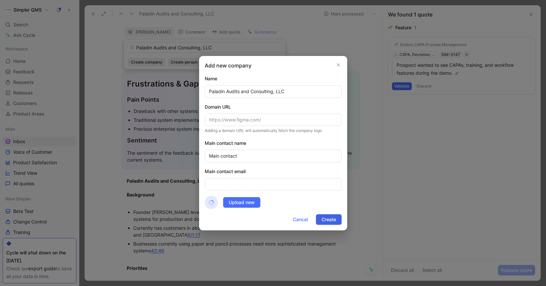
click at [326, 220] on span "Create" at bounding box center [328, 219] width 14 height 8
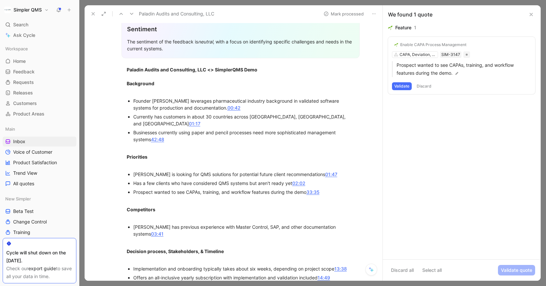
scroll to position [108, 0]
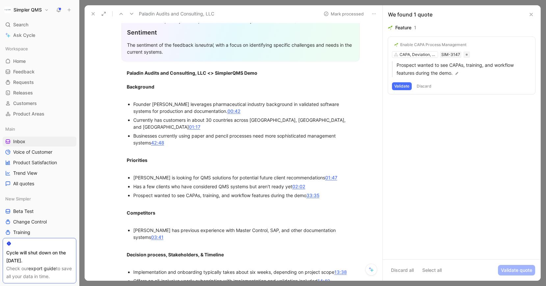
click at [405, 85] on button "Validate" at bounding box center [402, 86] width 20 height 8
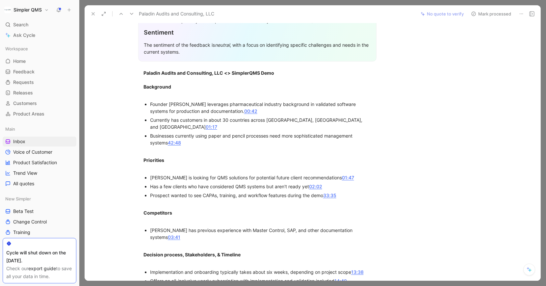
scroll to position [0, 0]
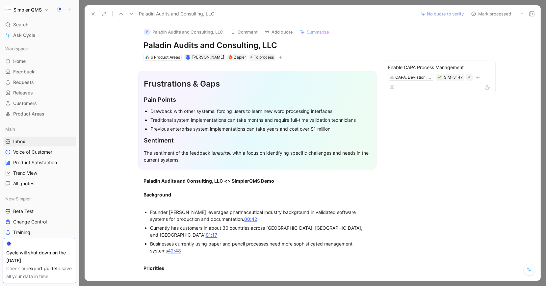
click at [476, 15] on button "Mark processed" at bounding box center [491, 13] width 46 height 9
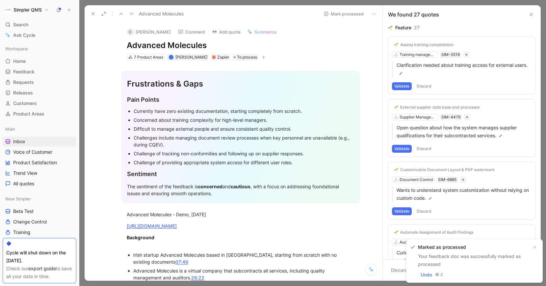
click at [93, 14] on icon at bounding box center [92, 13] width 5 height 5
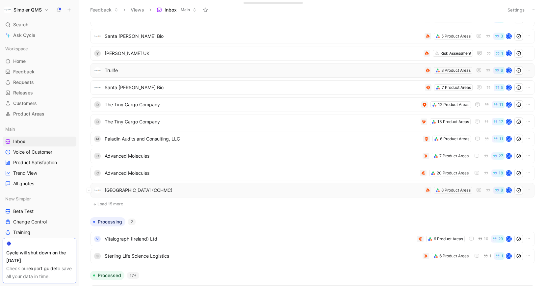
click at [132, 191] on span "[GEOGRAPHIC_DATA] (CCHMC)" at bounding box center [263, 190] width 317 height 8
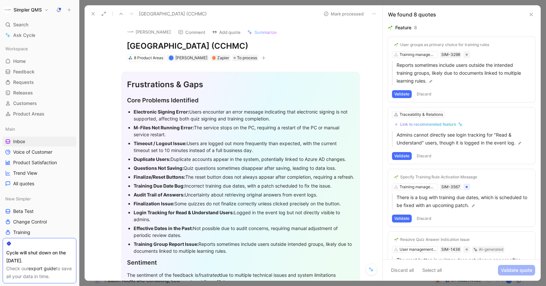
drag, startPoint x: 347, startPoint y: 48, endPoint x: 124, endPoint y: 50, distance: 223.0
click at [124, 50] on div "[PERSON_NAME] Comment Add quote Summarize [GEOGRAPHIC_DATA] (CCHMC) 8 Product A…" at bounding box center [240, 41] width 253 height 39
copy h1 "[GEOGRAPHIC_DATA] (CCHMC)"
click at [143, 31] on button "[PERSON_NAME]" at bounding box center [149, 32] width 50 height 10
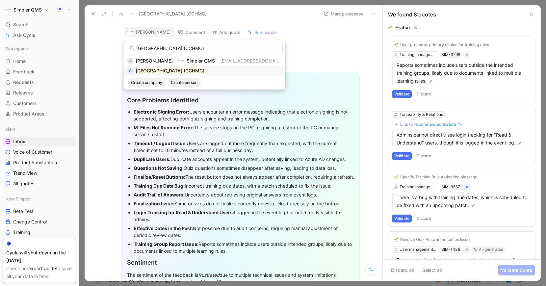
type input "[GEOGRAPHIC_DATA] (CCHMC)"
click at [204, 70] on mark "[GEOGRAPHIC_DATA] (CCHMC)" at bounding box center [169, 71] width 69 height 6
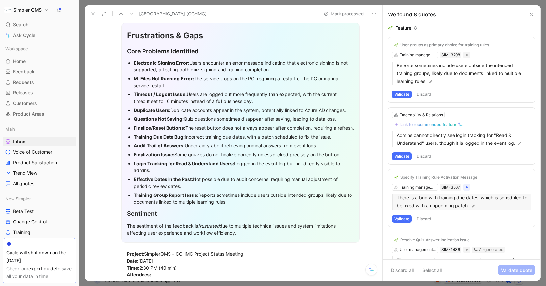
scroll to position [317, 0]
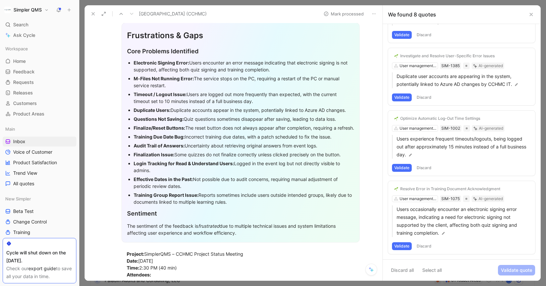
click at [430, 198] on div "Resolve Error in Training Document Acknowledgment User management & Permissions…" at bounding box center [461, 217] width 147 height 73
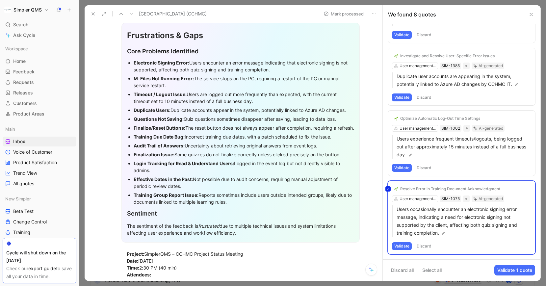
click at [429, 197] on div "Resolve Error in Training Document Acknowledgment User management & Permissions…" at bounding box center [461, 217] width 147 height 73
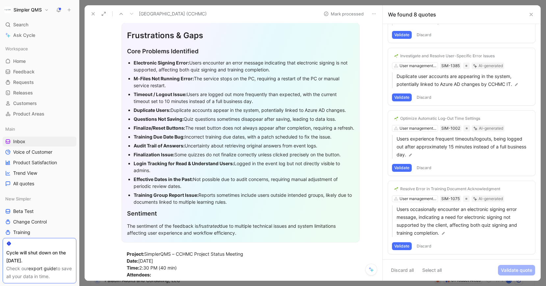
click at [429, 197] on div "Resolve Error in Training Document Acknowledgment User management & Permissions…" at bounding box center [461, 217] width 147 height 73
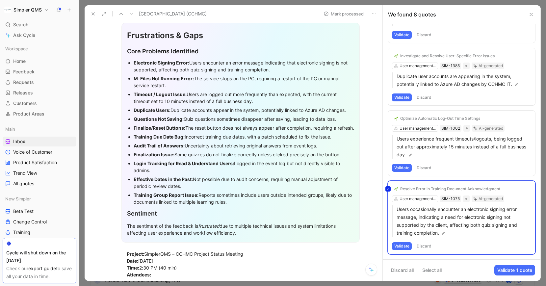
click at [414, 198] on div "Resolve Error in Training Document Acknowledgment User management & Permissions…" at bounding box center [461, 217] width 147 height 73
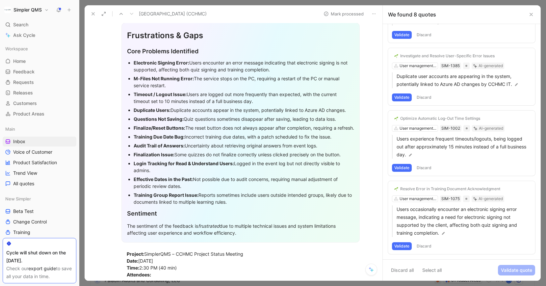
click at [417, 187] on div "Resolve Error in Training Document Acknowledgment" at bounding box center [450, 188] width 100 height 5
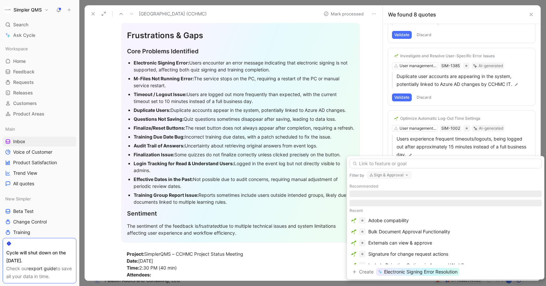
click at [397, 176] on button "Sign & Approval" at bounding box center [389, 175] width 45 height 8
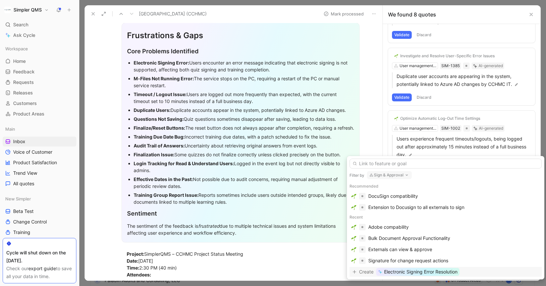
click at [425, 273] on span "Electronic Signing Error Resolution" at bounding box center [420, 272] width 73 height 8
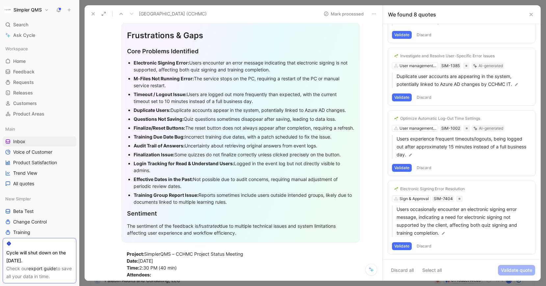
click at [401, 247] on button "Validate" at bounding box center [402, 246] width 20 height 8
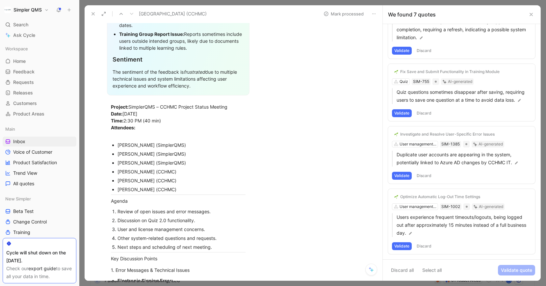
scroll to position [306, 0]
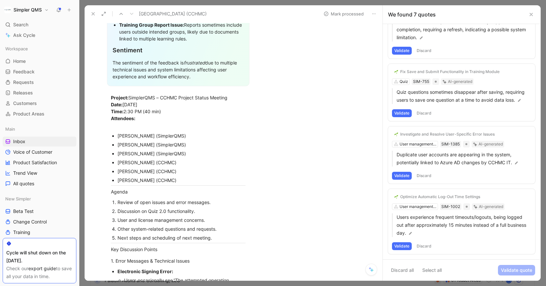
click at [402, 247] on button "Validate" at bounding box center [402, 246] width 20 height 8
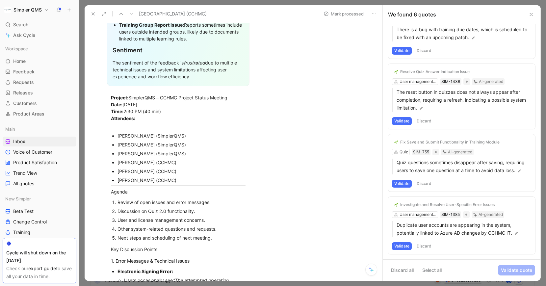
scroll to position [168, 0]
click at [398, 246] on button "Validate" at bounding box center [402, 246] width 20 height 8
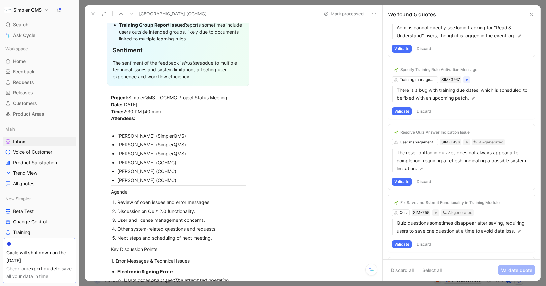
scroll to position [106, 0]
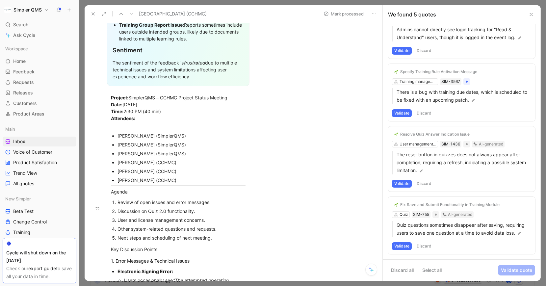
click at [426, 246] on button "Discard" at bounding box center [423, 246] width 19 height 8
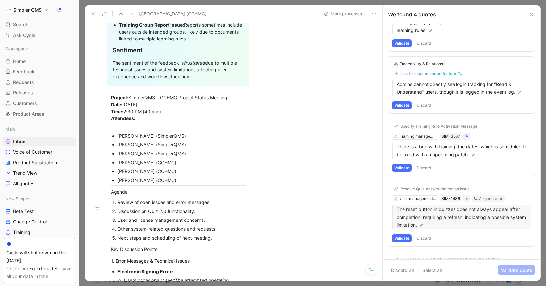
scroll to position [43, 0]
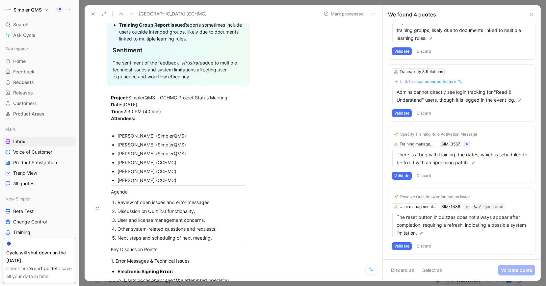
click at [421, 245] on button "Discard" at bounding box center [423, 246] width 19 height 8
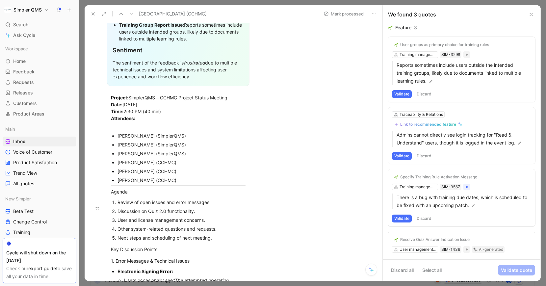
scroll to position [0, 0]
click at [430, 218] on button "Discard" at bounding box center [423, 218] width 19 height 8
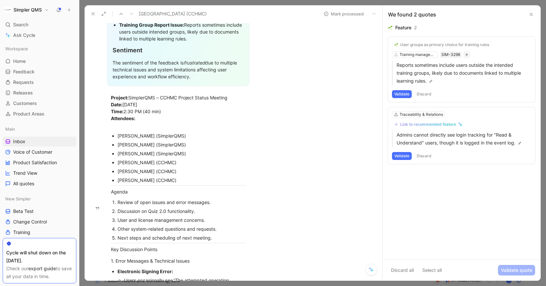
click at [428, 155] on button "Discard" at bounding box center [423, 156] width 19 height 8
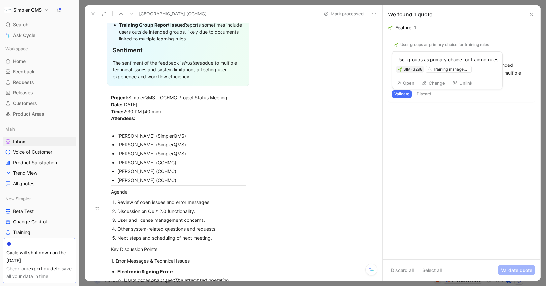
click at [481, 43] on div "User groups as primary choice for training rules" at bounding box center [444, 44] width 89 height 5
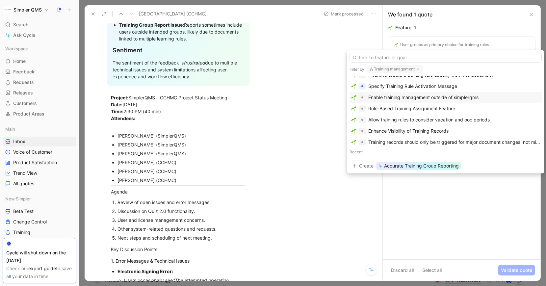
scroll to position [53, 0]
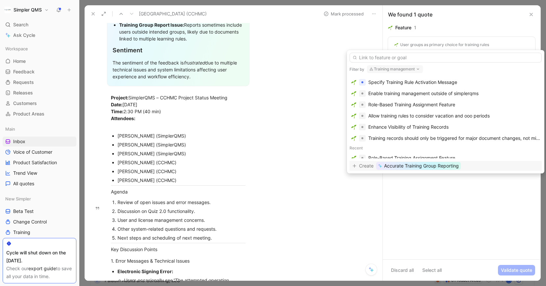
click at [426, 164] on span "Accurate Training Group Reporting" at bounding box center [421, 166] width 75 height 8
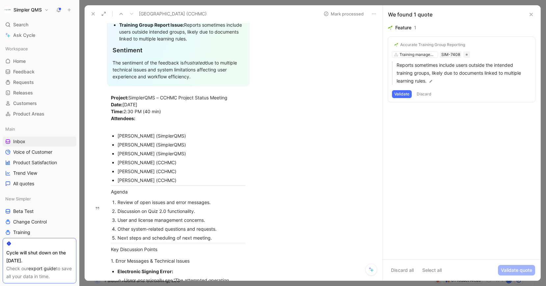
click at [400, 95] on button "Validate" at bounding box center [402, 94] width 20 height 8
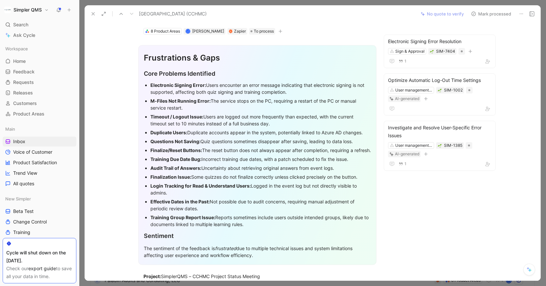
scroll to position [0, 0]
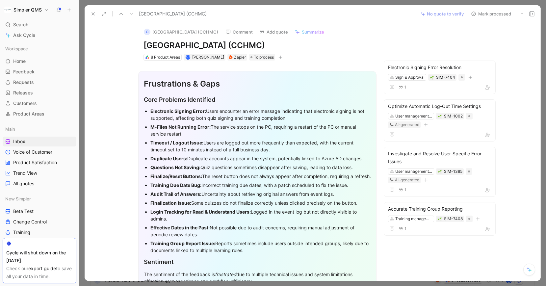
click at [477, 14] on button "Mark processed" at bounding box center [491, 13] width 46 height 9
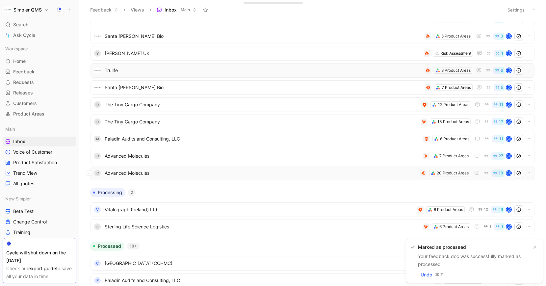
click at [247, 170] on span "Advanced Molecules" at bounding box center [261, 173] width 312 height 8
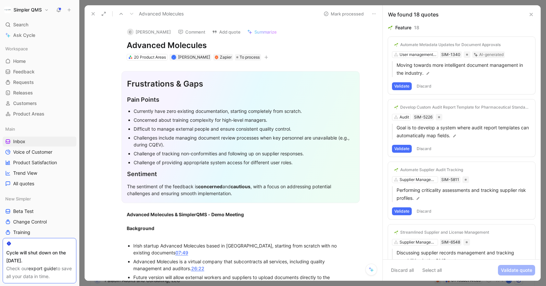
drag, startPoint x: 215, startPoint y: 44, endPoint x: 120, endPoint y: 41, distance: 95.4
click at [120, 41] on div "C [PERSON_NAME] Comment Add quote Summarize Advanced Molecules 20 Product Areas…" at bounding box center [240, 41] width 253 height 39
copy h1 "Advanced Molecules"
click at [91, 14] on icon at bounding box center [92, 13] width 5 height 5
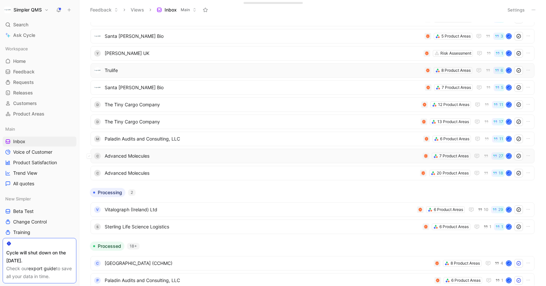
click at [296, 156] on span "Advanced Molecules" at bounding box center [262, 156] width 315 height 8
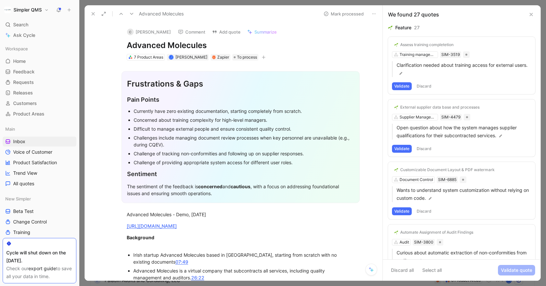
drag, startPoint x: 212, startPoint y: 44, endPoint x: 113, endPoint y: 43, distance: 99.0
click at [114, 43] on div "C [PERSON_NAME] Comment Add quote Summarize Advanced Molecules 7 Product Areas …" at bounding box center [240, 41] width 253 height 39
click at [147, 30] on button "C [PERSON_NAME]" at bounding box center [149, 32] width 50 height 10
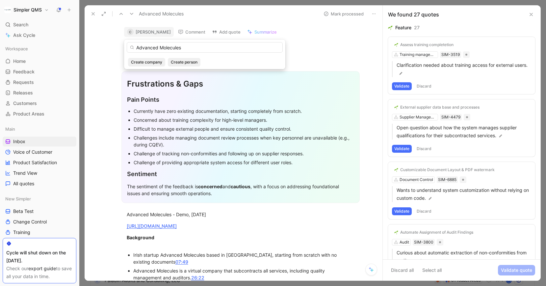
type input "Advanced Molecules"
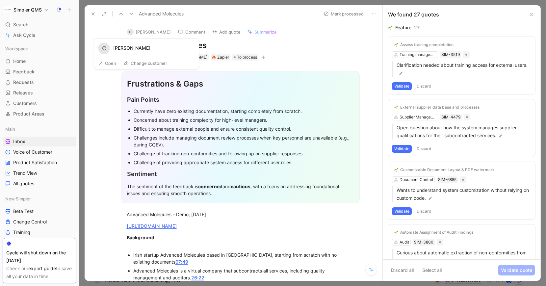
click at [111, 65] on button "Open" at bounding box center [107, 63] width 24 height 9
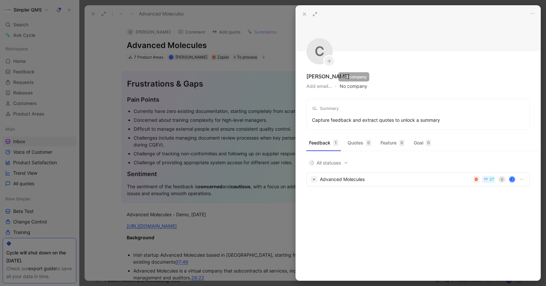
click at [353, 87] on button "No company" at bounding box center [353, 86] width 28 height 9
type input "Advanced Molecules"
click at [364, 115] on span "Advanced Molecules" at bounding box center [383, 113] width 47 height 8
click at [108, 86] on div at bounding box center [273, 143] width 546 height 286
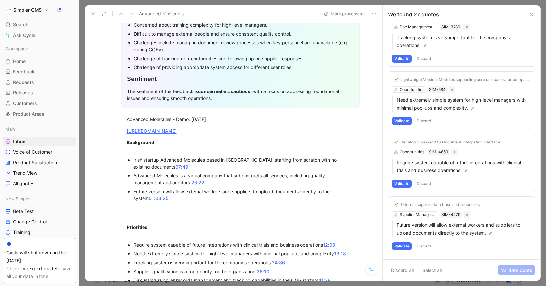
scroll to position [96, 0]
click at [441, 207] on div "External supplier data base and processes" at bounding box center [439, 204] width 79 height 5
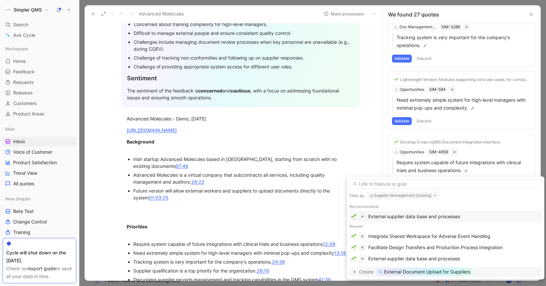
click at [439, 273] on span "External Document Upload for Suppliers" at bounding box center [427, 272] width 86 height 8
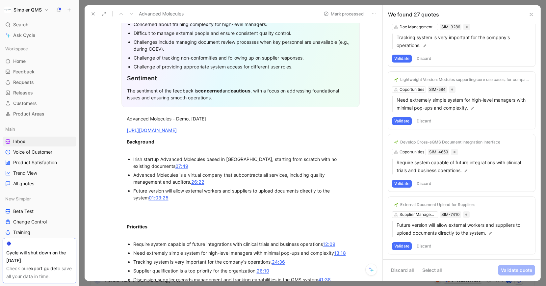
click at [403, 246] on button "Validate" at bounding box center [402, 246] width 20 height 8
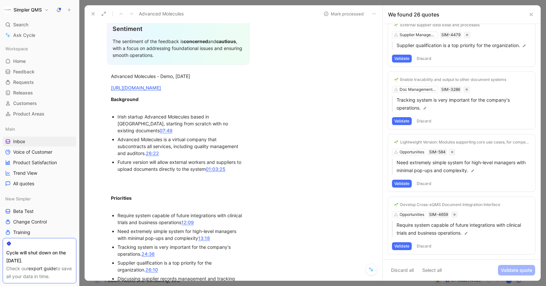
scroll to position [207, 0]
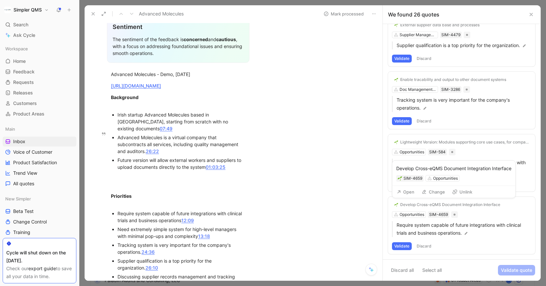
click at [486, 205] on div "Develop Cross-eQMS Document Integration Interface" at bounding box center [450, 204] width 100 height 5
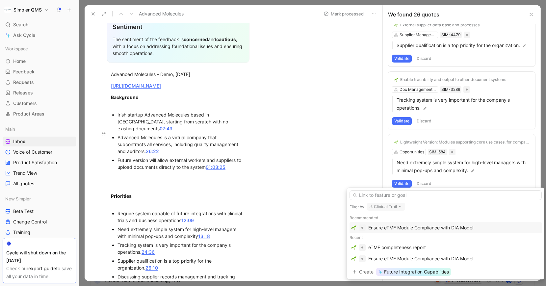
click at [460, 223] on div "Ensure eTMF Module Compliance with DIA Model" at bounding box center [445, 227] width 192 height 11
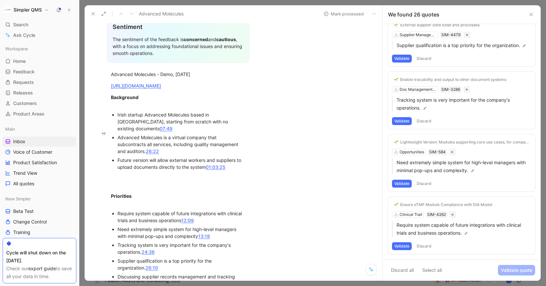
click at [402, 248] on button "Validate" at bounding box center [402, 246] width 20 height 8
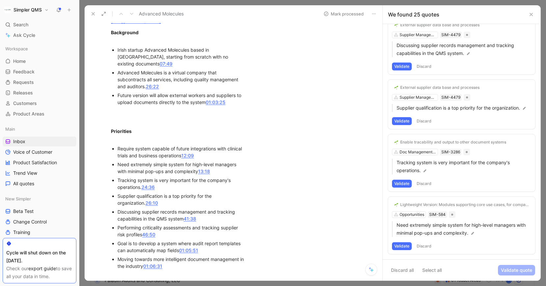
scroll to position [272, 0]
click at [403, 246] on button "Validate" at bounding box center [402, 246] width 20 height 8
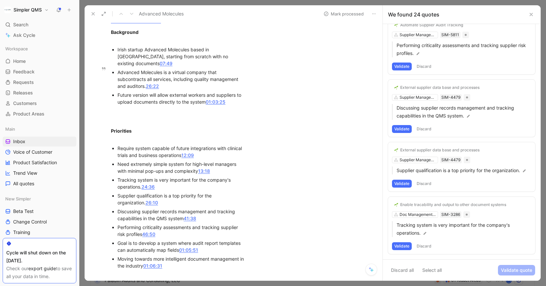
scroll to position [1262, 0]
click at [403, 246] on button "Validate" at bounding box center [402, 246] width 20 height 8
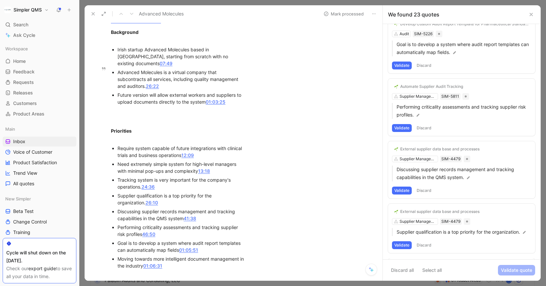
scroll to position [1199, 0]
click at [407, 246] on button "Validate" at bounding box center [402, 246] width 20 height 8
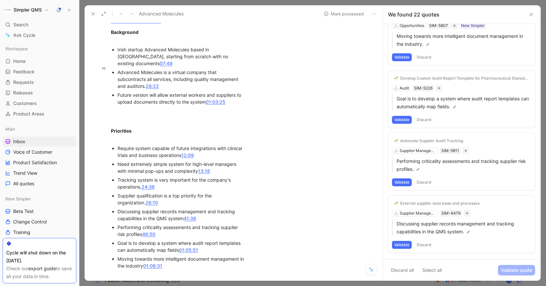
scroll to position [1145, 0]
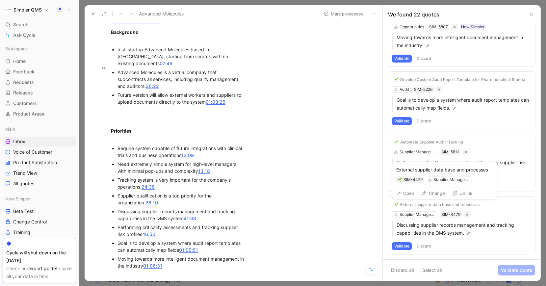
click at [433, 206] on div "External supplier data base and processes" at bounding box center [439, 204] width 79 height 5
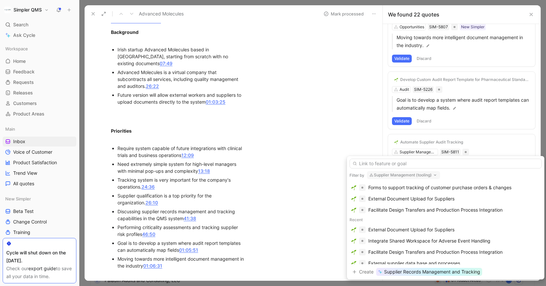
scroll to position [24, 0]
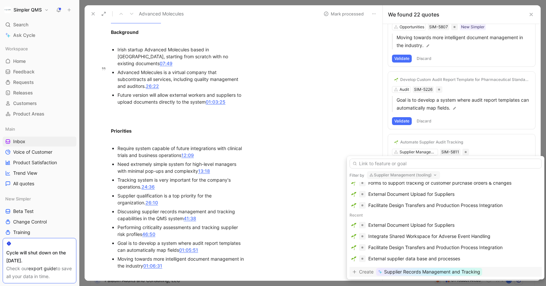
click at [449, 272] on span "Supplier Records Management and Tracking" at bounding box center [432, 272] width 96 height 8
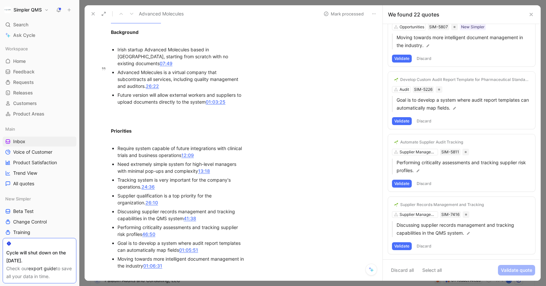
click at [426, 216] on div "Supplier Records Management and Tracking Supplier Management (tooling) SIM-7416…" at bounding box center [461, 225] width 147 height 57
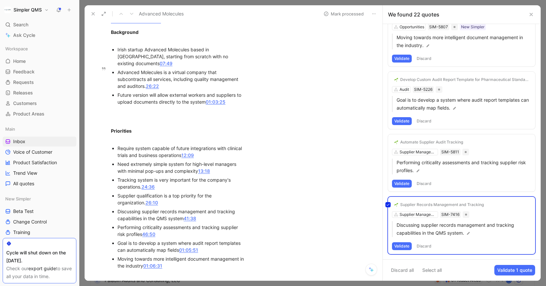
click at [434, 204] on div "Supplier Records Management and Tracking Supplier Management (tooling) SIM-7416…" at bounding box center [461, 225] width 147 height 57
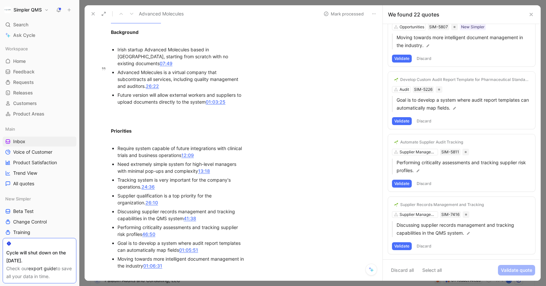
click at [412, 214] on div "Supplier Records Management and Tracking Supplier Management (tooling) SIM-7416…" at bounding box center [461, 225] width 147 height 57
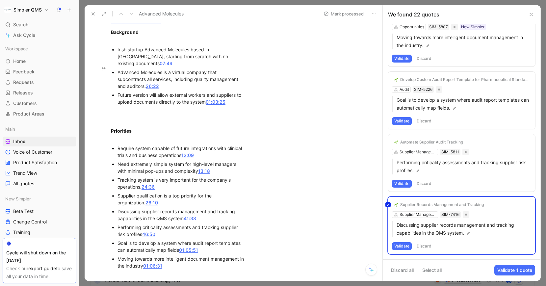
click at [411, 204] on div "Supplier Records Management and Tracking Supplier Management (tooling) SIM-7416…" at bounding box center [461, 225] width 147 height 57
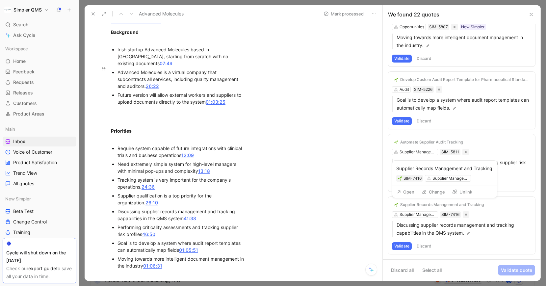
click at [425, 192] on icon at bounding box center [423, 191] width 5 height 5
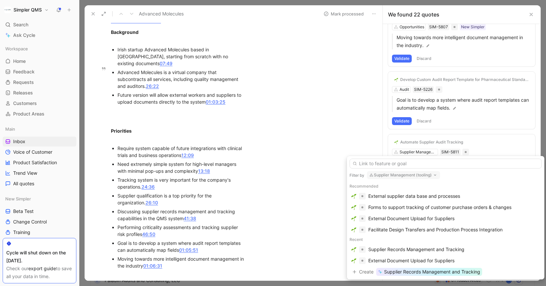
click at [434, 175] on use "button" at bounding box center [435, 175] width 2 height 1
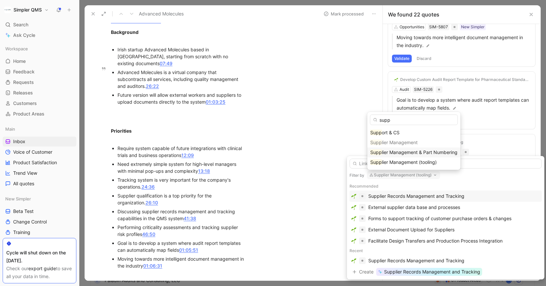
type input "supp"
click at [419, 151] on span "lier Management & Part Numbering" at bounding box center [419, 152] width 76 height 6
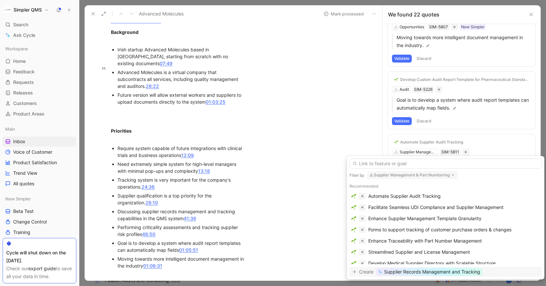
click at [451, 271] on span "Supplier Records Management and Tracking" at bounding box center [432, 272] width 96 height 8
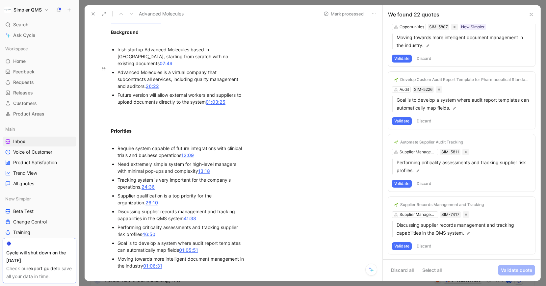
click at [403, 246] on button "Validate" at bounding box center [402, 246] width 20 height 8
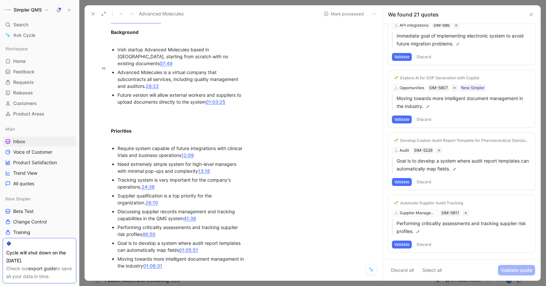
scroll to position [1082, 0]
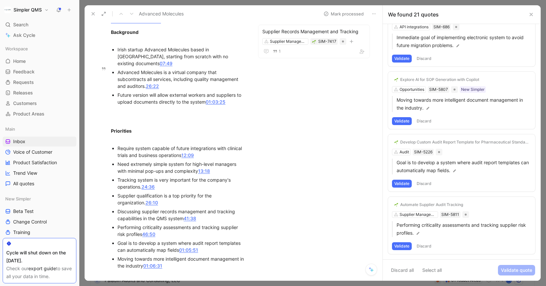
click at [400, 249] on button "Validate" at bounding box center [402, 246] width 20 height 8
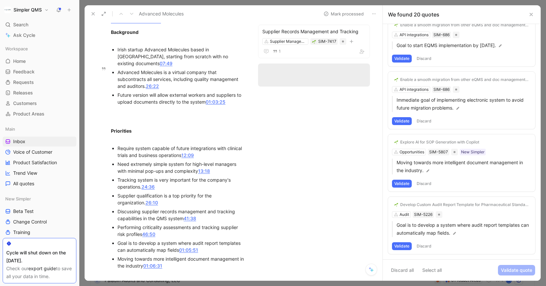
scroll to position [1020, 0]
click at [403, 248] on button "Validate" at bounding box center [402, 246] width 20 height 8
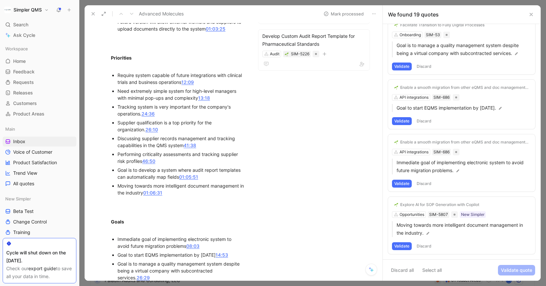
scroll to position [342, 0]
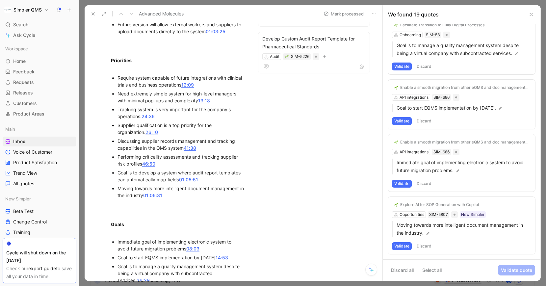
click at [399, 247] on button "Validate" at bounding box center [402, 246] width 20 height 8
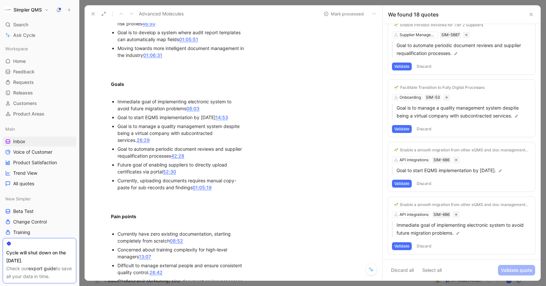
scroll to position [483, 0]
click at [425, 246] on button "Discard" at bounding box center [423, 246] width 19 height 8
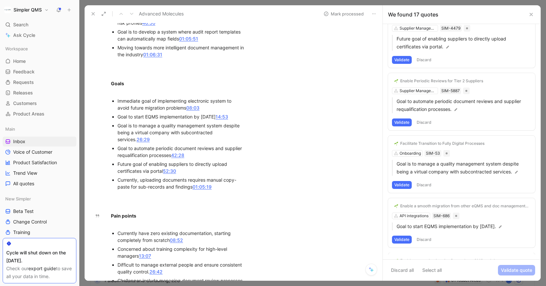
scroll to position [832, 0]
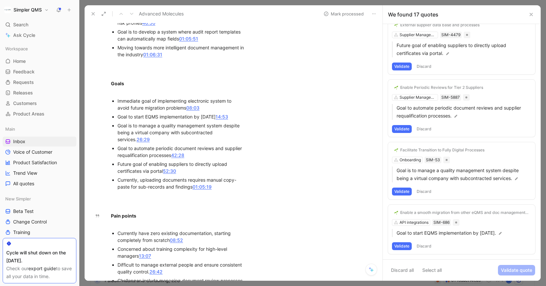
click at [421, 245] on button "Discard" at bounding box center [423, 246] width 19 height 8
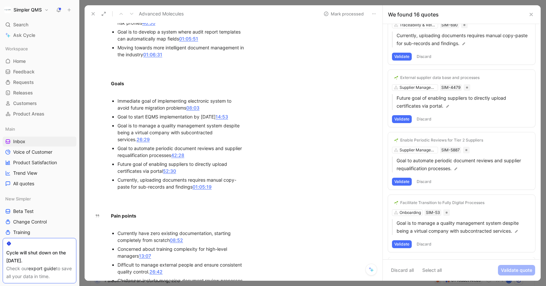
scroll to position [778, 0]
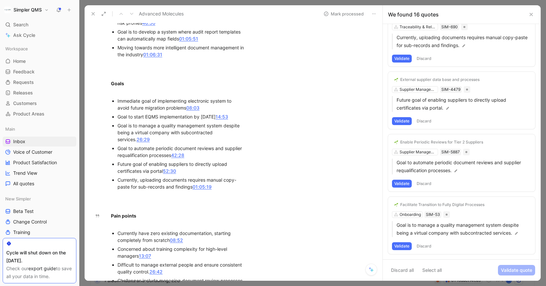
click at [404, 245] on button "Validate" at bounding box center [402, 246] width 20 height 8
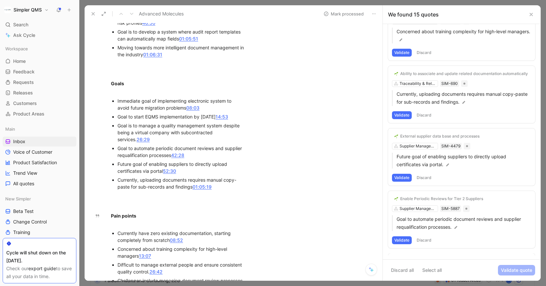
scroll to position [715, 0]
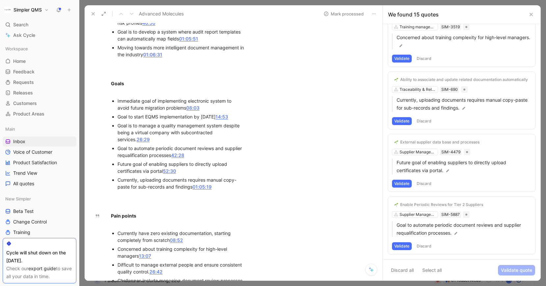
click at [422, 246] on button "Discard" at bounding box center [423, 246] width 19 height 8
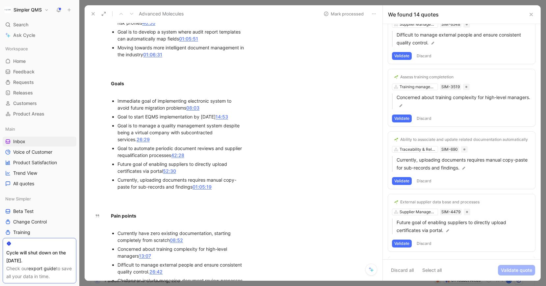
scroll to position [653, 0]
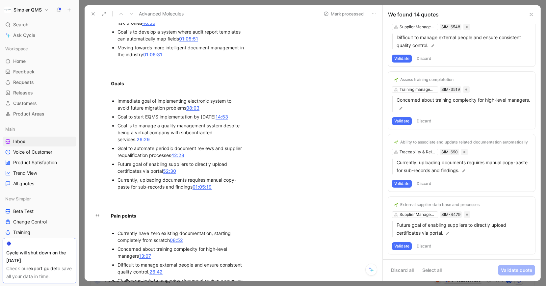
click at [424, 215] on div "External supplier data base and processes Supplier Management (tooling) SIM-447…" at bounding box center [461, 225] width 147 height 57
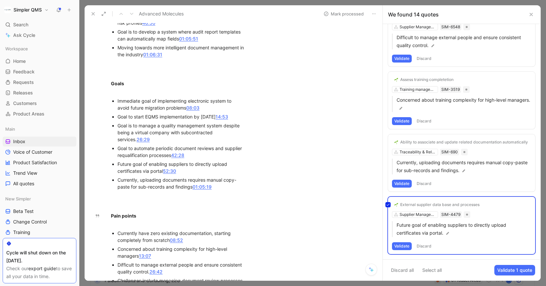
click at [428, 206] on div "External supplier data base and processes Supplier Management (tooling) SIM-447…" at bounding box center [461, 225] width 147 height 57
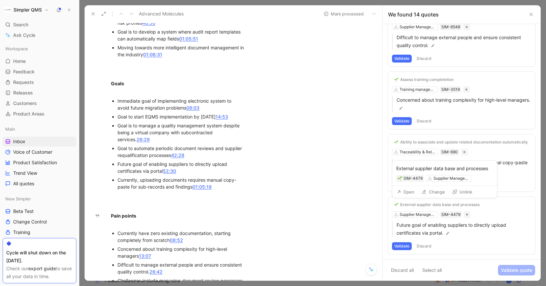
click at [431, 206] on div "External supplier data base and processes" at bounding box center [439, 204] width 79 height 5
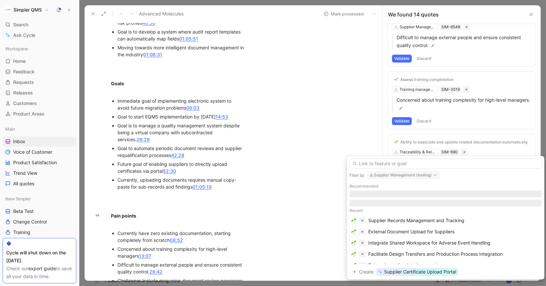
click at [419, 177] on button "Supplier Management (tooling)" at bounding box center [403, 175] width 73 height 8
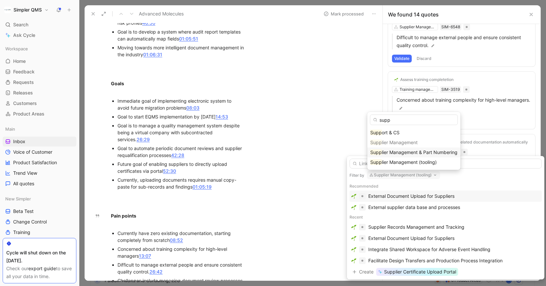
type input "supp"
click at [404, 155] on span "lier Management & Part Numbering" at bounding box center [419, 152] width 76 height 6
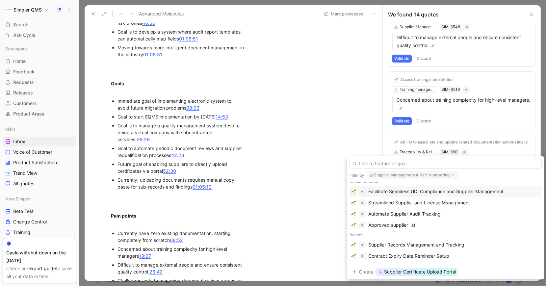
scroll to position [0, 0]
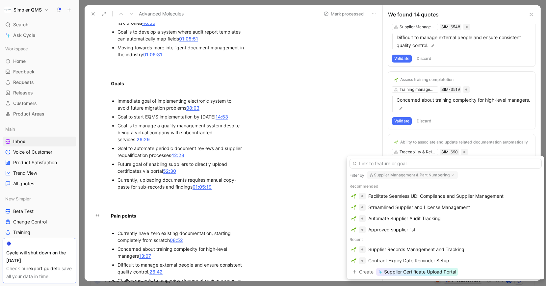
click at [444, 174] on button "Supplier Management & Part Numbering" at bounding box center [412, 175] width 91 height 8
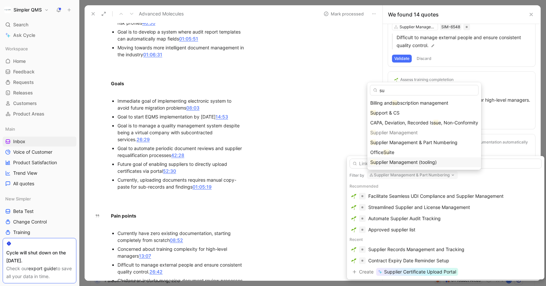
type input "su"
click at [416, 164] on span "pplier Management (tooling)" at bounding box center [406, 162] width 61 height 6
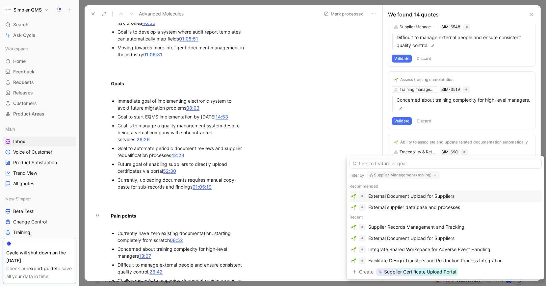
click at [443, 196] on div "External Document Upload for Suppliers" at bounding box center [411, 196] width 86 height 8
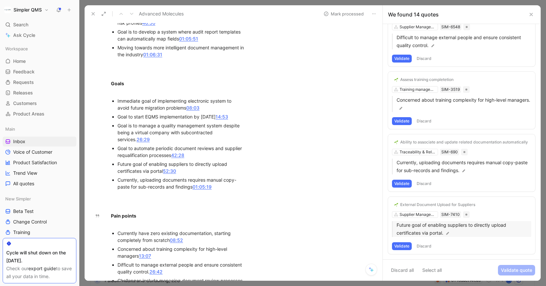
drag, startPoint x: 402, startPoint y: 244, endPoint x: 408, endPoint y: 241, distance: 6.5
click at [402, 244] on button "Validate" at bounding box center [402, 246] width 20 height 8
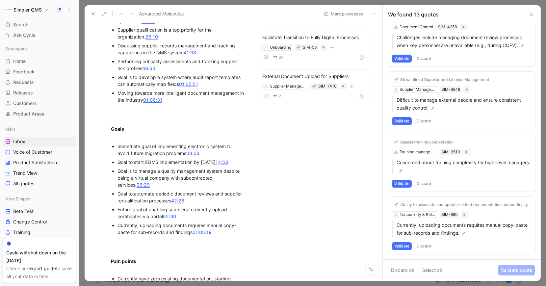
scroll to position [436, 0]
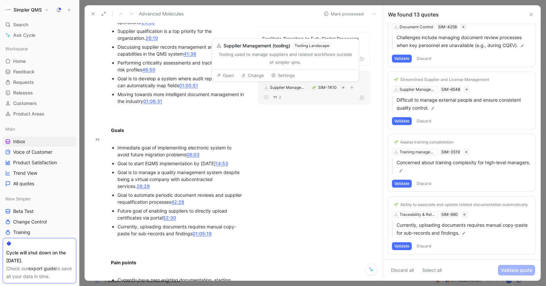
click at [230, 70] on div "Open Change Settings" at bounding box center [285, 75] width 147 height 12
click at [230, 73] on button "Open" at bounding box center [225, 75] width 24 height 9
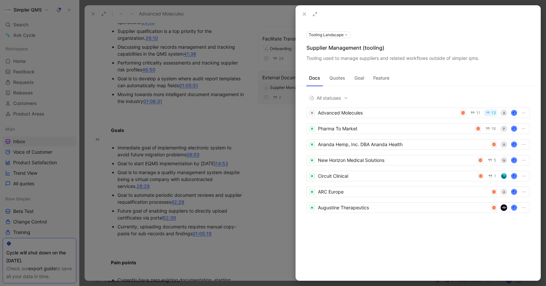
click at [344, 37] on button "Tooling Landscape" at bounding box center [328, 35] width 44 height 7
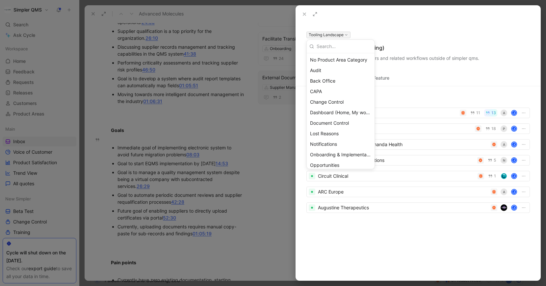
click at [391, 33] on div at bounding box center [273, 143] width 546 height 286
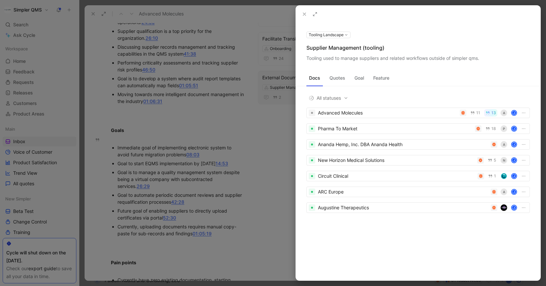
click at [381, 77] on button "Feature" at bounding box center [380, 78] width 21 height 11
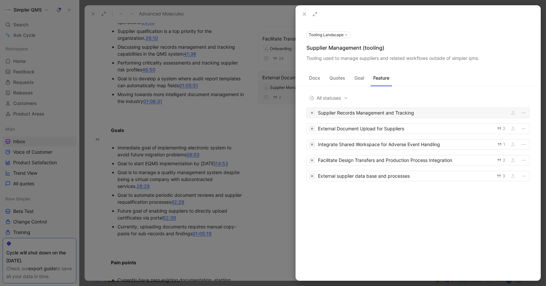
click at [448, 118] on div "Supplier Records Management and Tracking" at bounding box center [417, 113] width 223 height 11
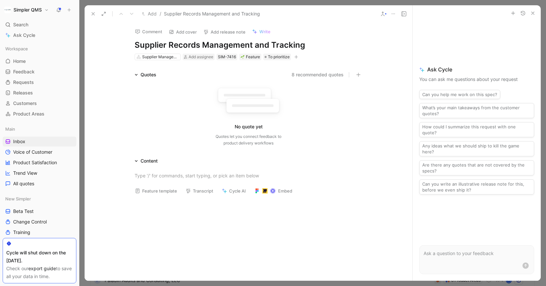
click at [391, 15] on icon at bounding box center [392, 13] width 5 height 5
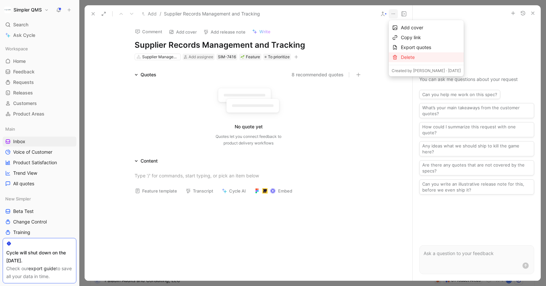
click at [401, 60] on div "Delete" at bounding box center [431, 57] width 60 height 8
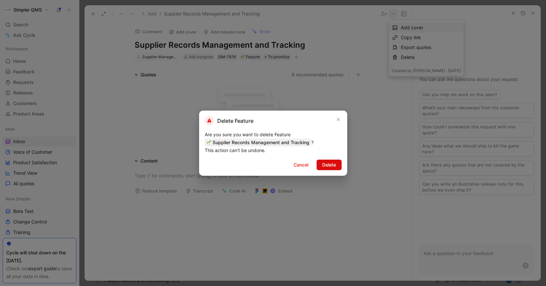
click at [327, 166] on span "Delete" at bounding box center [329, 165] width 14 height 8
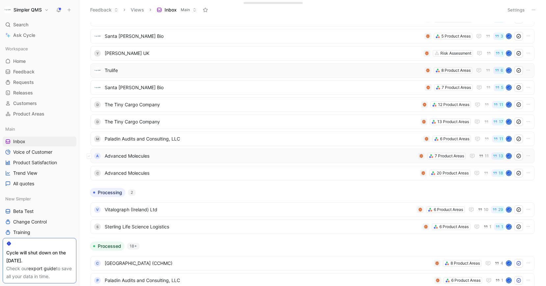
click at [258, 157] on span "Advanced Molecules" at bounding box center [260, 156] width 310 height 8
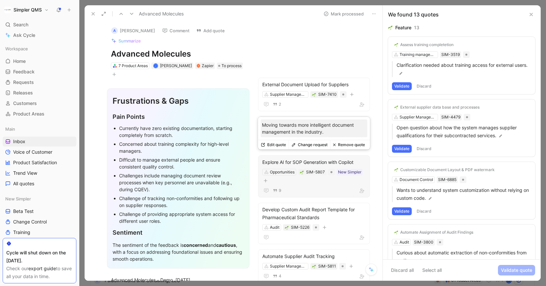
scroll to position [1, 0]
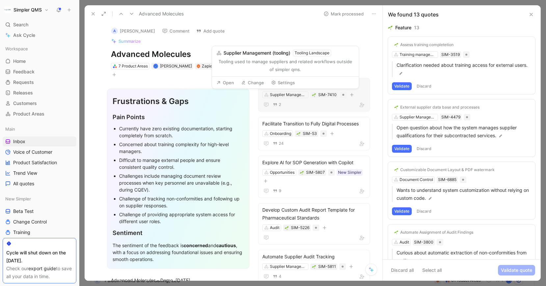
click at [230, 81] on button "Open" at bounding box center [225, 82] width 24 height 9
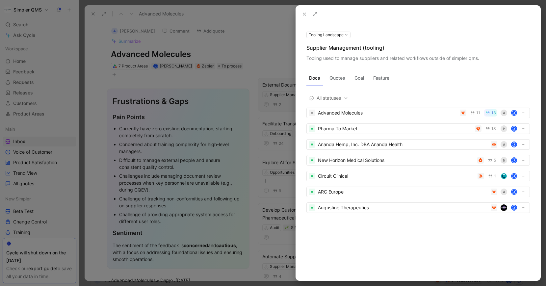
click at [385, 78] on button "Feature" at bounding box center [380, 78] width 21 height 11
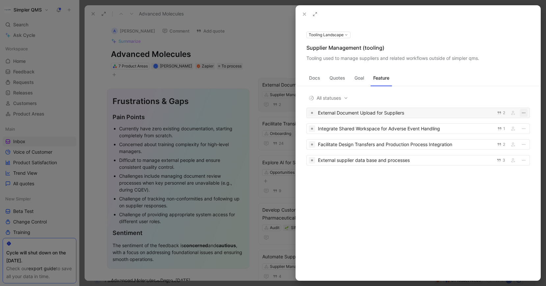
click at [523, 113] on icon "button" at bounding box center [523, 112] width 5 height 5
click at [449, 113] on div "External Document Upload for Suppliers" at bounding box center [405, 113] width 175 height 8
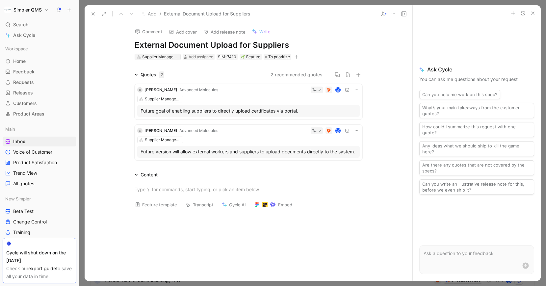
click at [168, 59] on div "Supplier Management (tooling)" at bounding box center [160, 57] width 37 height 7
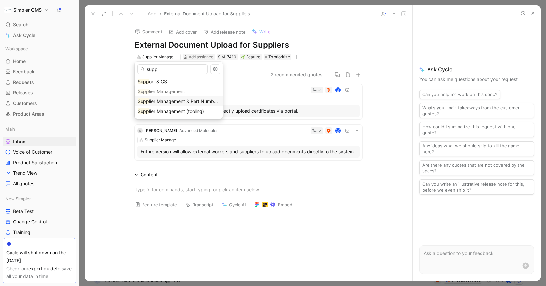
type input "supp"
click at [180, 104] on span "lier Management & Part Numbering" at bounding box center [187, 101] width 76 height 6
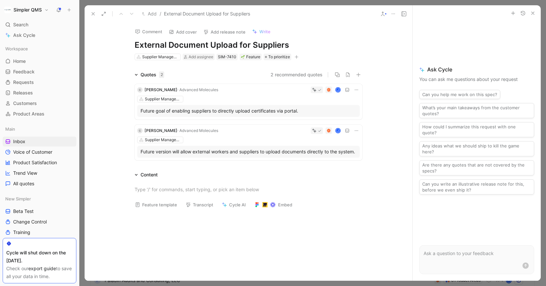
click at [91, 14] on icon at bounding box center [92, 13] width 5 height 5
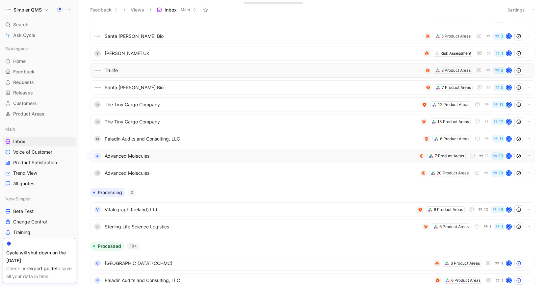
click at [312, 154] on span "Advanced Molecules" at bounding box center [260, 156] width 310 height 8
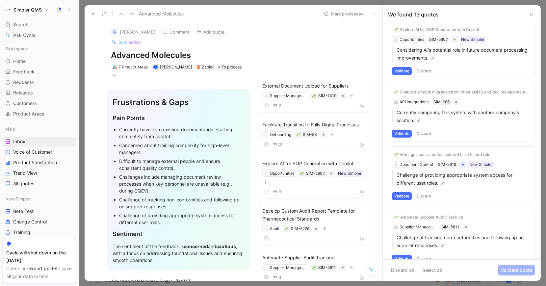
scroll to position [590, 0]
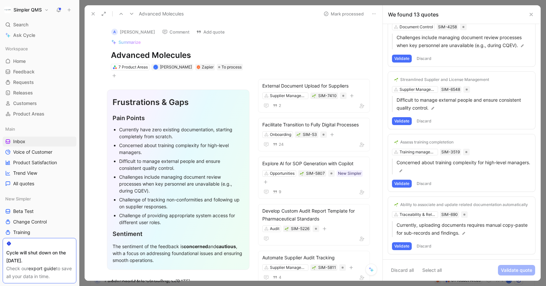
click at [404, 246] on button "Validate" at bounding box center [402, 246] width 20 height 8
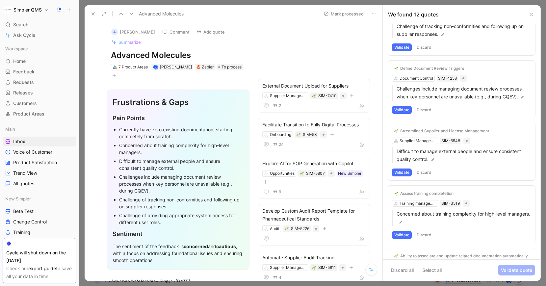
scroll to position [528, 0]
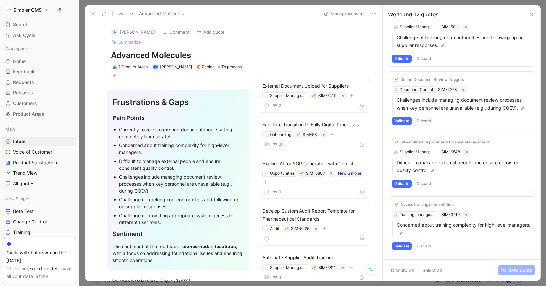
click at [404, 248] on button "Validate" at bounding box center [402, 246] width 20 height 8
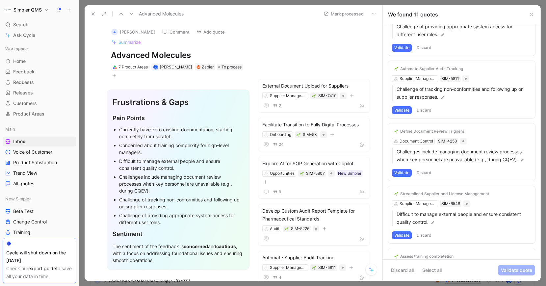
scroll to position [465, 0]
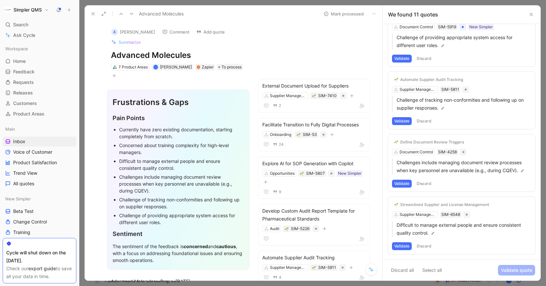
click at [461, 205] on div "Streamlined Supplier and License Management" at bounding box center [444, 204] width 89 height 5
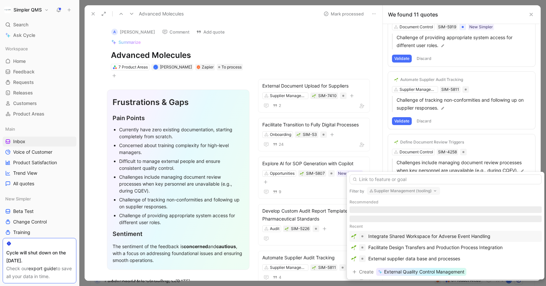
click at [413, 191] on button "Supplier Management (tooling)" at bounding box center [403, 191] width 73 height 8
type input "user"
click at [414, 178] on span "management & Permissions" at bounding box center [409, 178] width 59 height 6
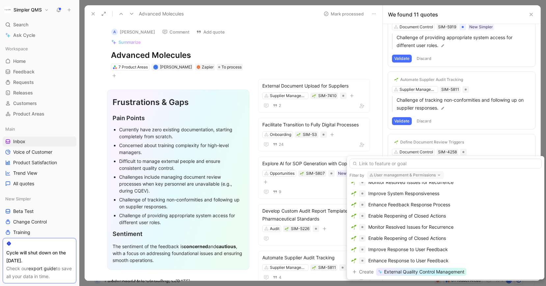
scroll to position [517, 0]
click at [417, 165] on input "text" at bounding box center [445, 163] width 192 height 10
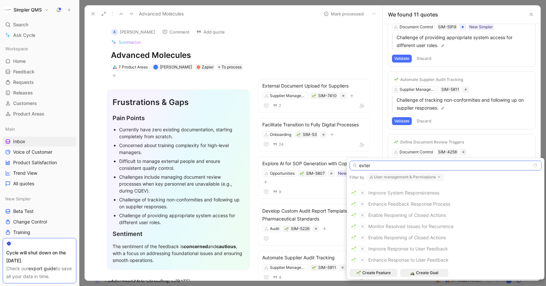
scroll to position [0, 0]
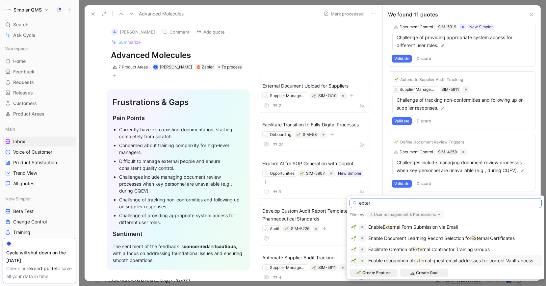
type input "exter"
click at [486, 261] on span "nal guest email addresses for correct Vault access" at bounding box center [479, 260] width 108 height 6
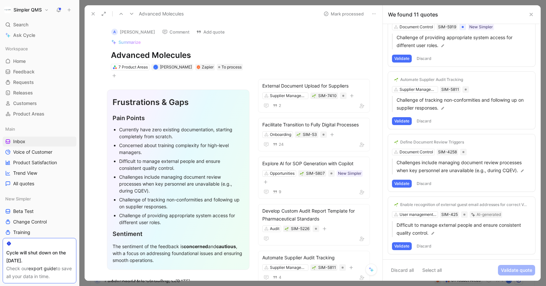
click at [402, 247] on button "Validate" at bounding box center [402, 246] width 20 height 8
